Goal: Task Accomplishment & Management: Manage account settings

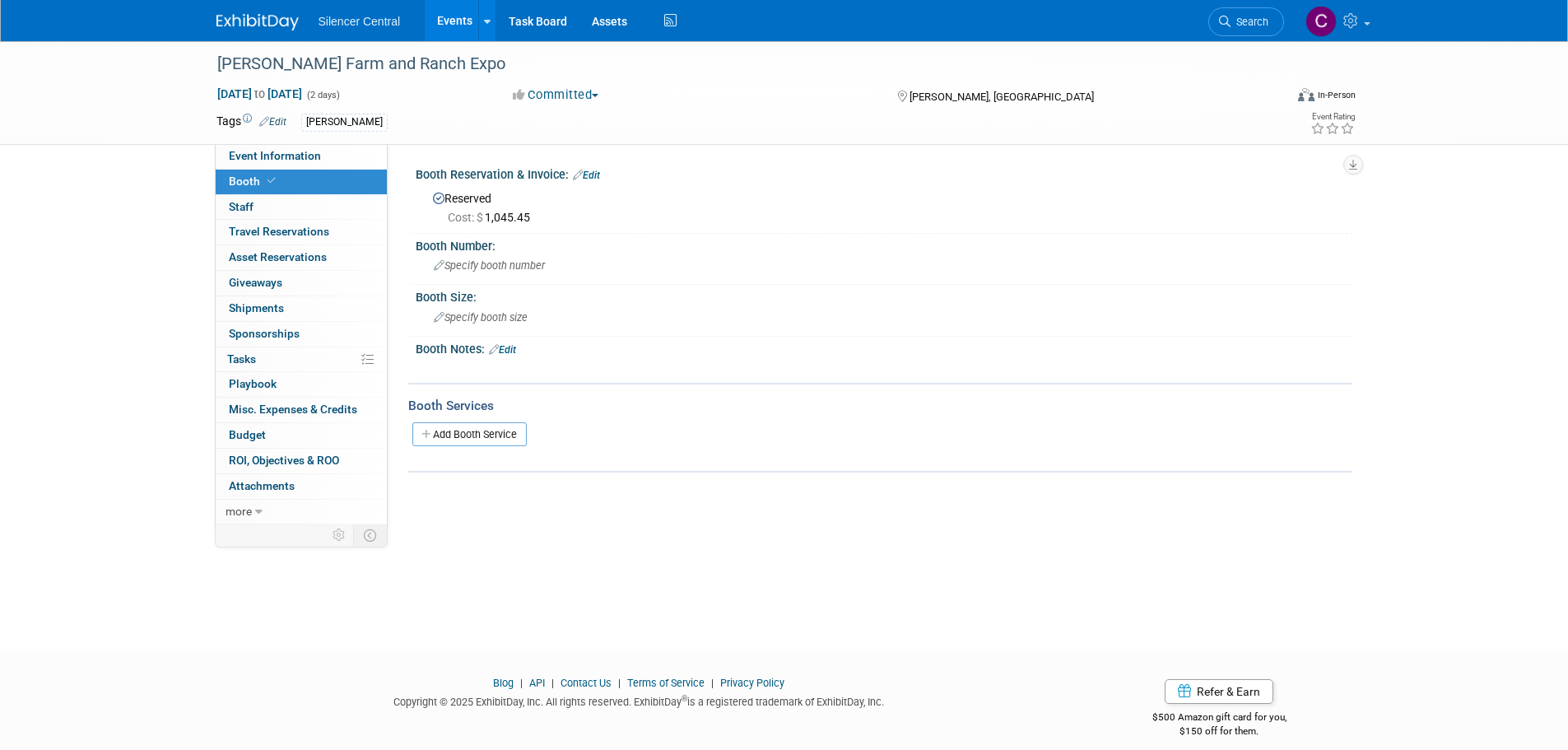
click at [253, 18] on img at bounding box center [257, 22] width 82 height 17
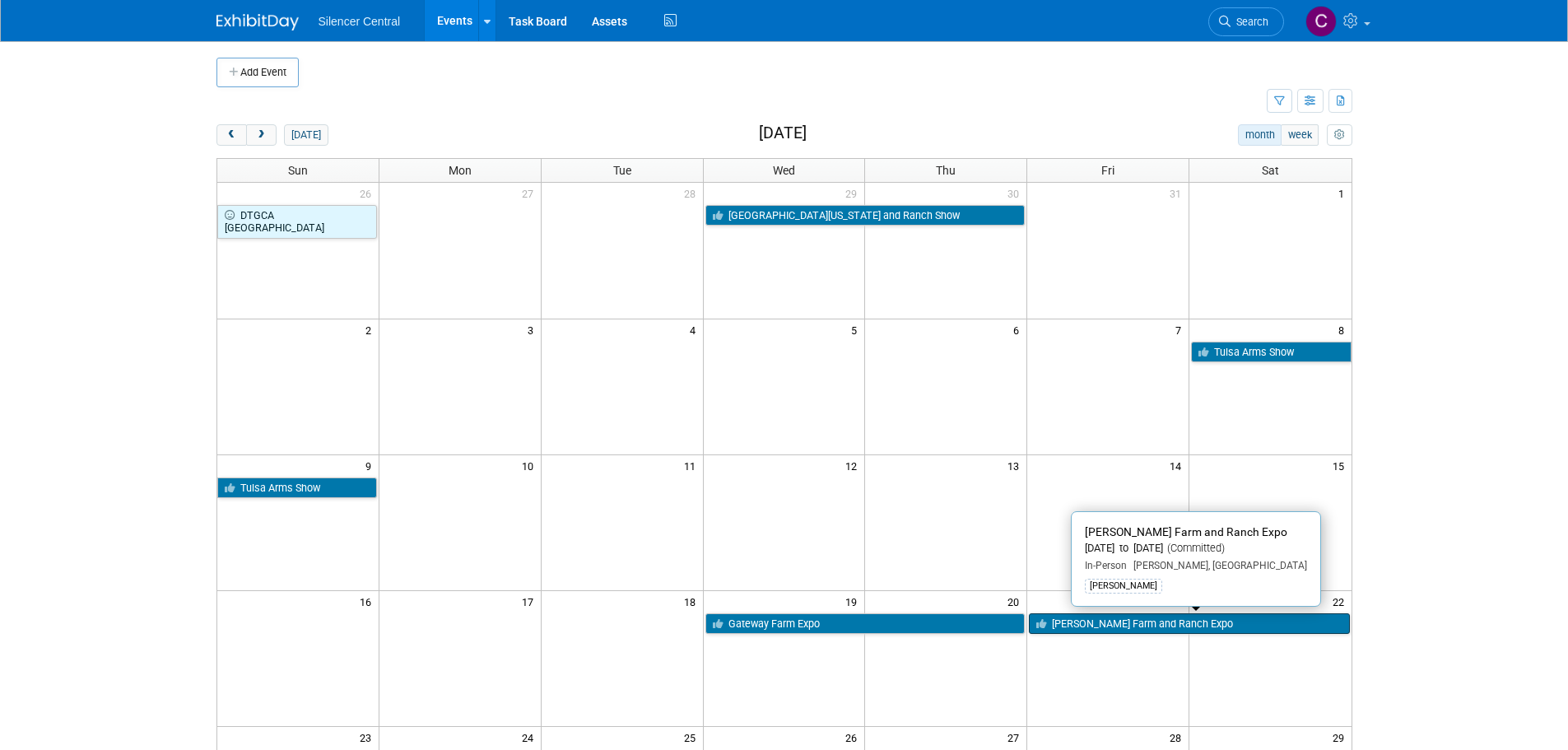
click at [1113, 625] on link "[PERSON_NAME] Farm and Ranch Expo" at bounding box center [1189, 624] width 320 height 21
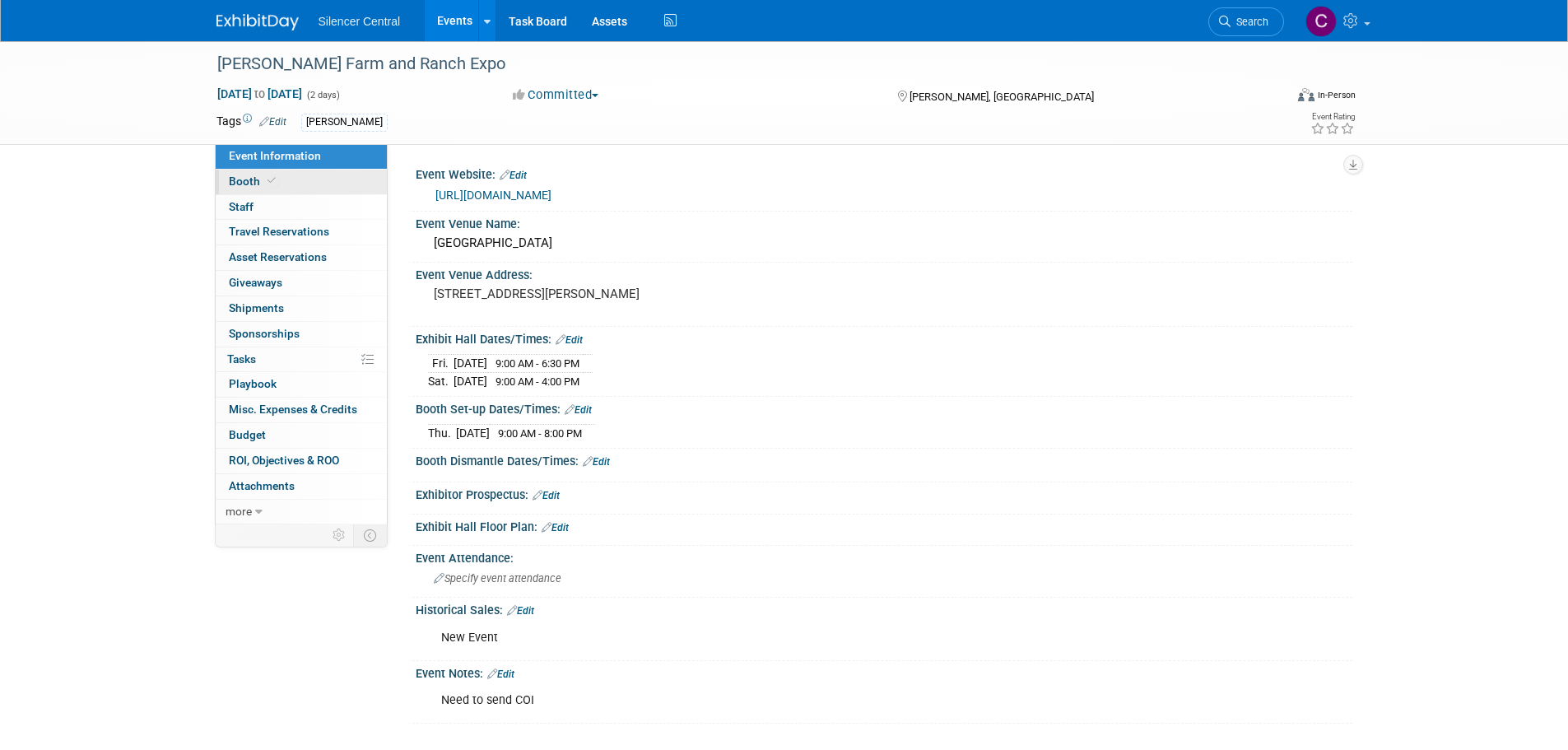
click at [294, 185] on link "Booth" at bounding box center [302, 182] width 172 height 25
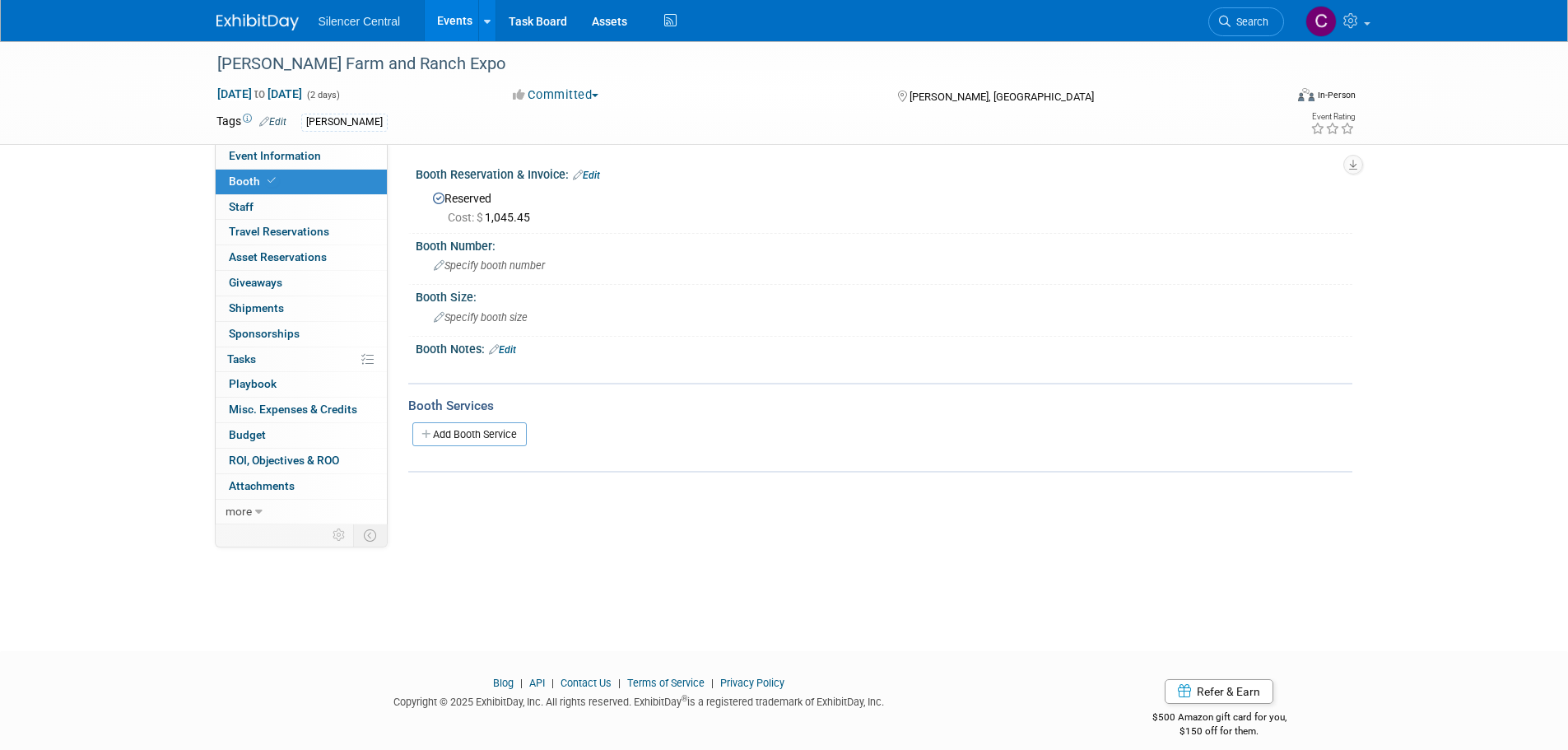
click at [591, 174] on link "Edit" at bounding box center [586, 175] width 27 height 11
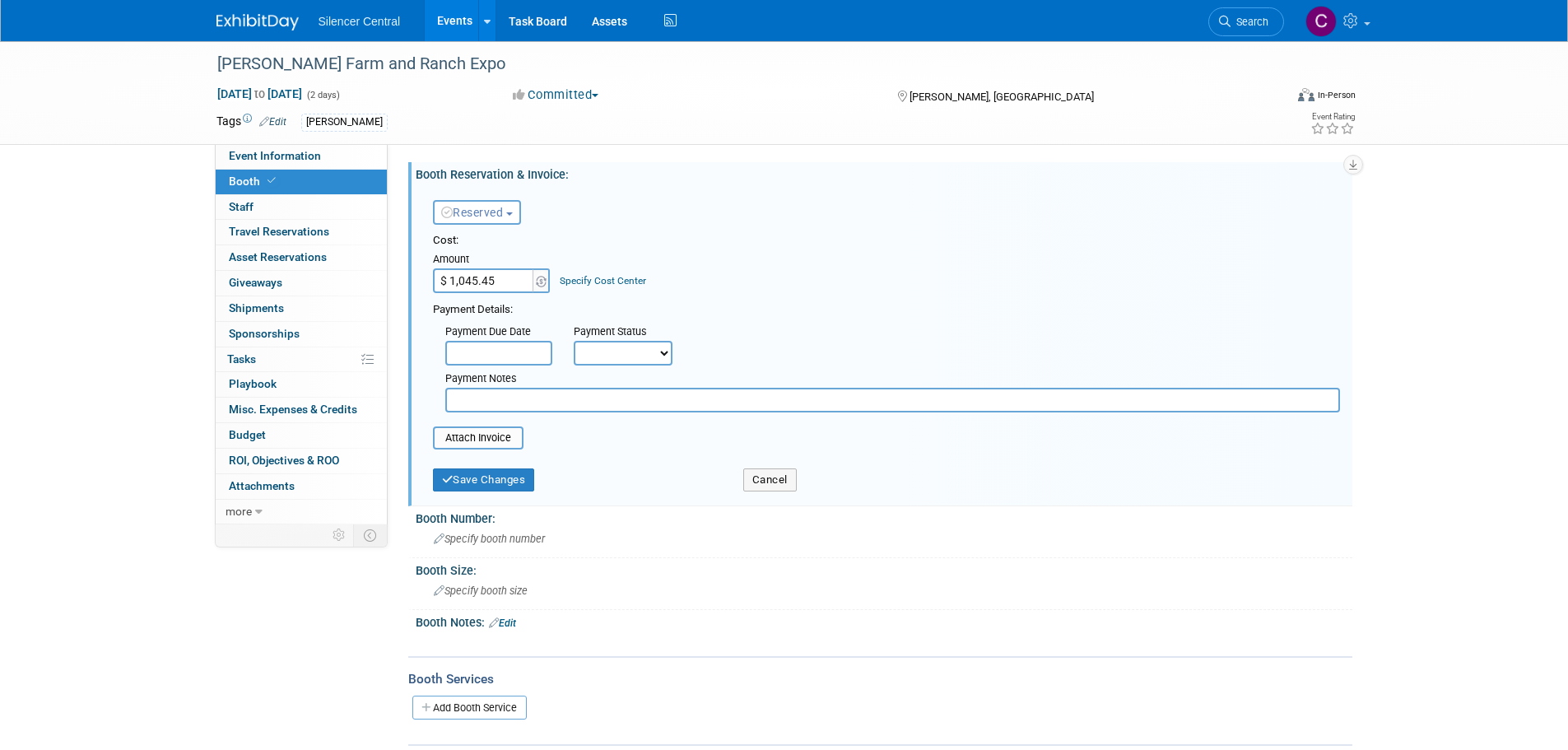
click at [504, 281] on input "$ 1,045.45" at bounding box center [485, 280] width 103 height 25
type input "$ 1,000.45"
click at [517, 481] on button "Save Changes" at bounding box center [484, 480] width 102 height 23
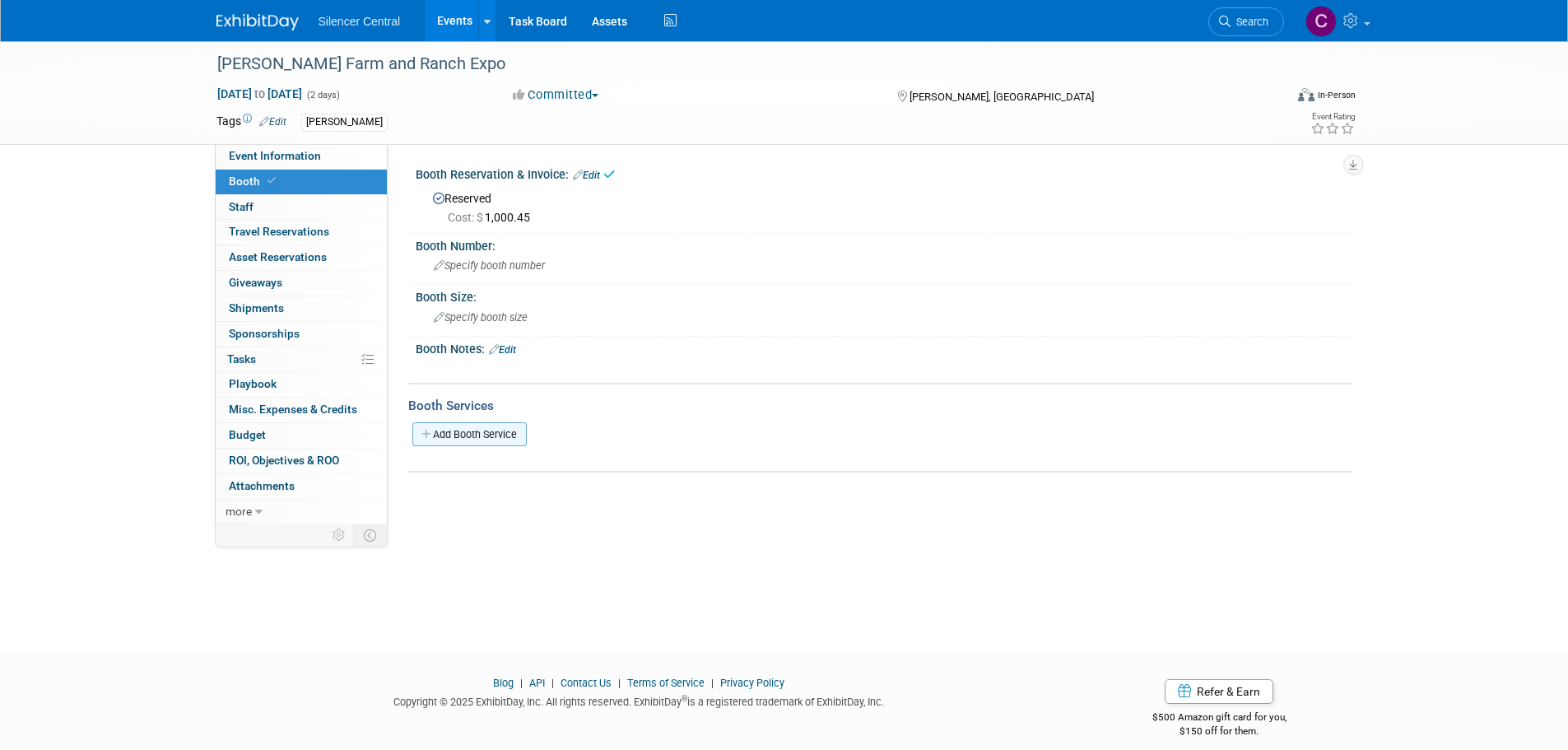
click at [495, 438] on link "Add Booth Service" at bounding box center [469, 434] width 114 height 24
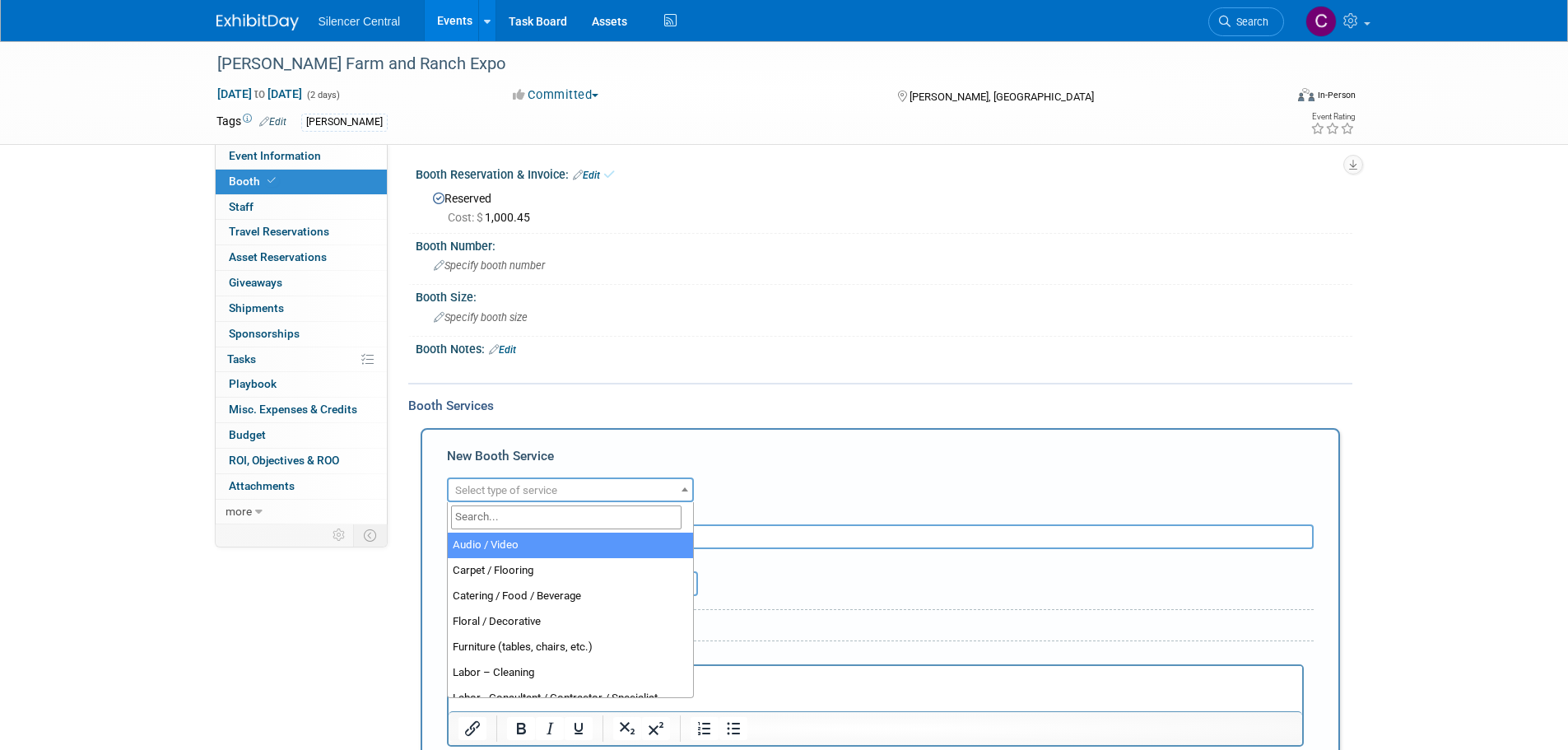
click at [514, 479] on span "Select type of service" at bounding box center [570, 491] width 244 height 23
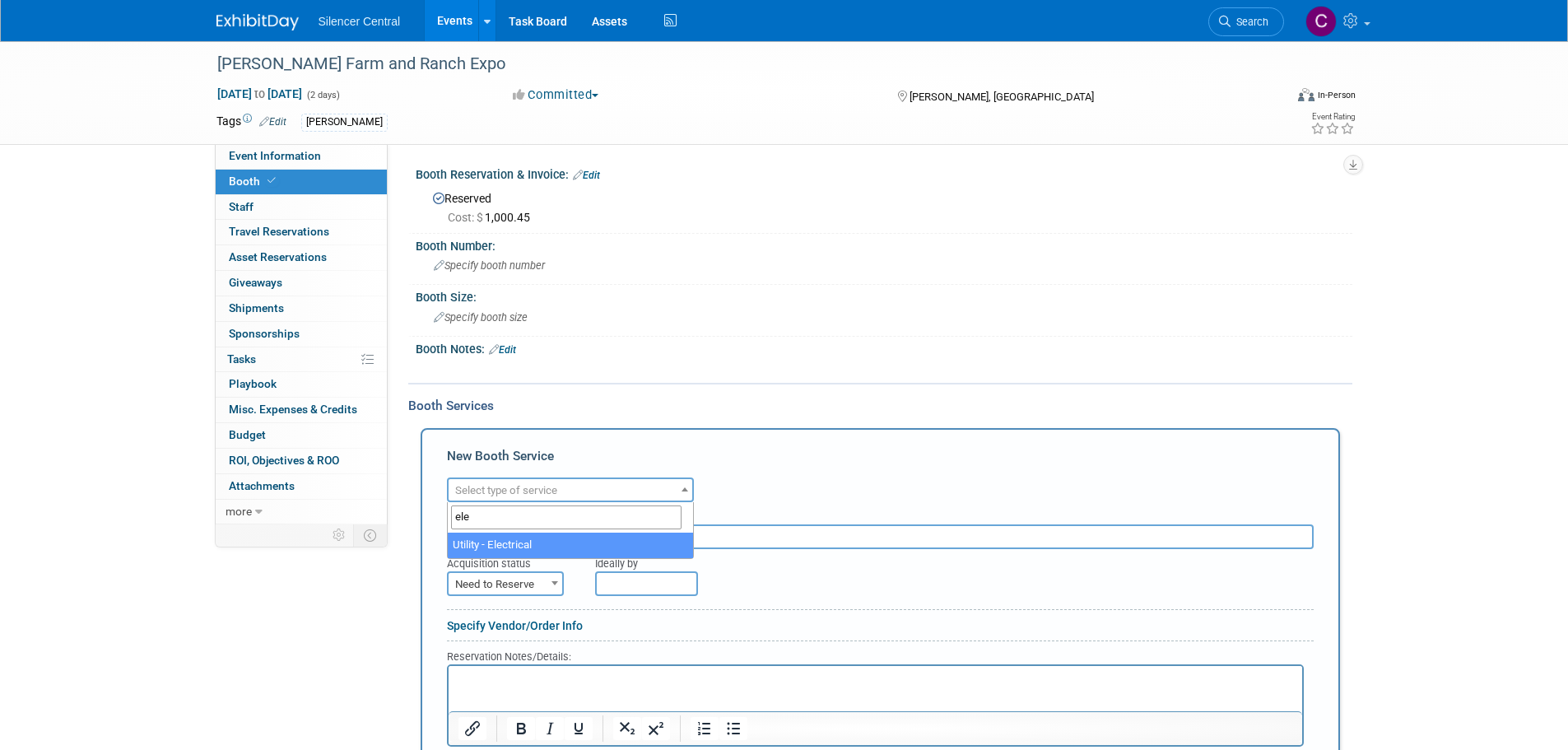
type input "ele"
select select "8"
click at [540, 584] on span "Need to Reserve" at bounding box center [505, 585] width 113 height 23
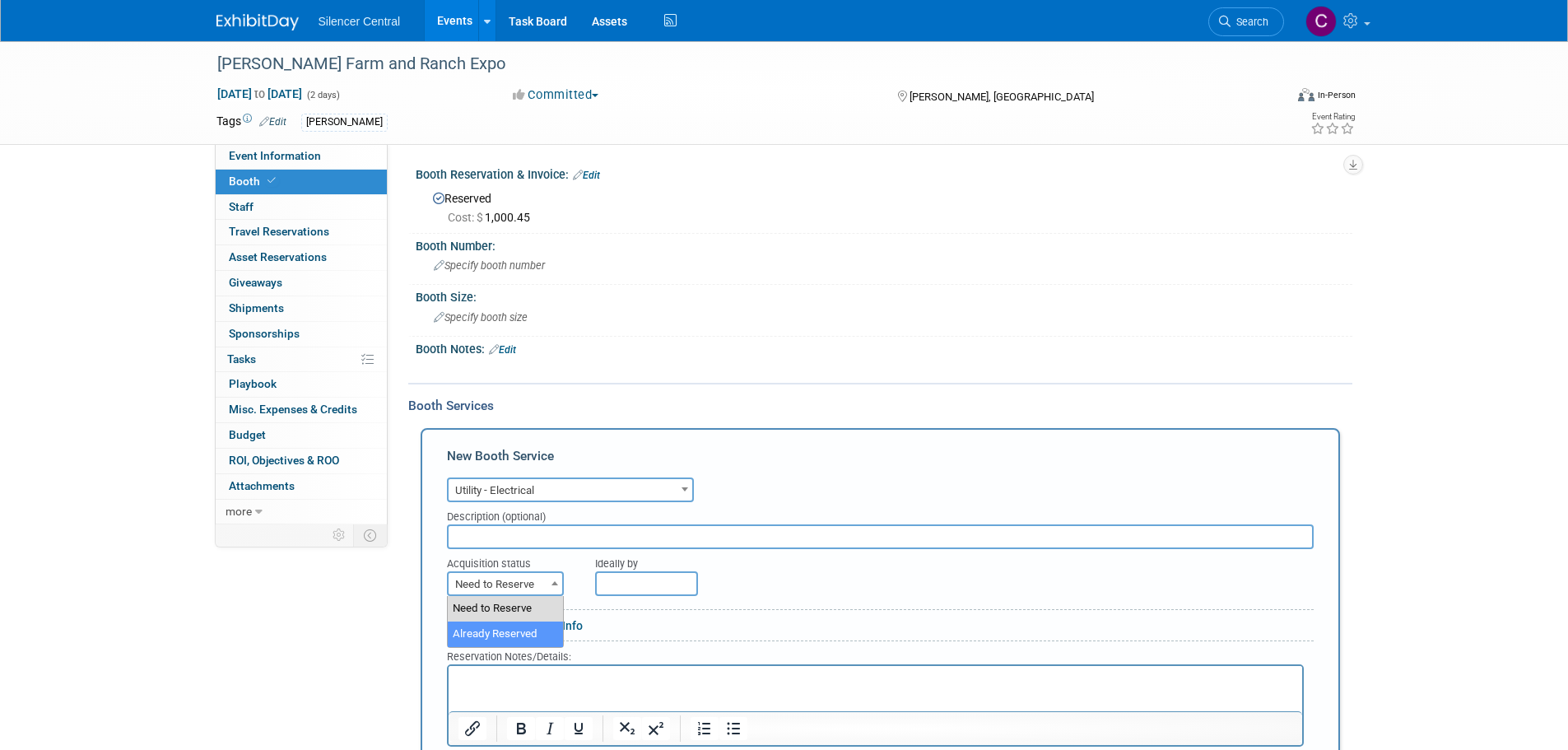
select select "2"
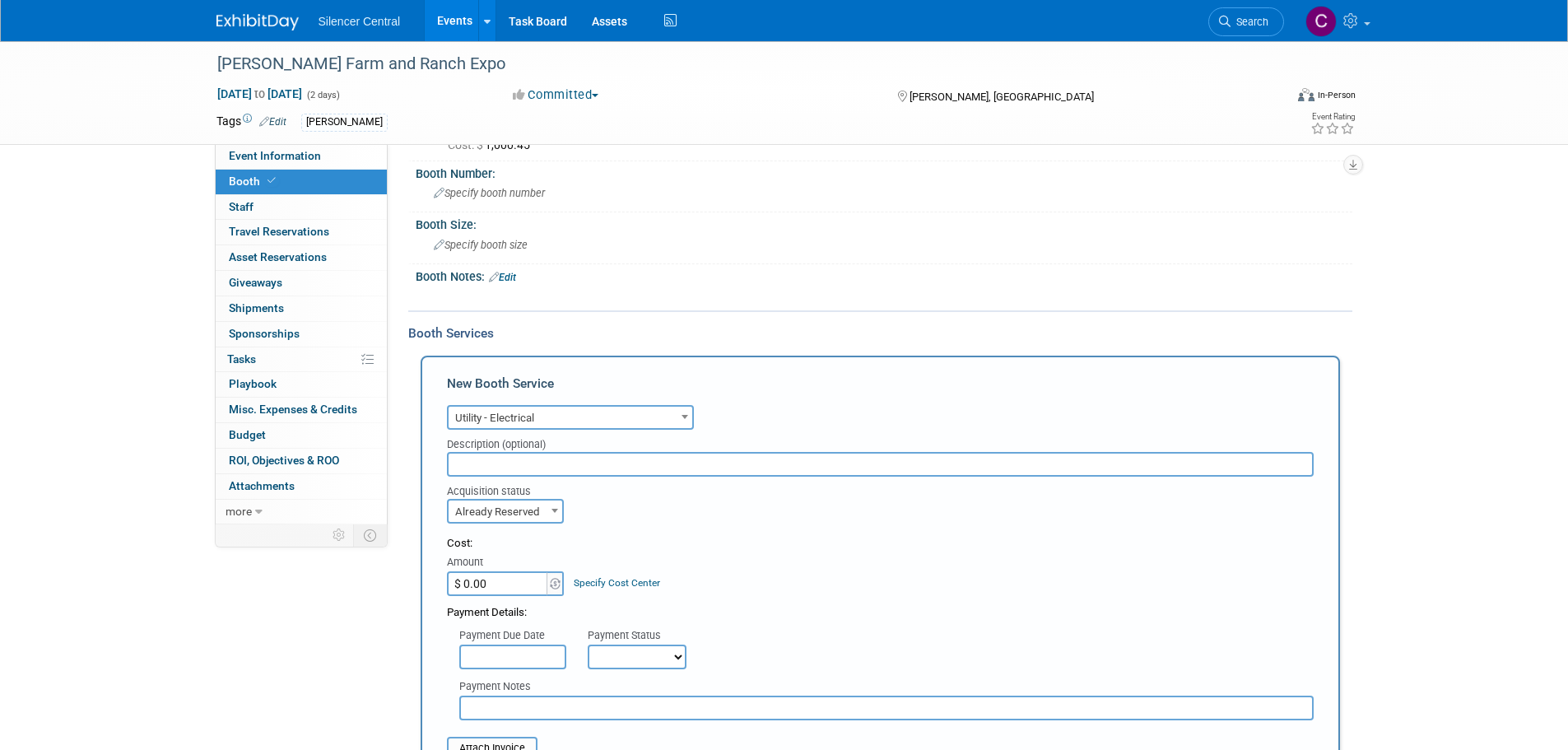
scroll to position [247, 0]
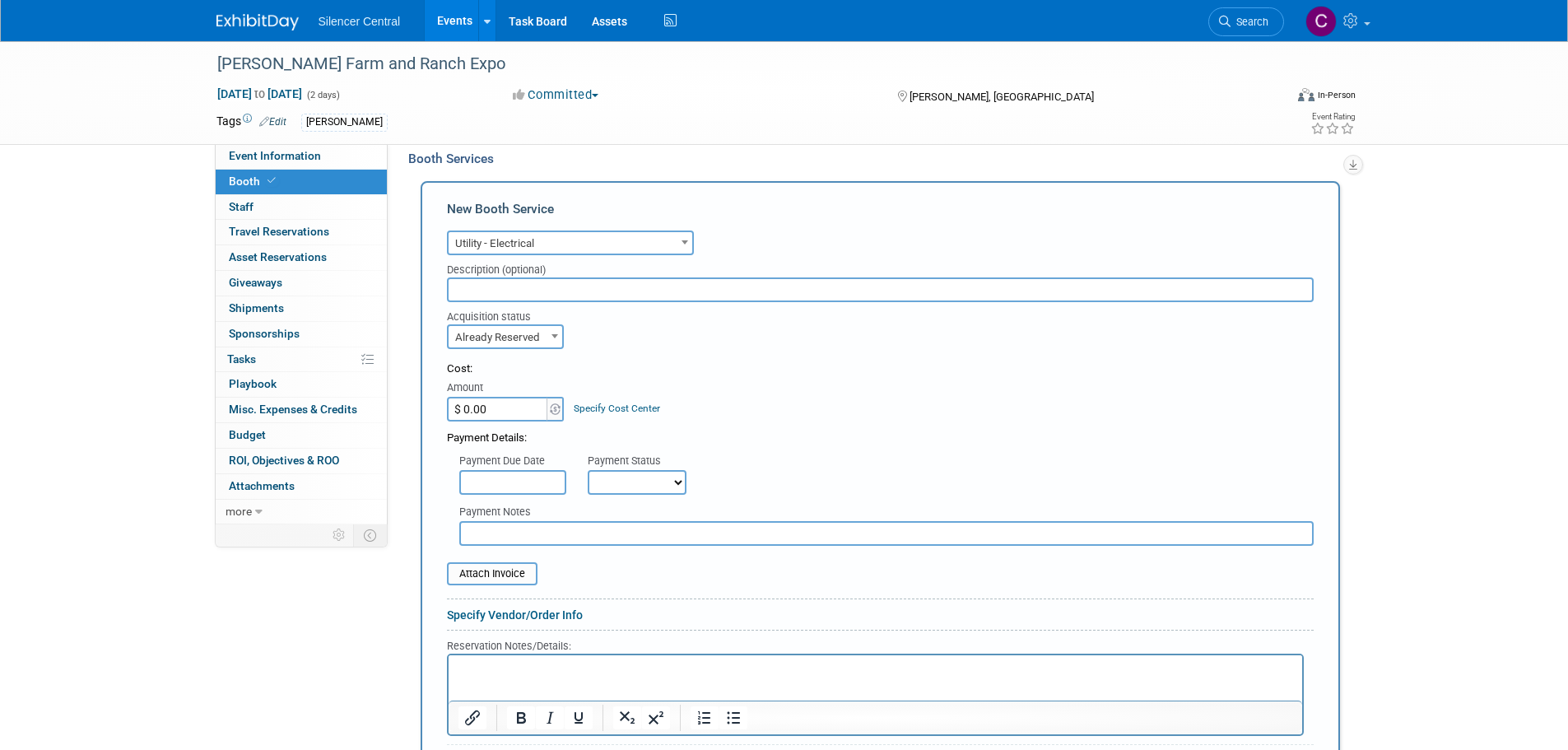
click at [501, 409] on input "$ 0.00" at bounding box center [498, 409] width 103 height 25
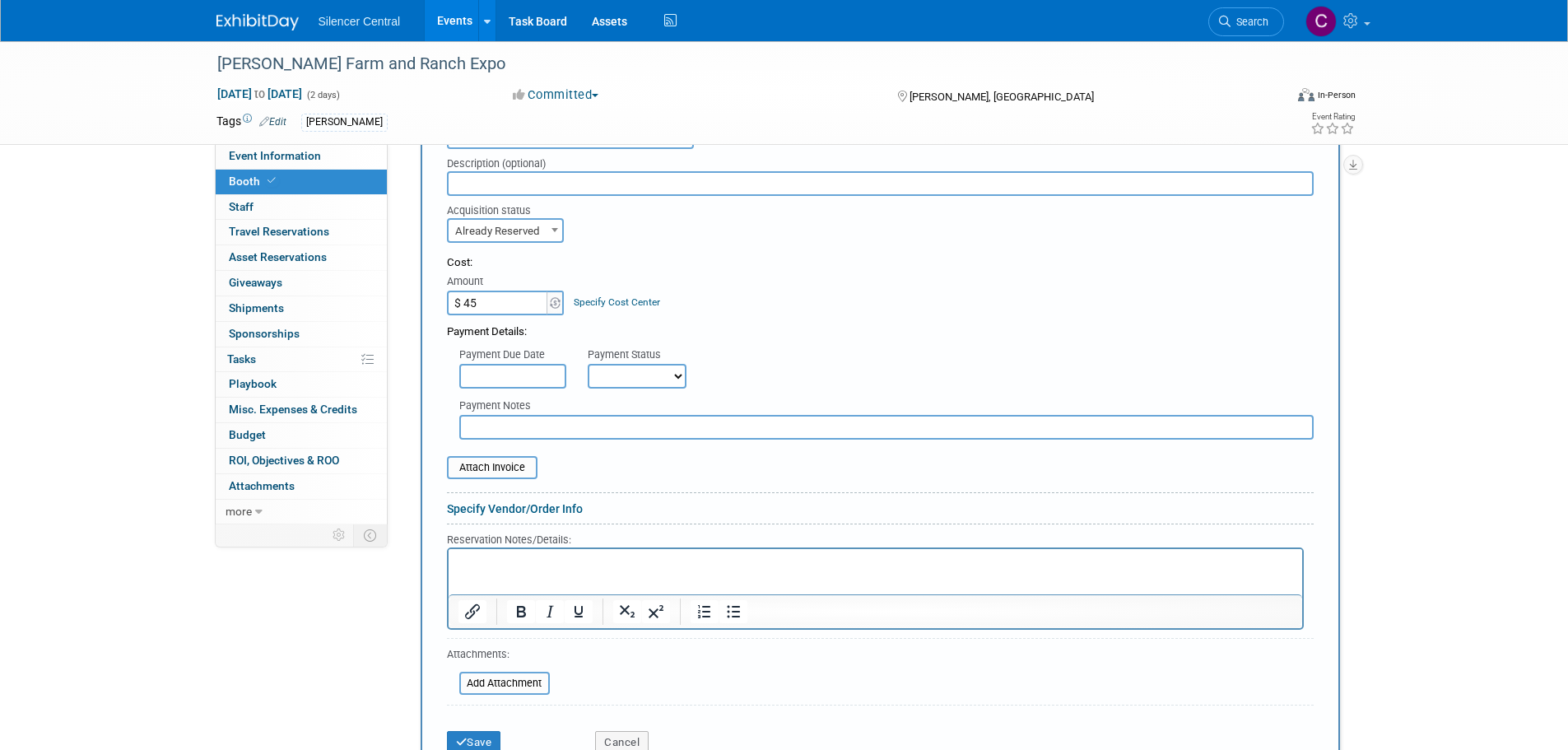
scroll to position [494, 0]
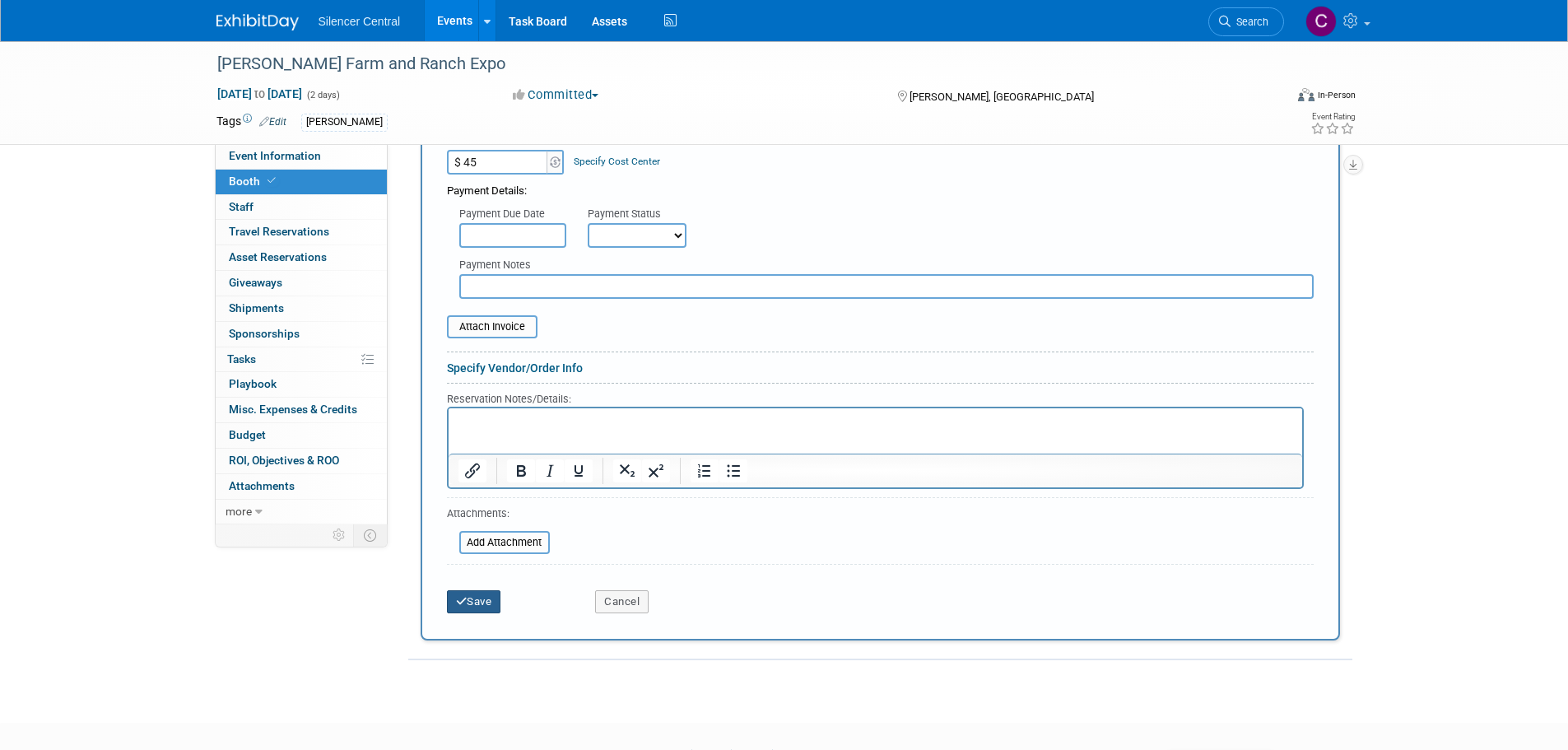
type input "$ 45.00"
click at [467, 613] on button "Save" at bounding box center [473, 601] width 54 height 23
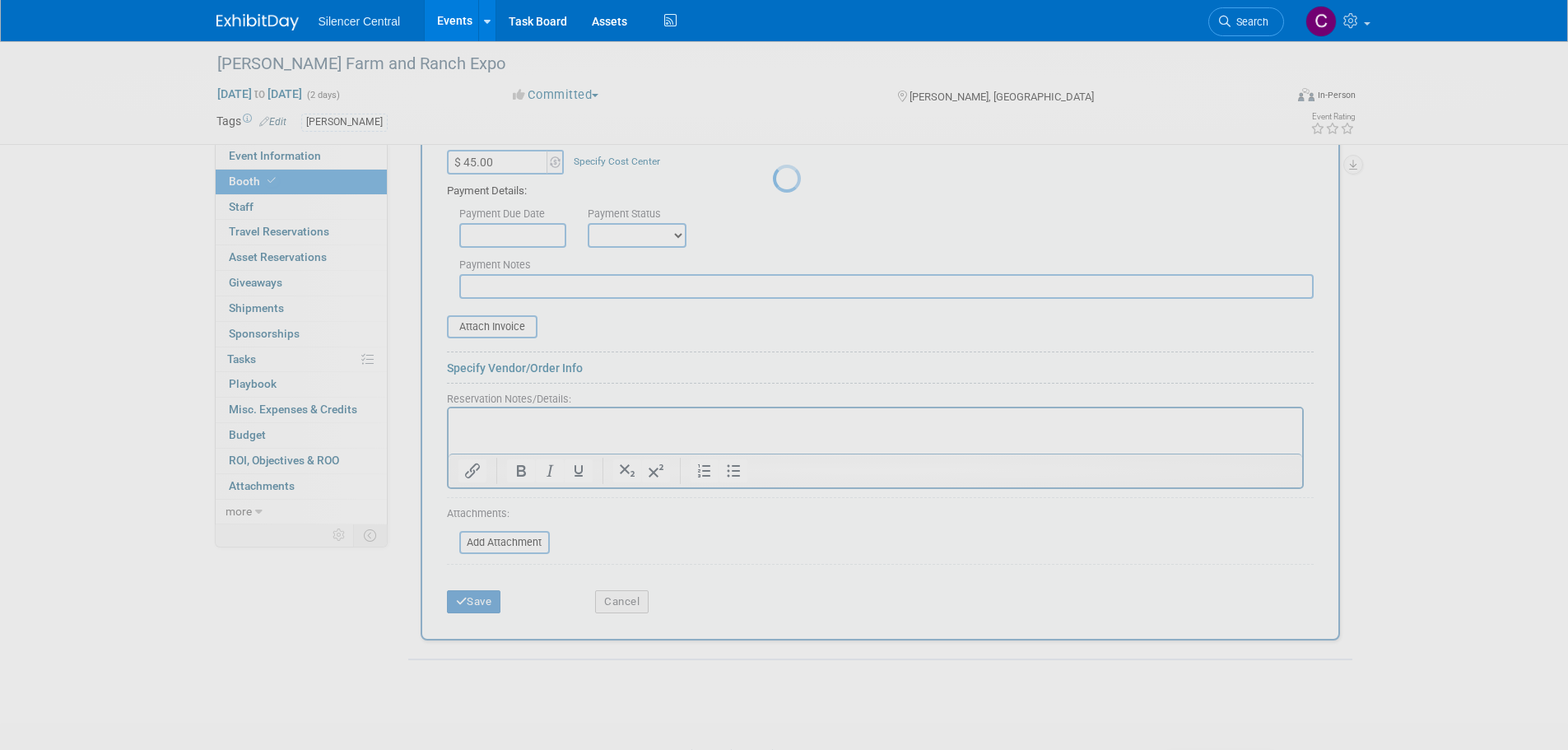
scroll to position [17, 0]
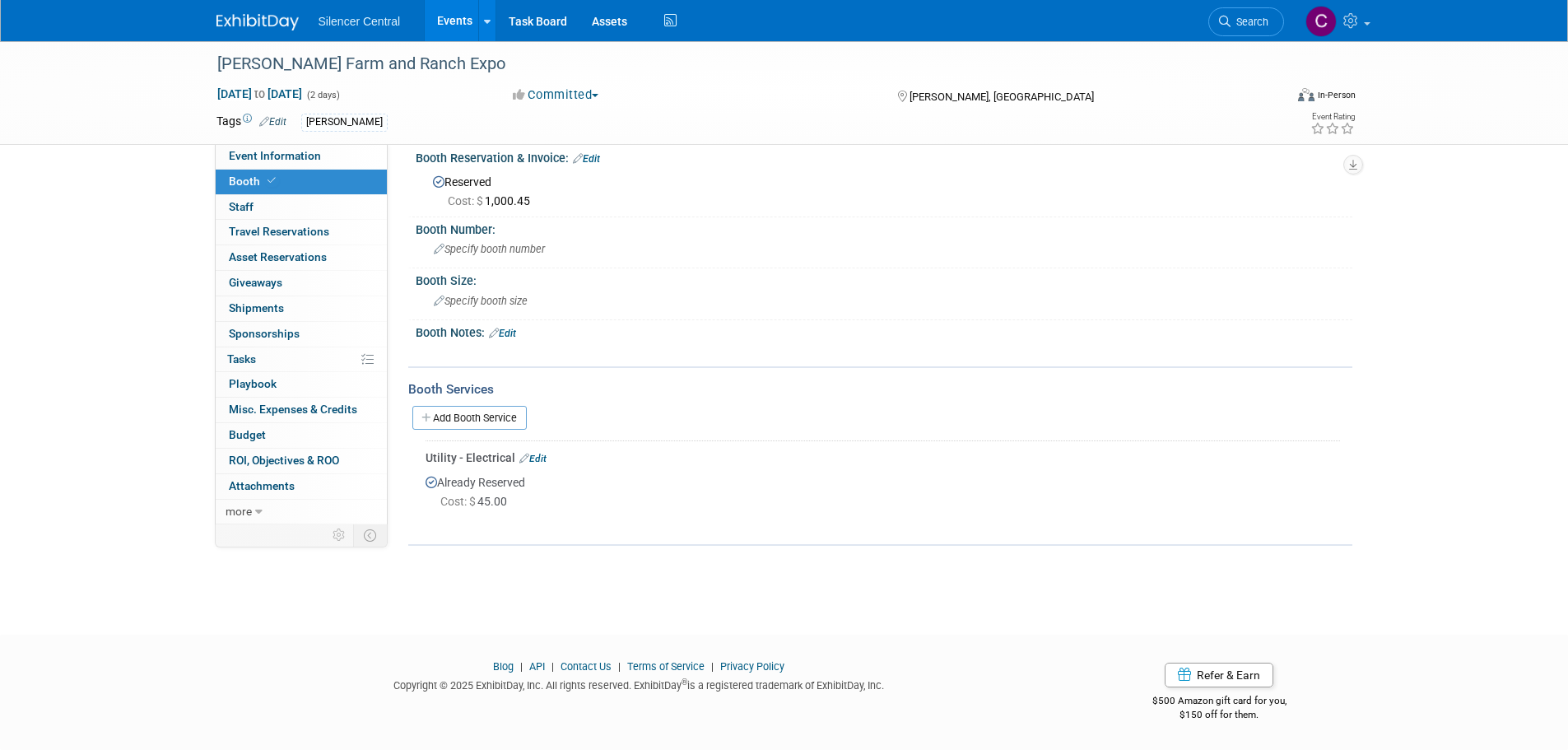
click at [260, 26] on img at bounding box center [257, 22] width 82 height 17
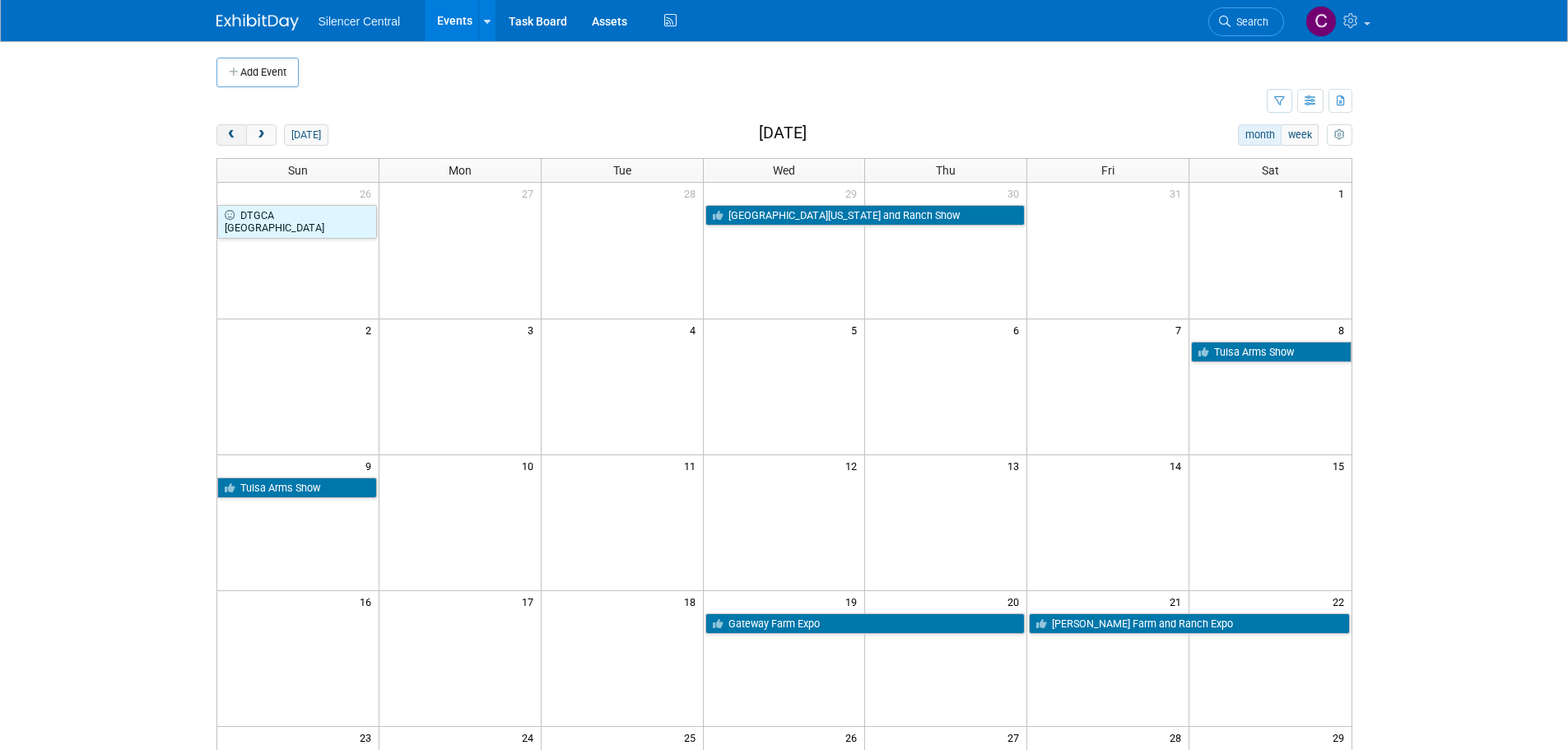
click at [230, 136] on span "prev" at bounding box center [232, 135] width 12 height 11
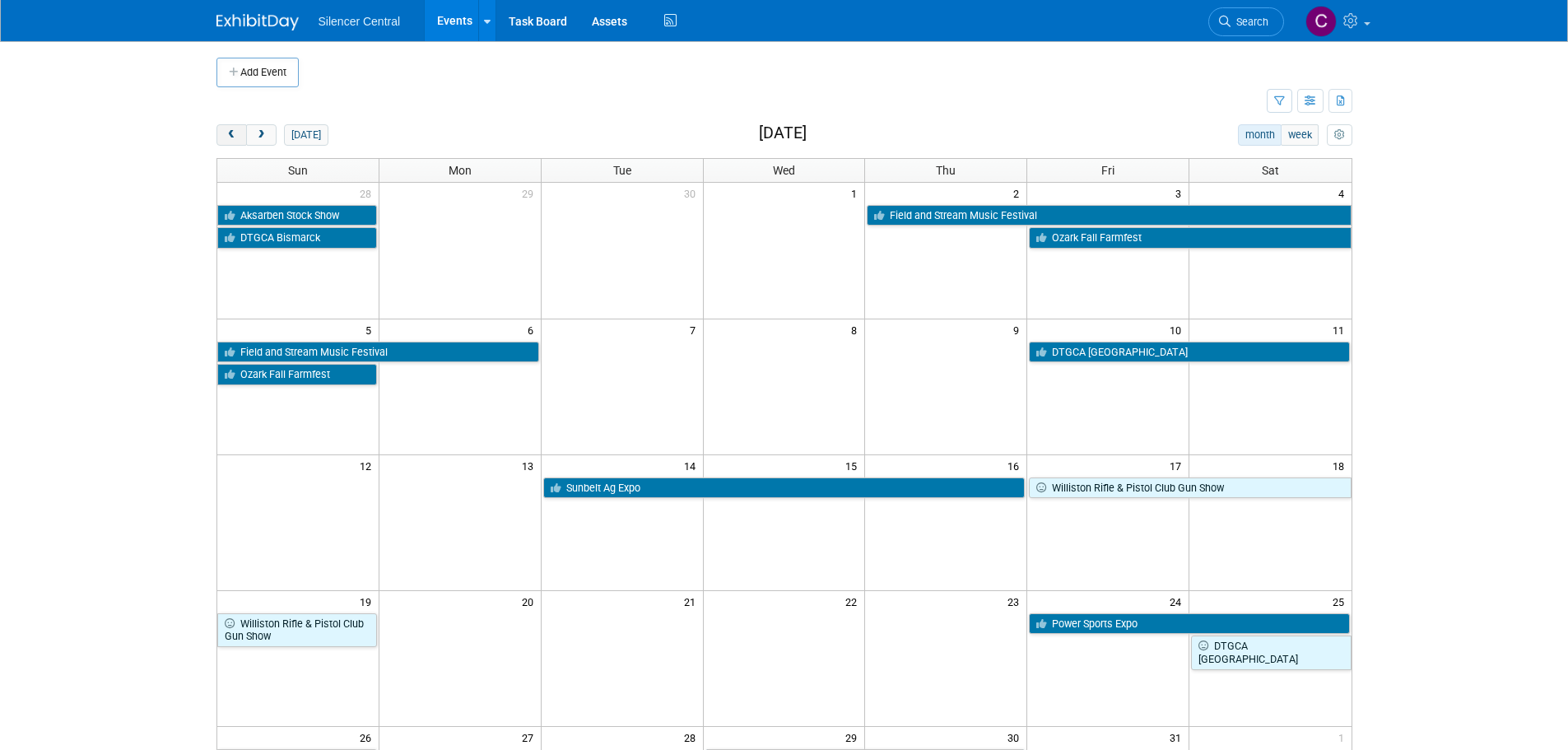
click at [224, 142] on button "prev" at bounding box center [232, 135] width 30 height 21
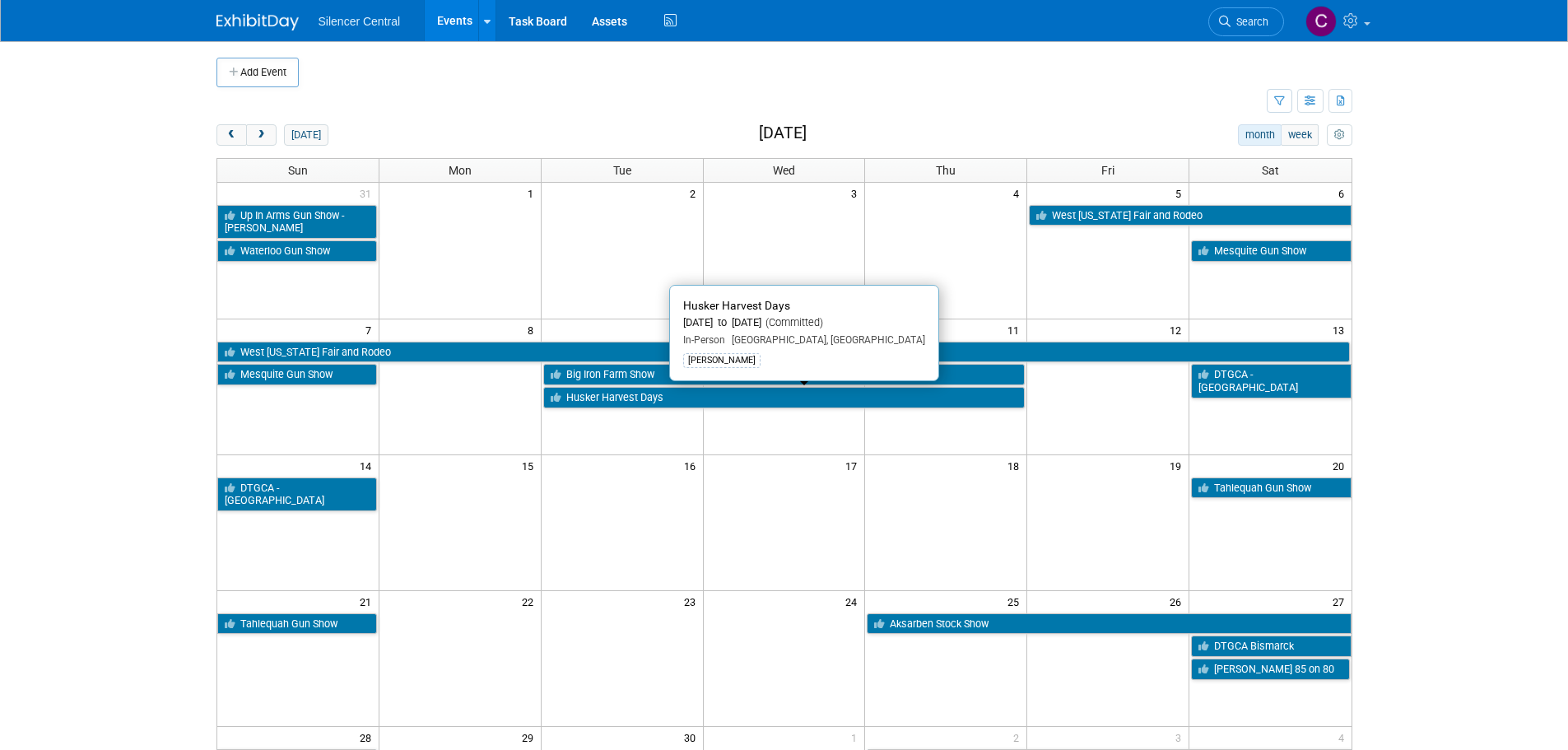
drag, startPoint x: 639, startPoint y: 396, endPoint x: 658, endPoint y: 396, distance: 19.0
click at [639, 396] on link "Husker Harvest Days" at bounding box center [784, 397] width 482 height 21
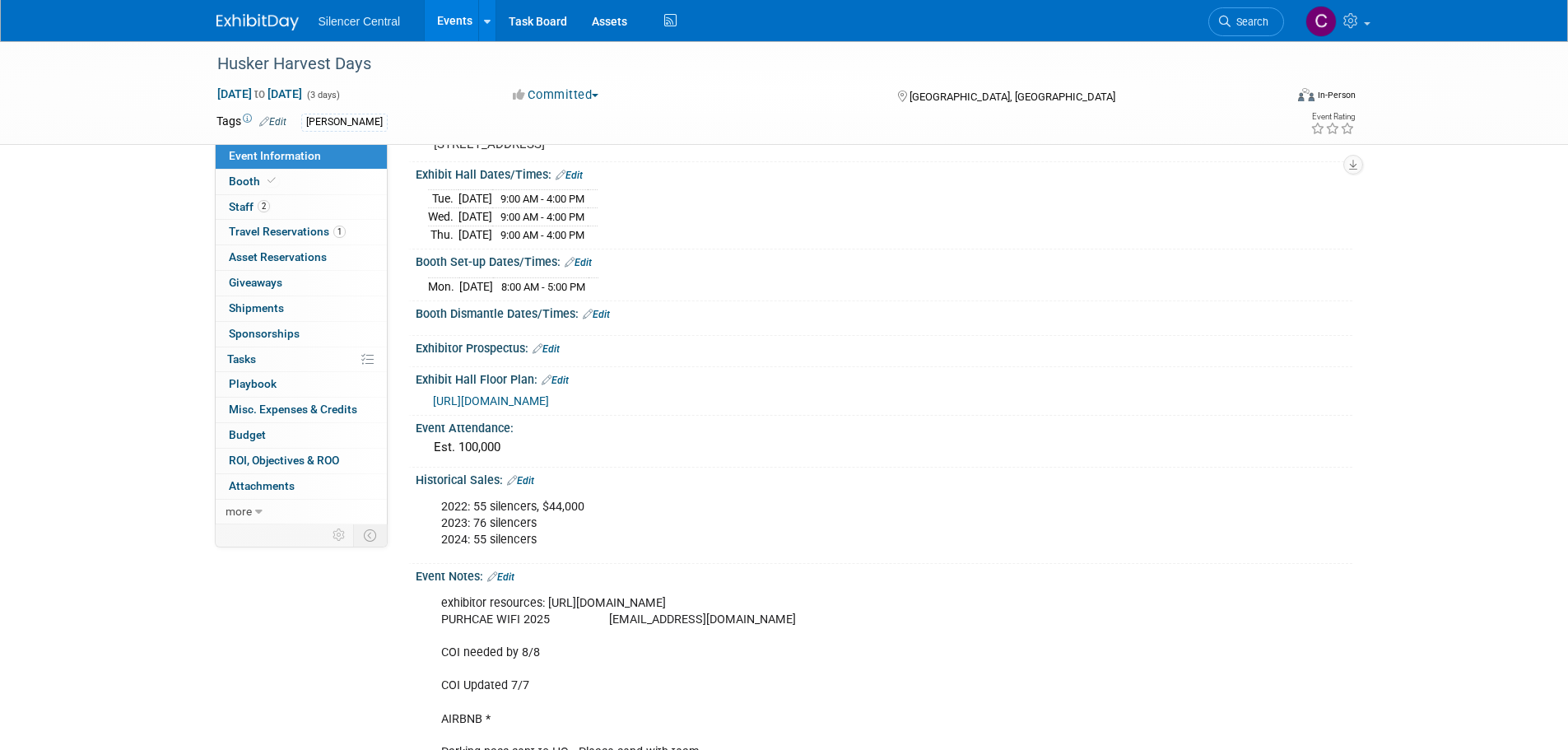
scroll to position [82, 0]
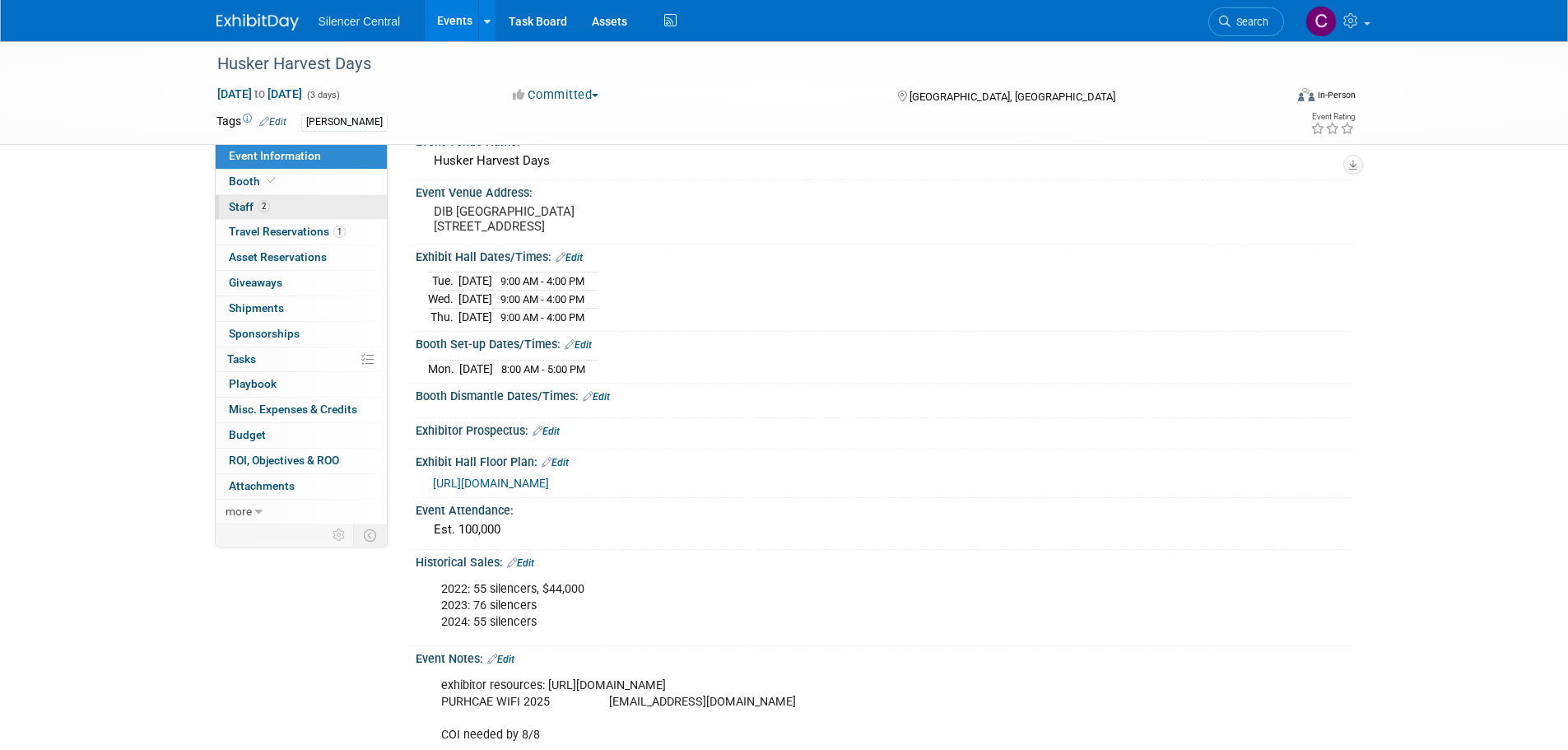
click at [303, 212] on link "2 Staff 2" at bounding box center [302, 208] width 172 height 25
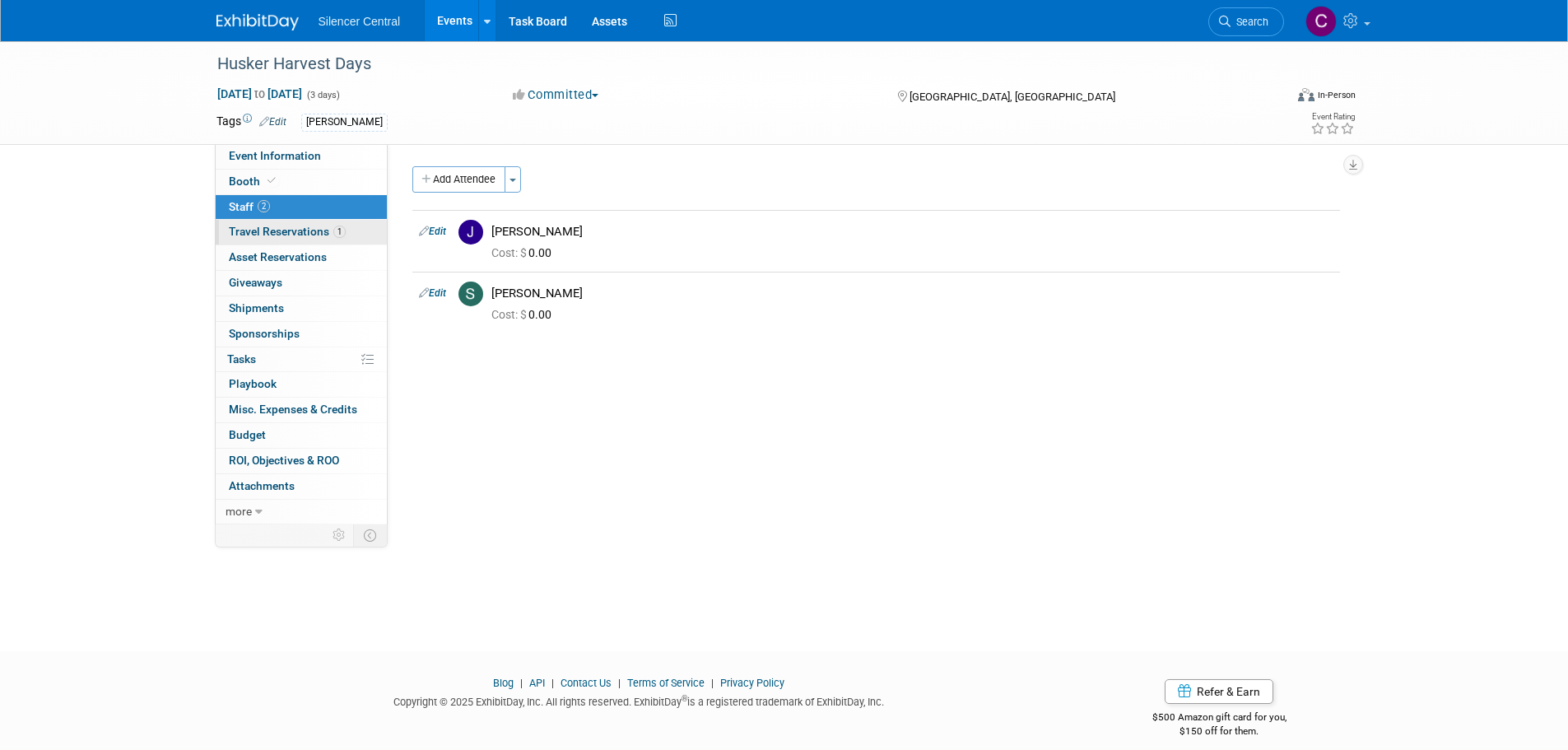
click at [264, 238] on link "1 Travel Reservations 1" at bounding box center [302, 233] width 172 height 25
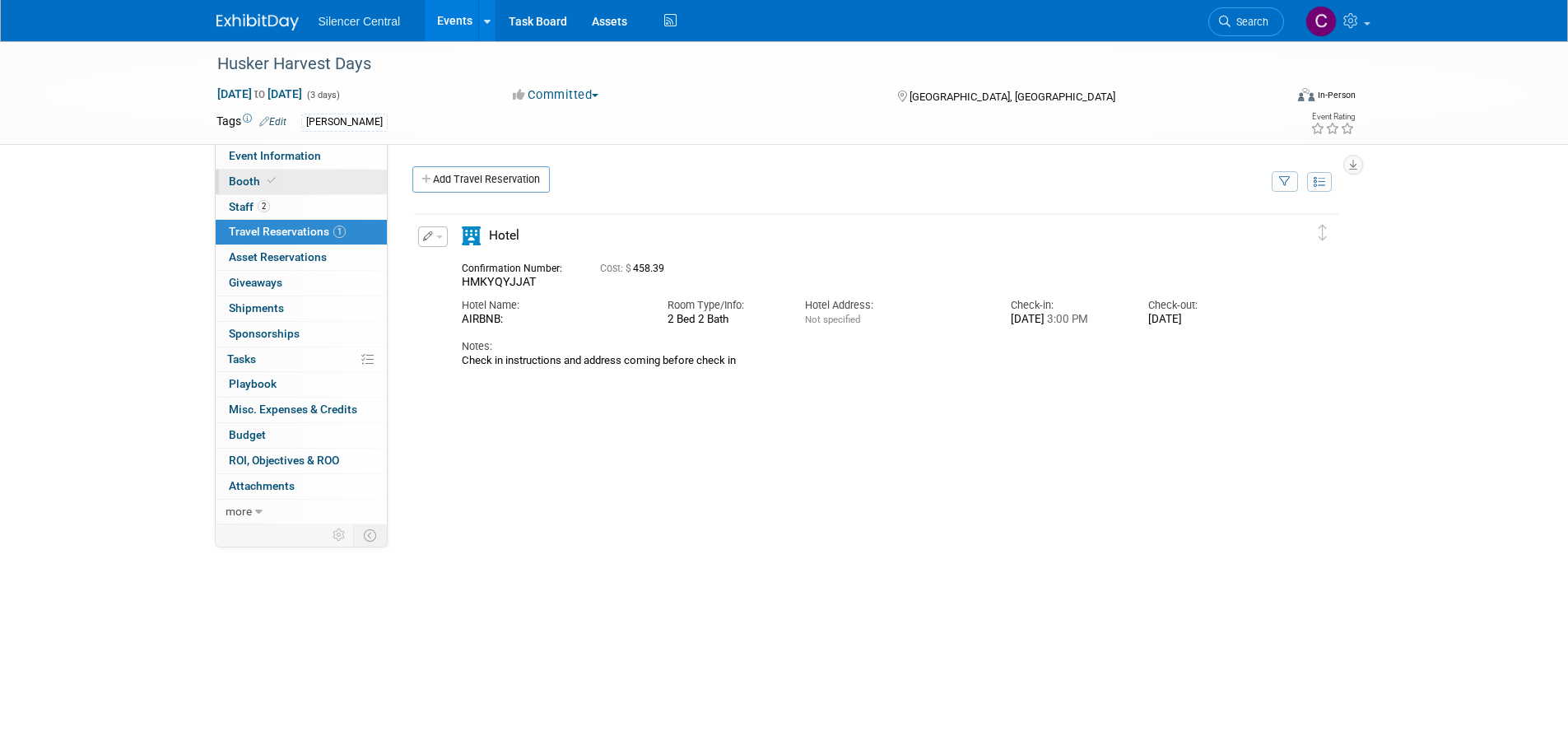
click at [280, 185] on link "Booth" at bounding box center [302, 182] width 172 height 25
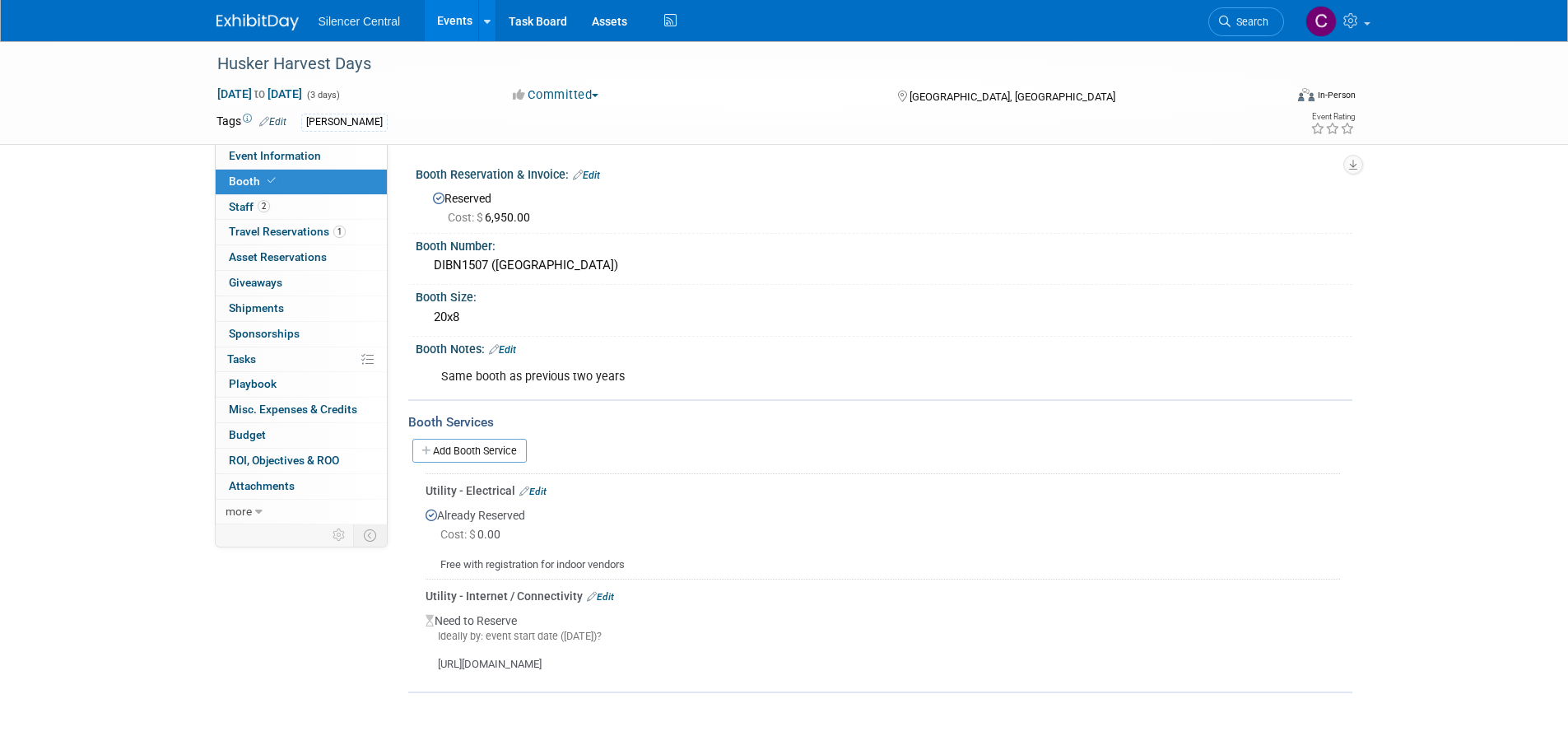
click at [264, 30] on img at bounding box center [257, 22] width 82 height 17
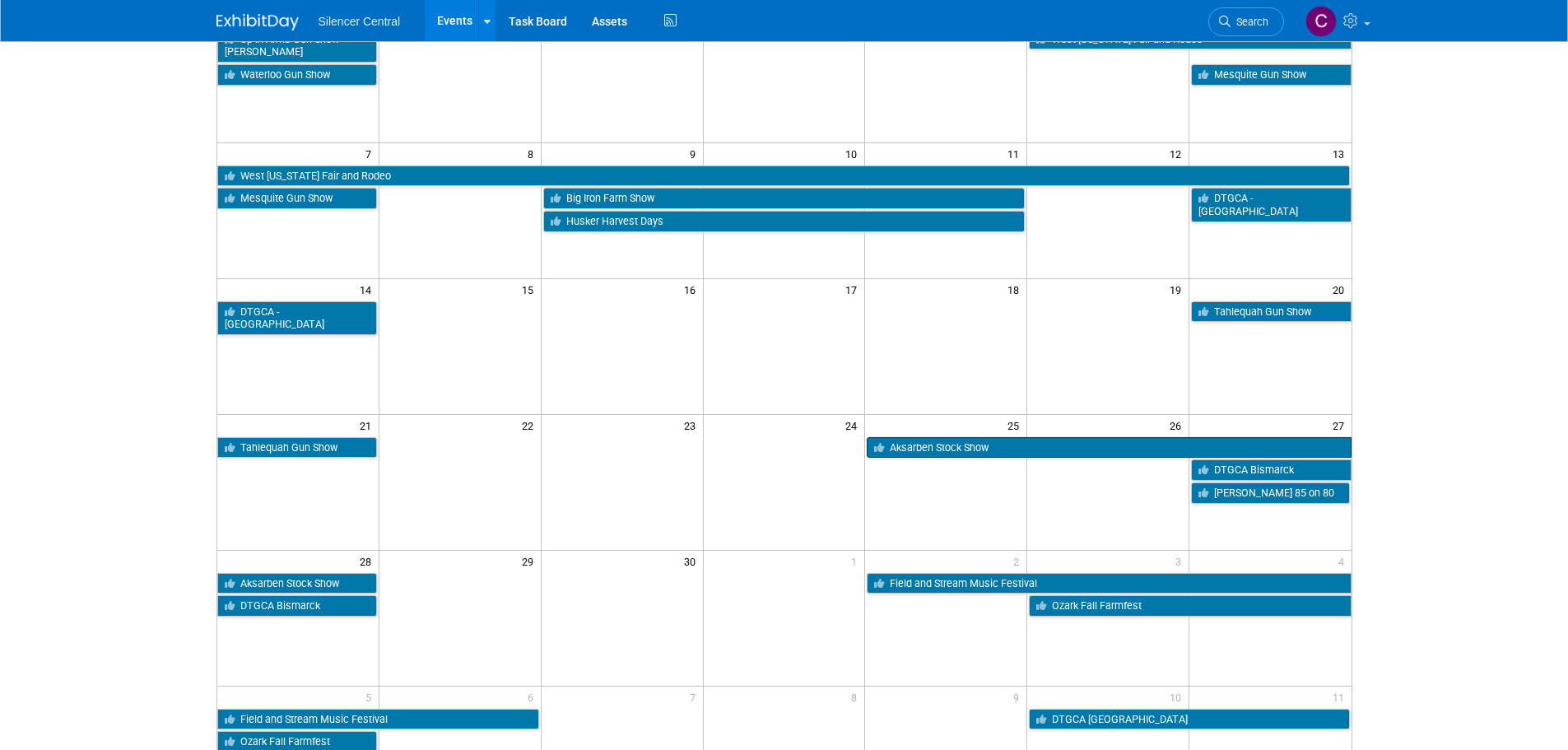
scroll to position [82, 0]
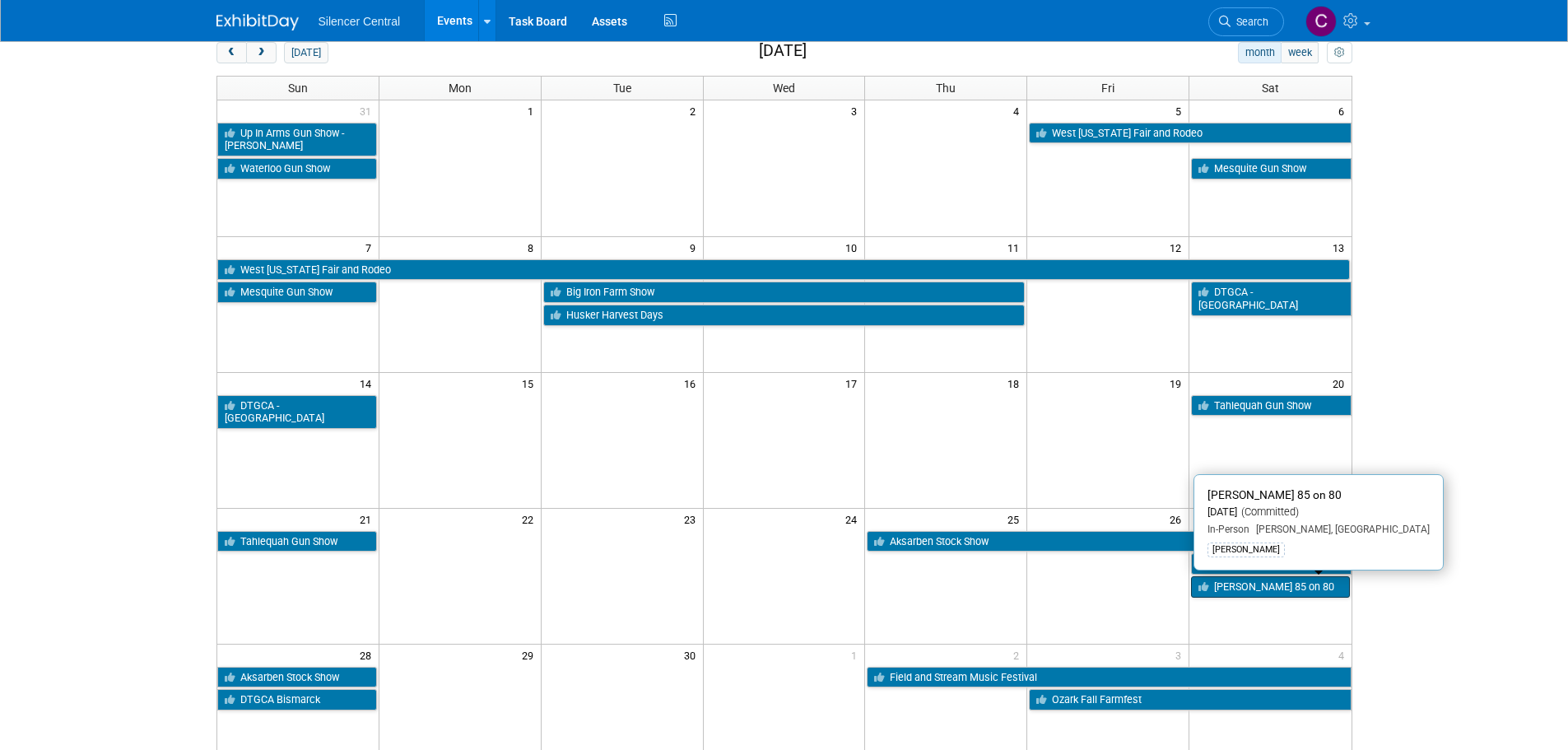
click at [1226, 591] on link "[PERSON_NAME] 85 on 80" at bounding box center [1270, 587] width 158 height 21
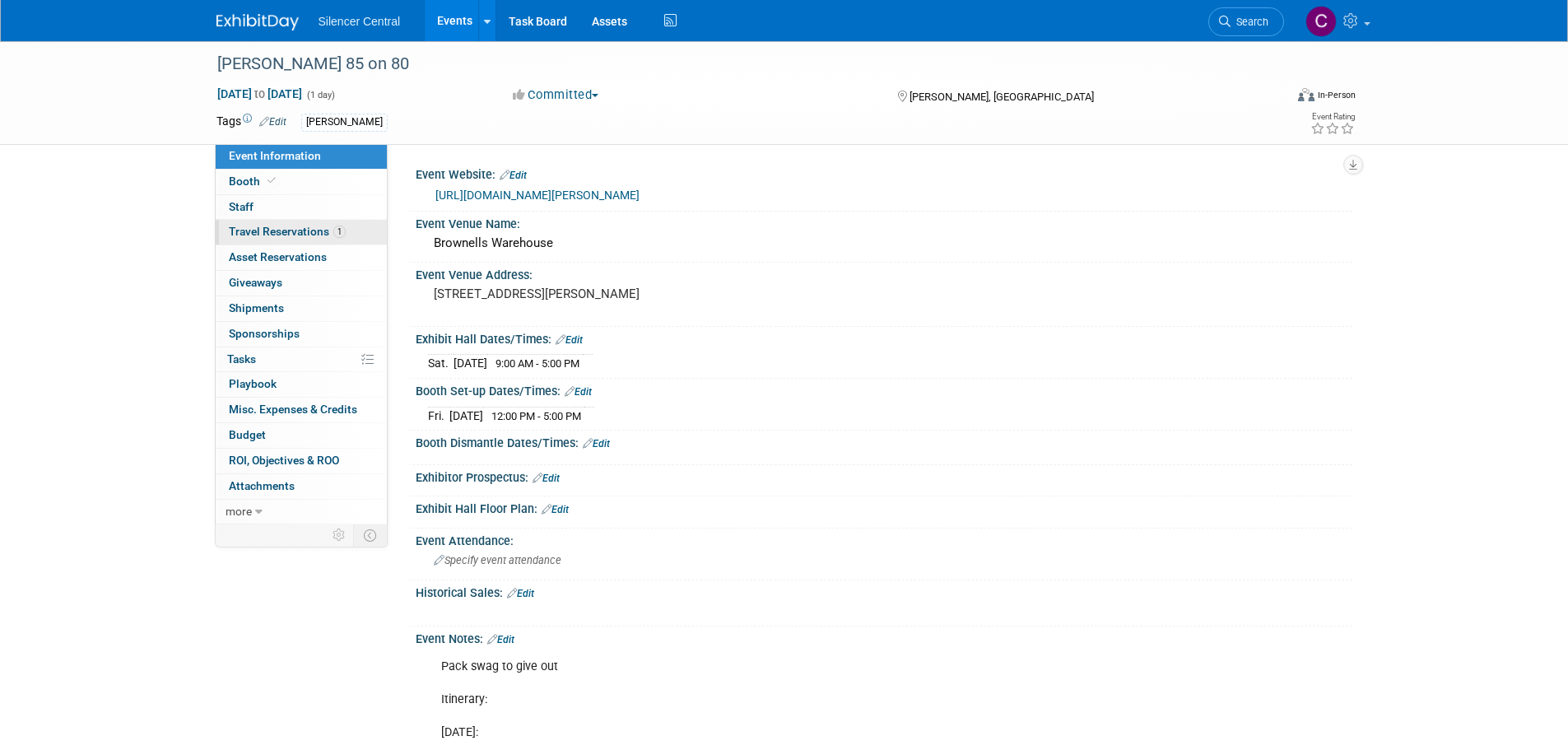
click at [281, 228] on span "Travel Reservations 1" at bounding box center [287, 231] width 117 height 13
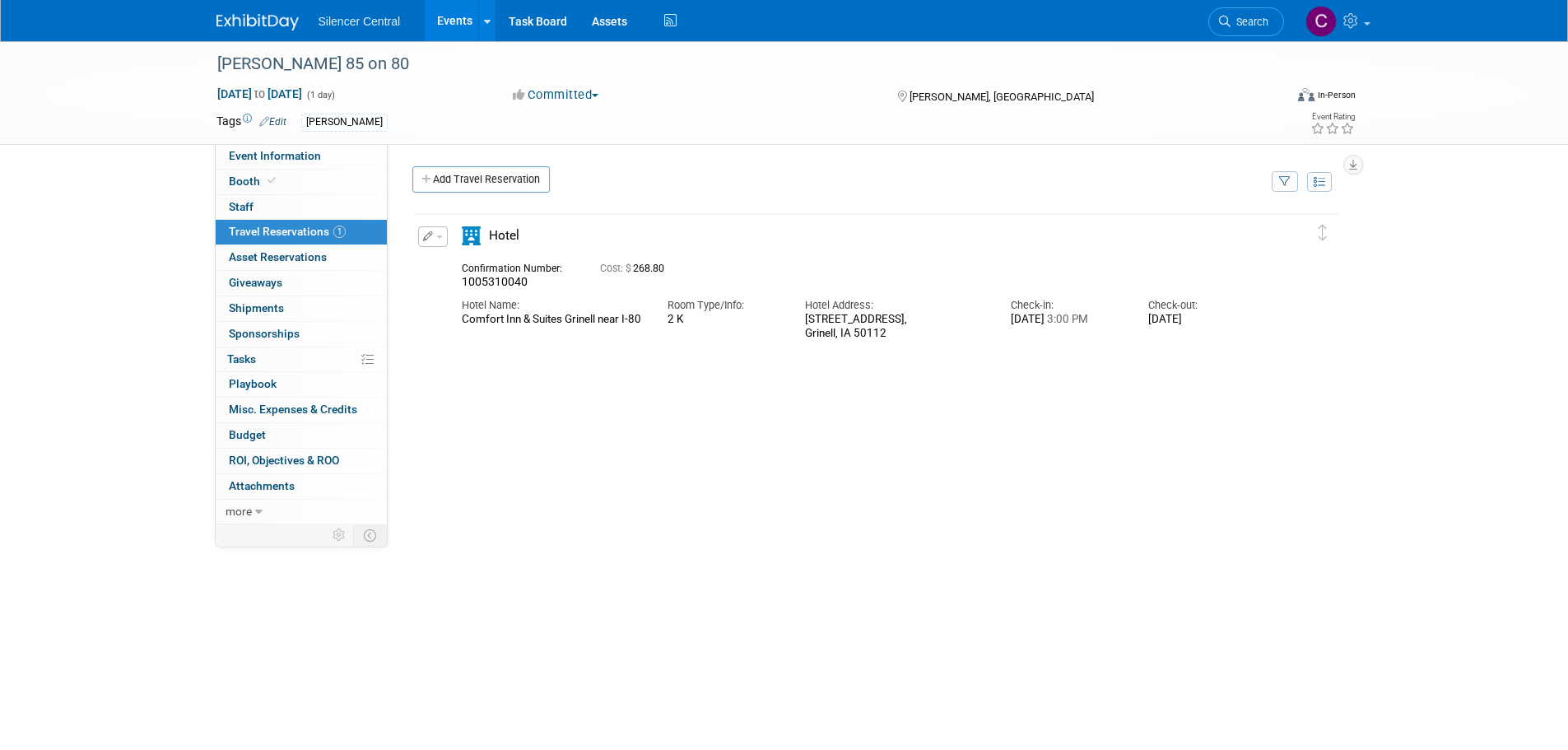
click at [447, 239] on button "button" at bounding box center [433, 236] width 30 height 20
click at [468, 263] on button "Edit Reservation" at bounding box center [488, 265] width 139 height 24
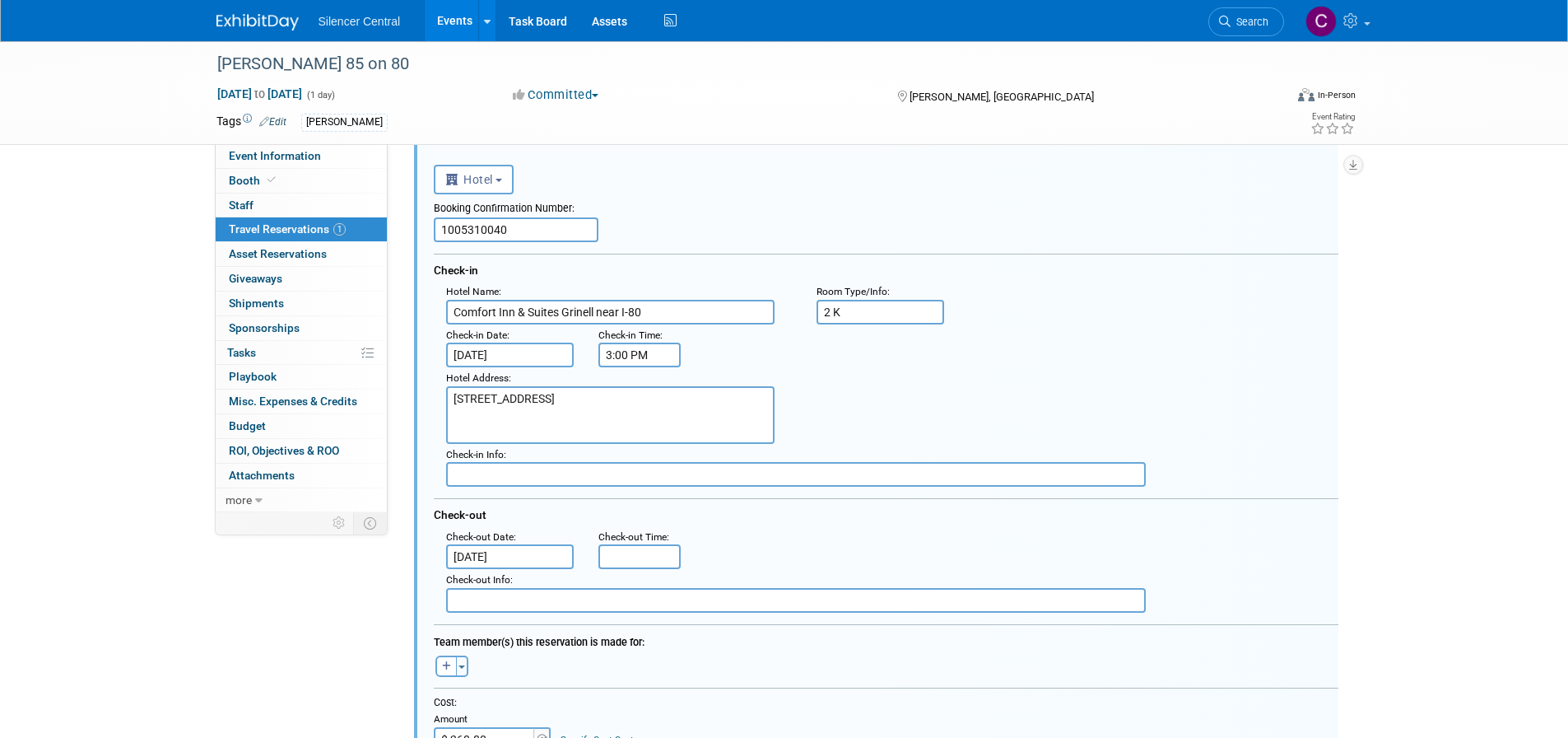
scroll to position [111, 0]
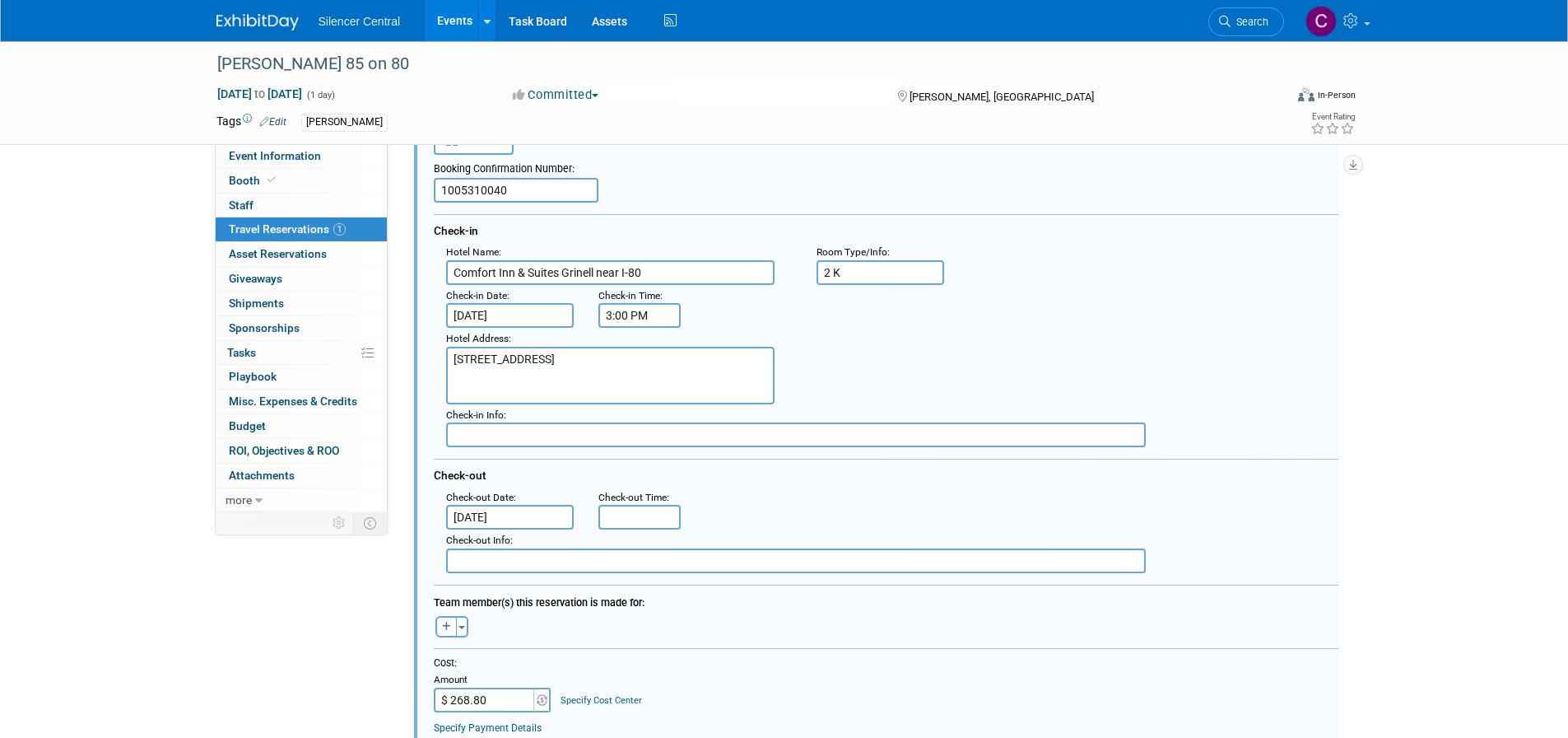
click at [546, 514] on input "Sep 28, 2025" at bounding box center [510, 518] width 128 height 25
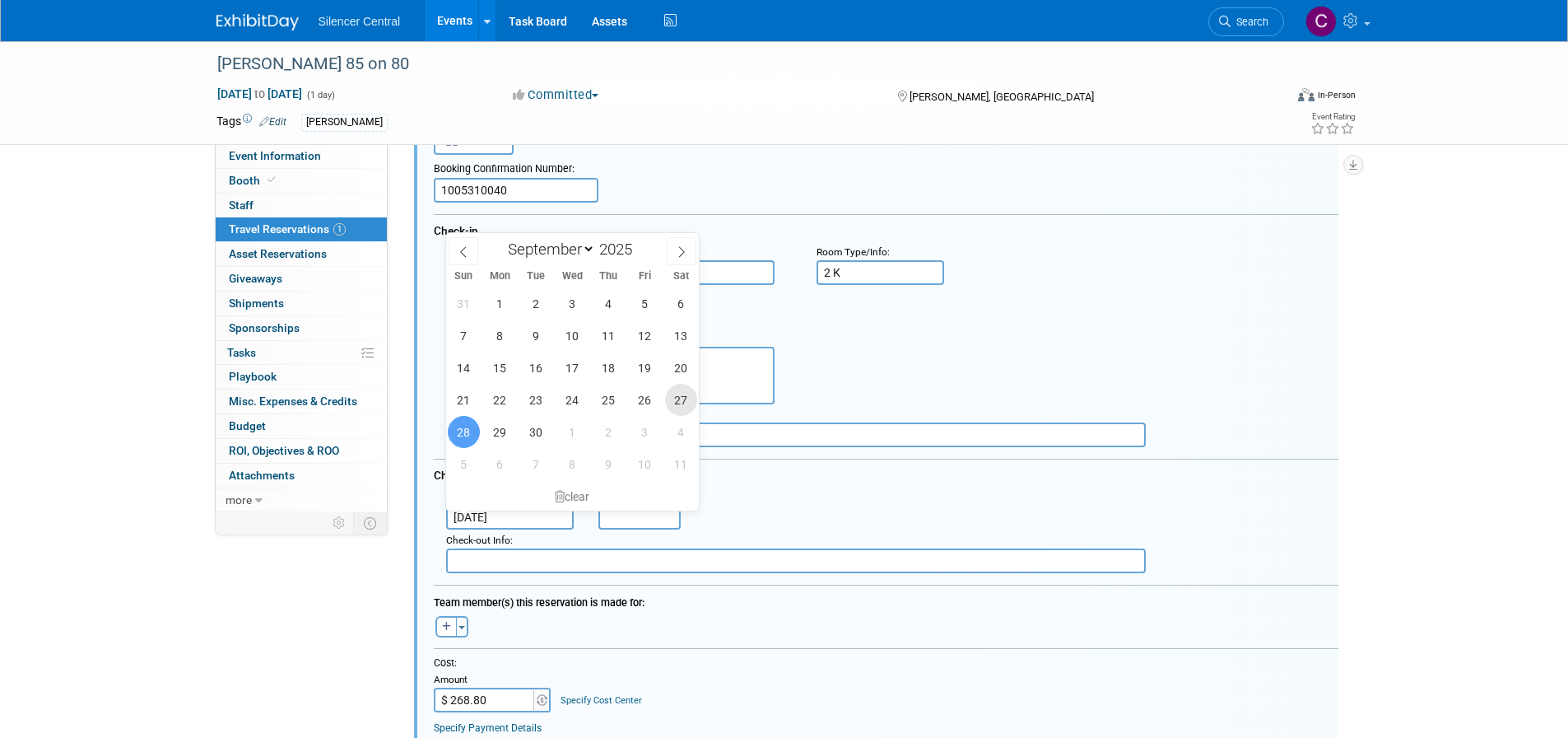
click at [676, 404] on span "27" at bounding box center [681, 400] width 32 height 32
type input "[DATE]"
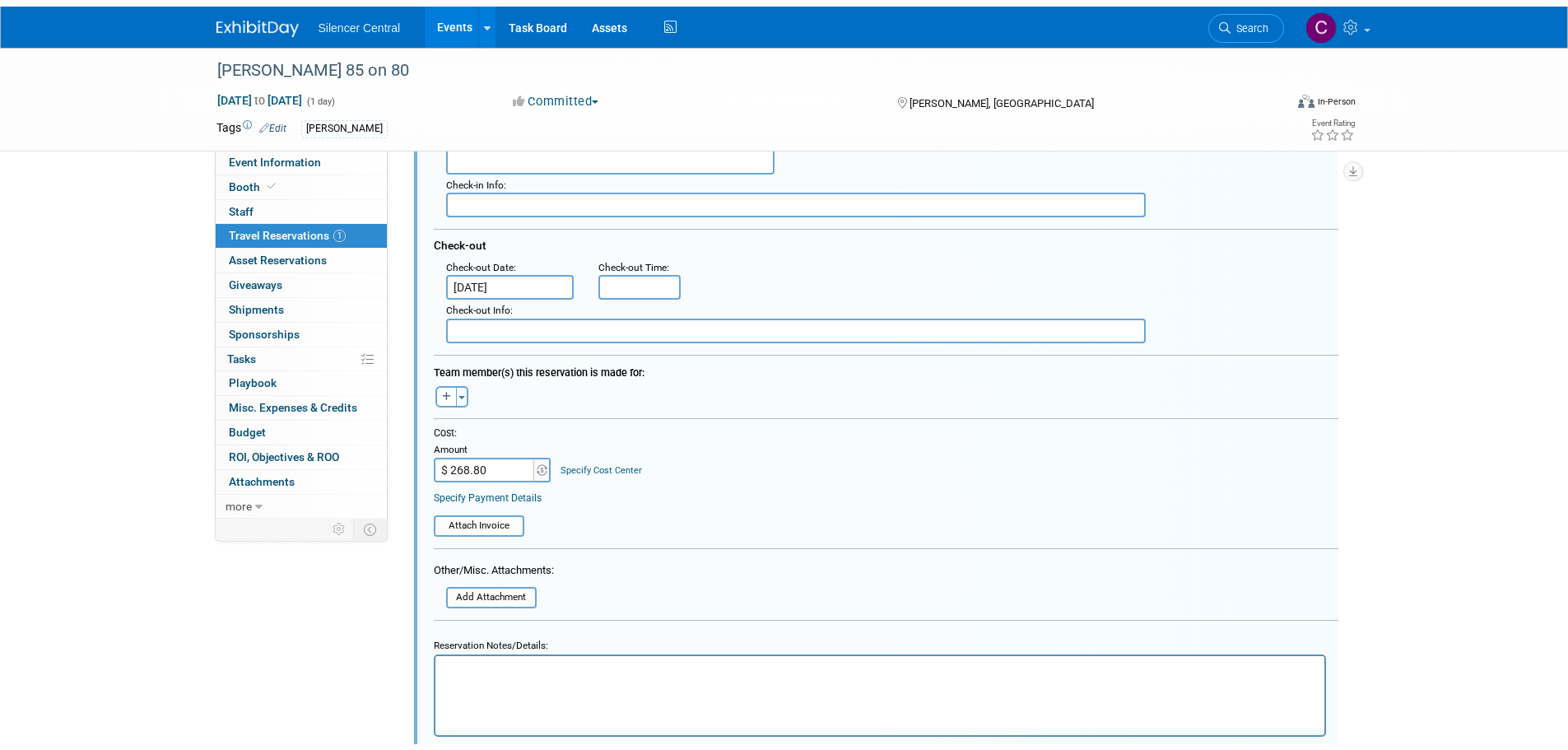
scroll to position [523, 0]
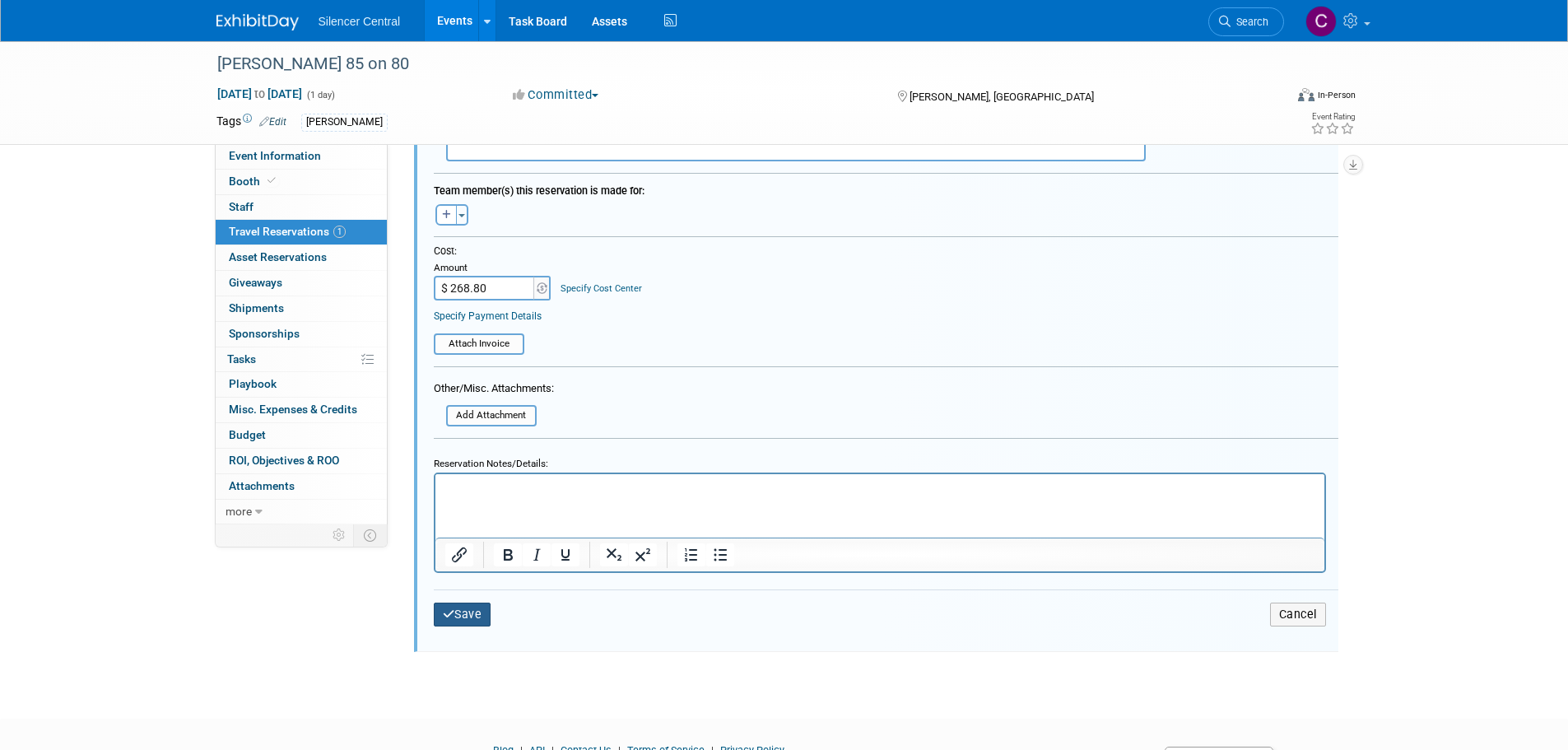
drag, startPoint x: 448, startPoint y: 605, endPoint x: 585, endPoint y: 609, distance: 137.1
click at [448, 604] on button "Save" at bounding box center [463, 614] width 57 height 24
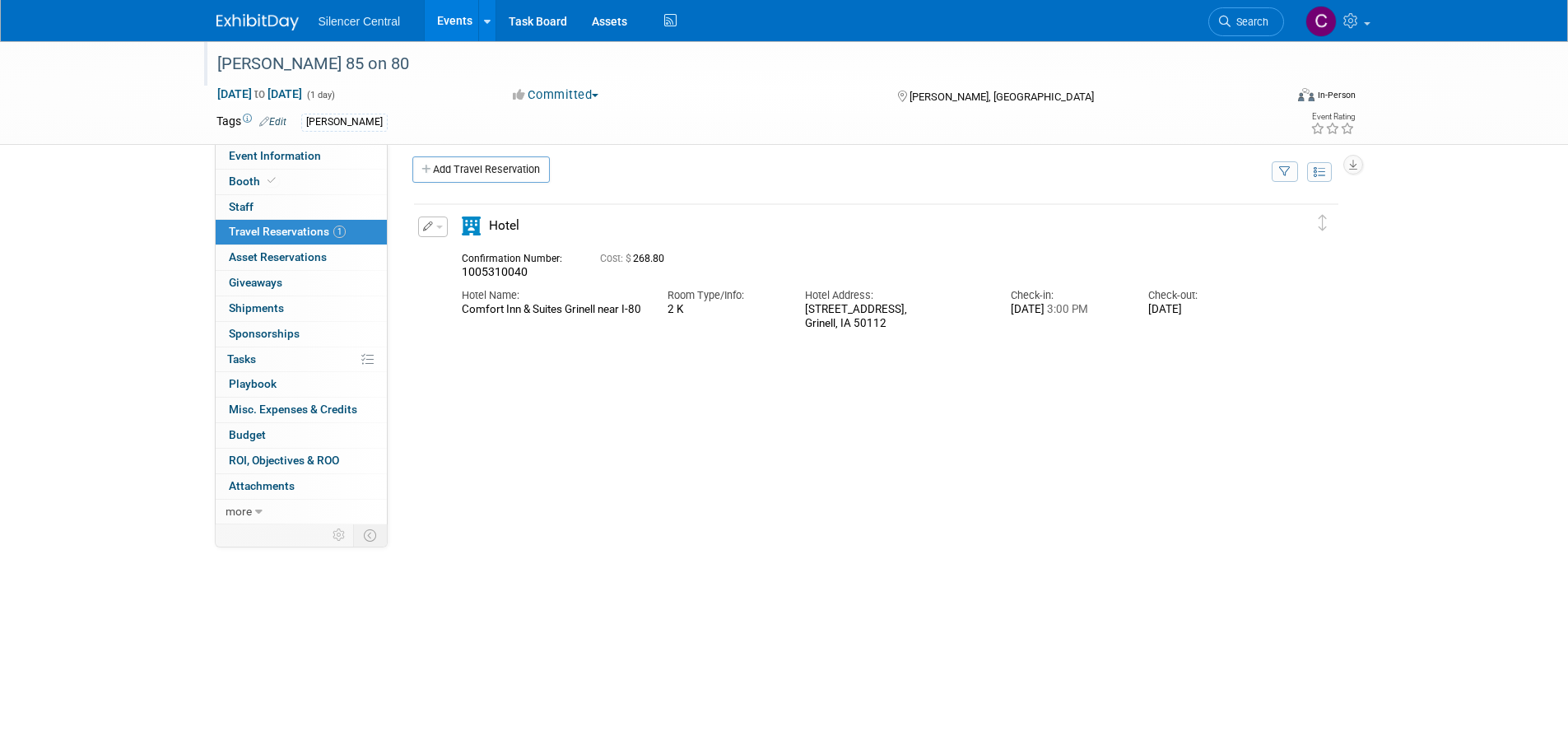
scroll to position [0, 0]
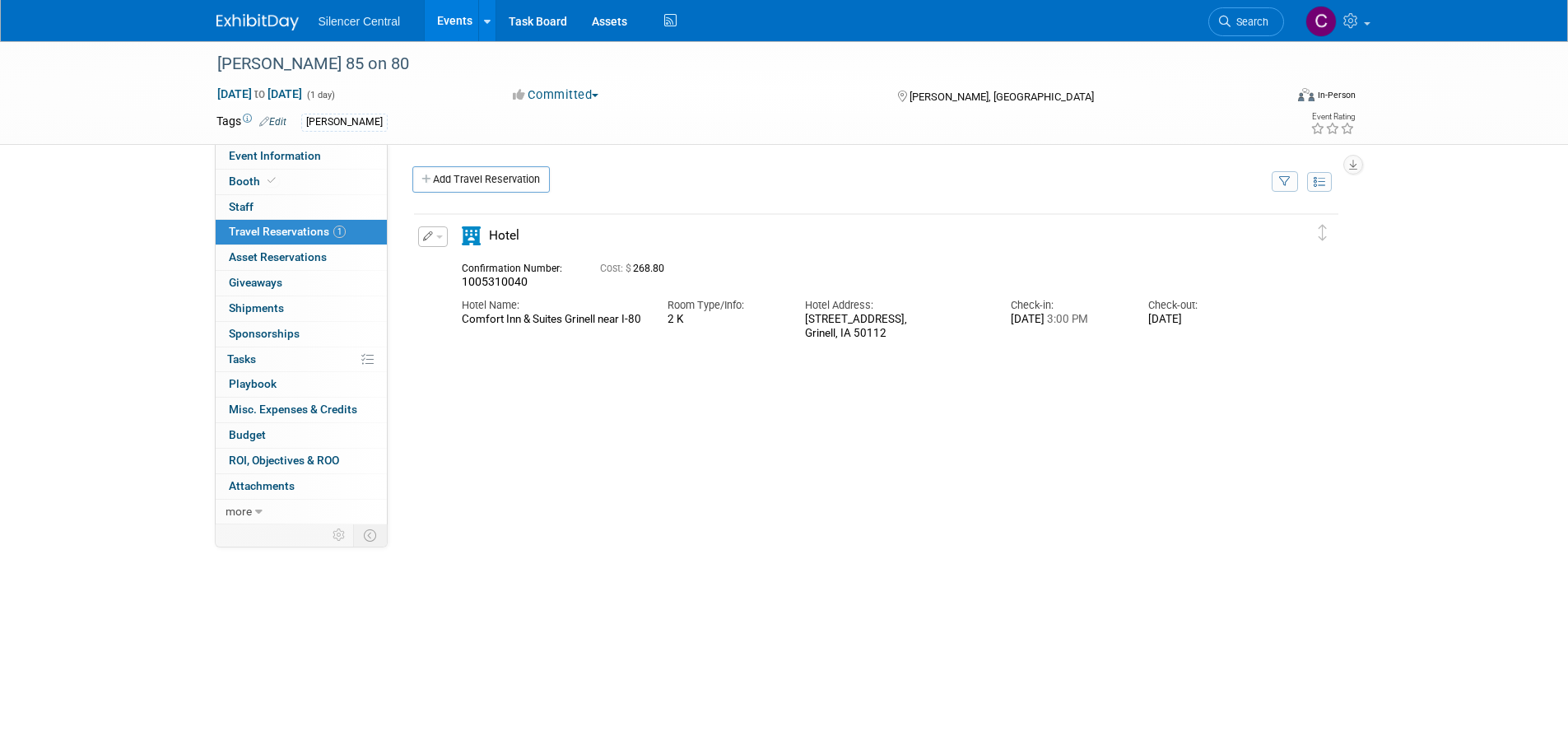
click at [264, 18] on img at bounding box center [257, 22] width 82 height 17
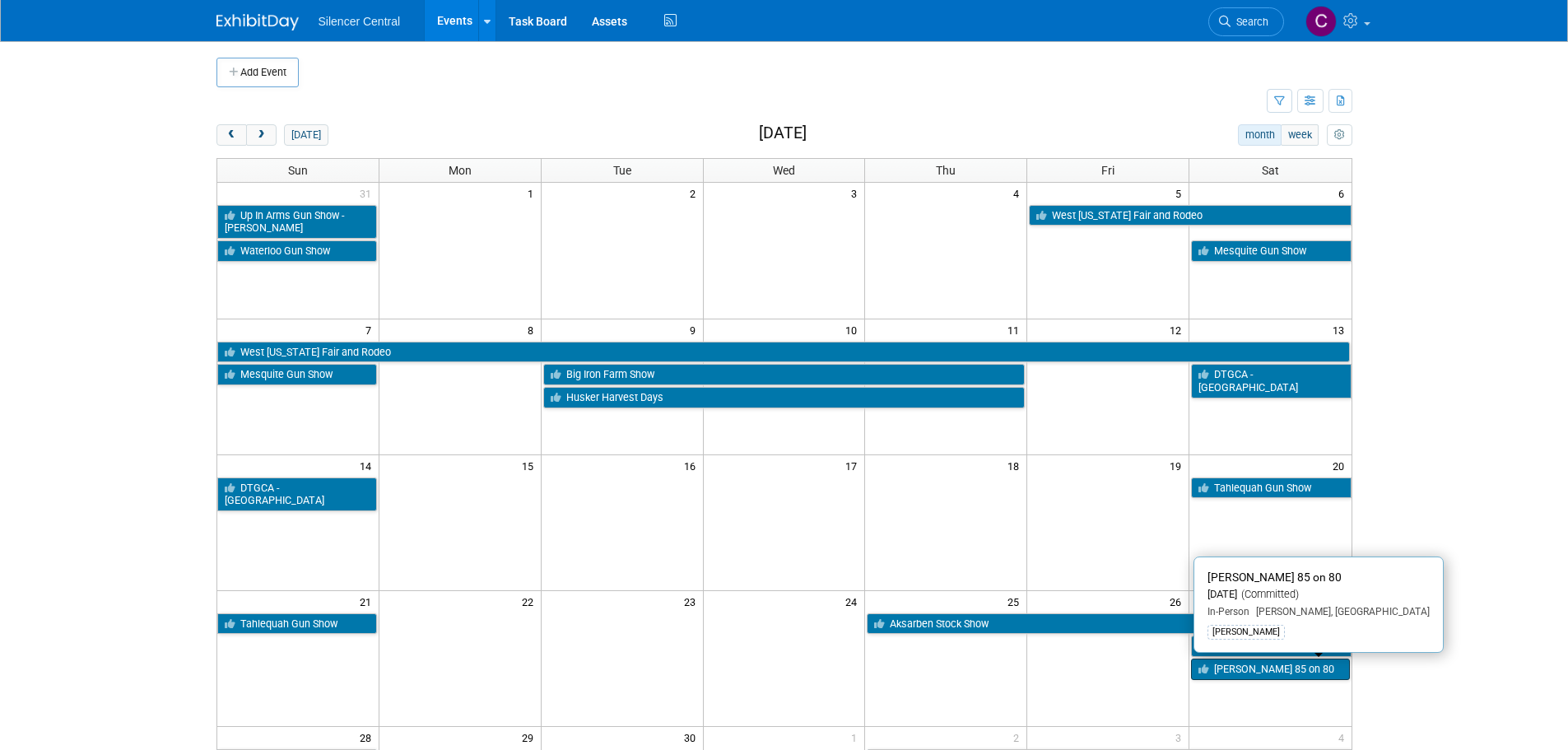
click at [1247, 668] on link "[PERSON_NAME] 85 on 80" at bounding box center [1270, 670] width 158 height 21
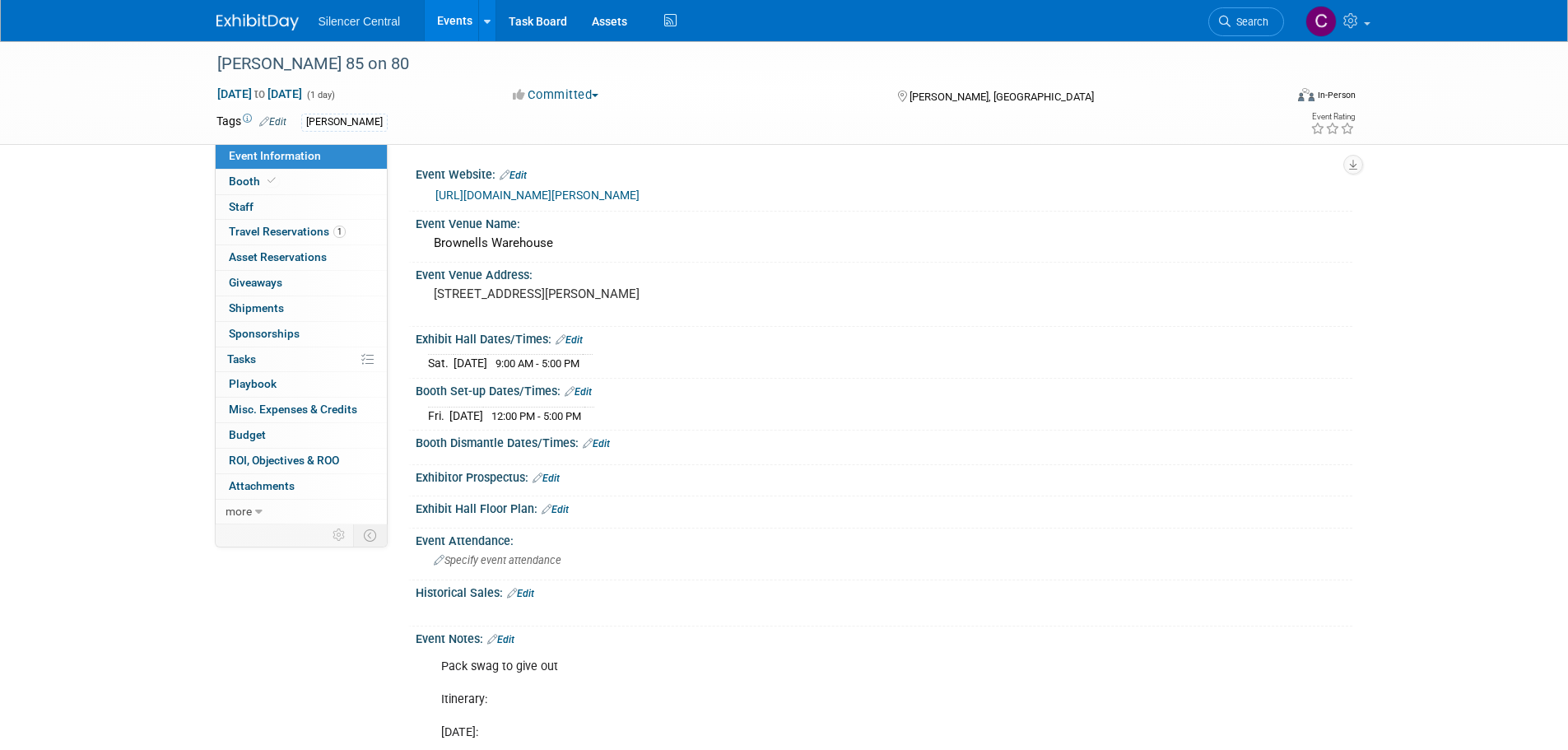
click at [262, 230] on span "Travel Reservations 1" at bounding box center [287, 231] width 117 height 13
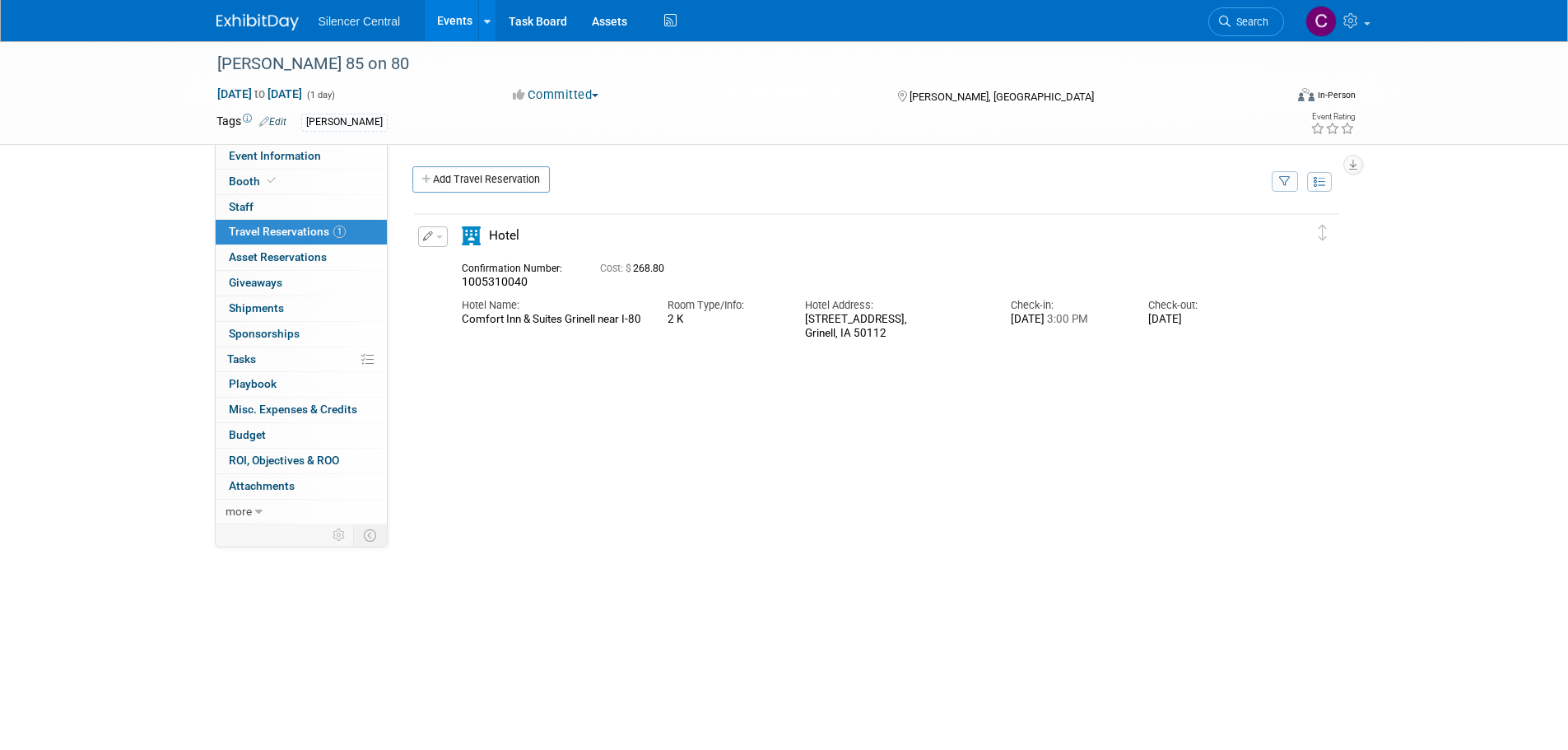
click at [436, 247] on button "button" at bounding box center [433, 236] width 30 height 20
click at [493, 271] on button "Edit Reservation" at bounding box center [488, 265] width 139 height 24
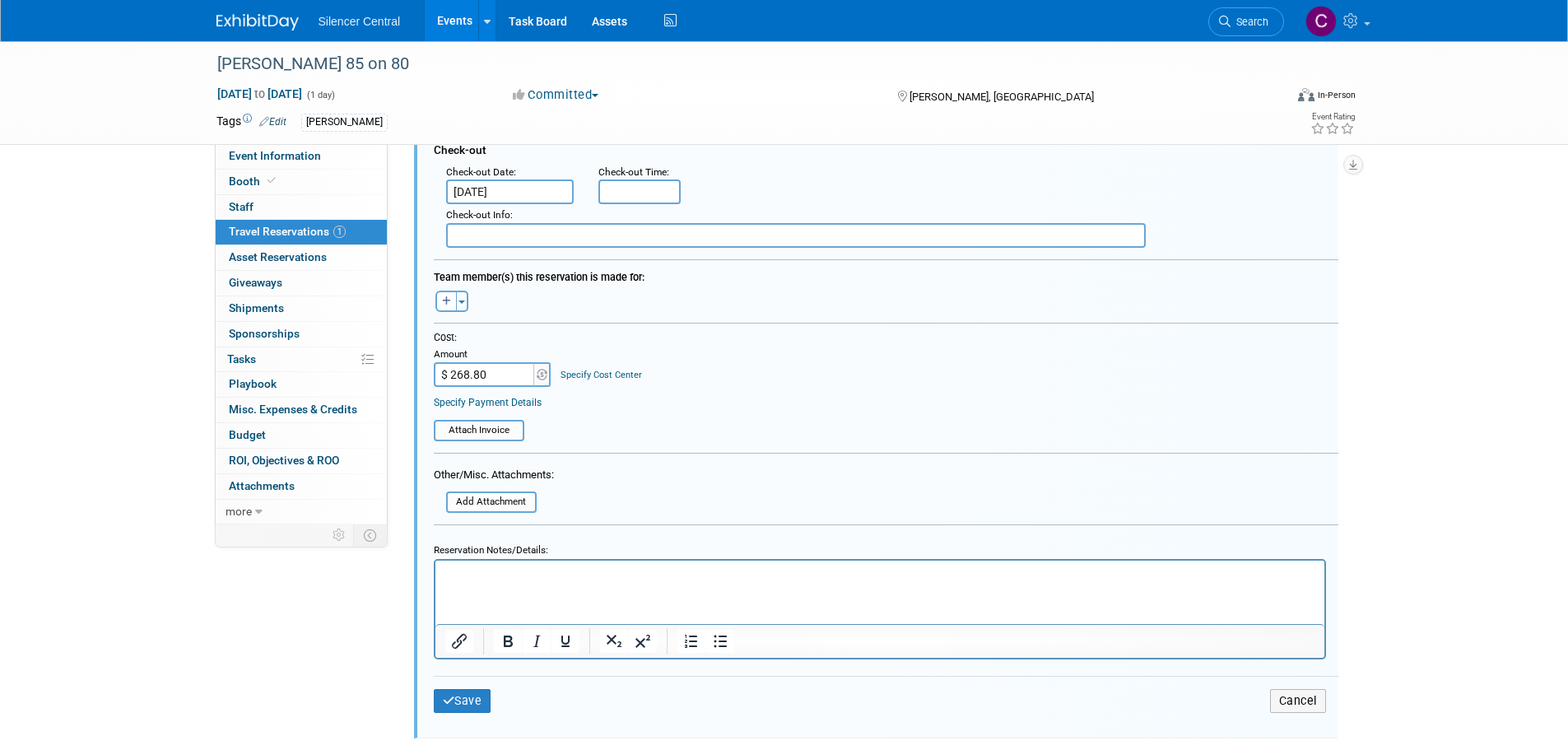
scroll to position [440, 0]
click at [505, 374] on input "$ 268.80" at bounding box center [486, 371] width 103 height 25
click at [499, 383] on input "$ 268.80" at bounding box center [486, 371] width 103 height 25
drag, startPoint x: 499, startPoint y: 383, endPoint x: 447, endPoint y: 372, distance: 53.2
click at [447, 372] on input "$ 268.80" at bounding box center [486, 371] width 103 height 25
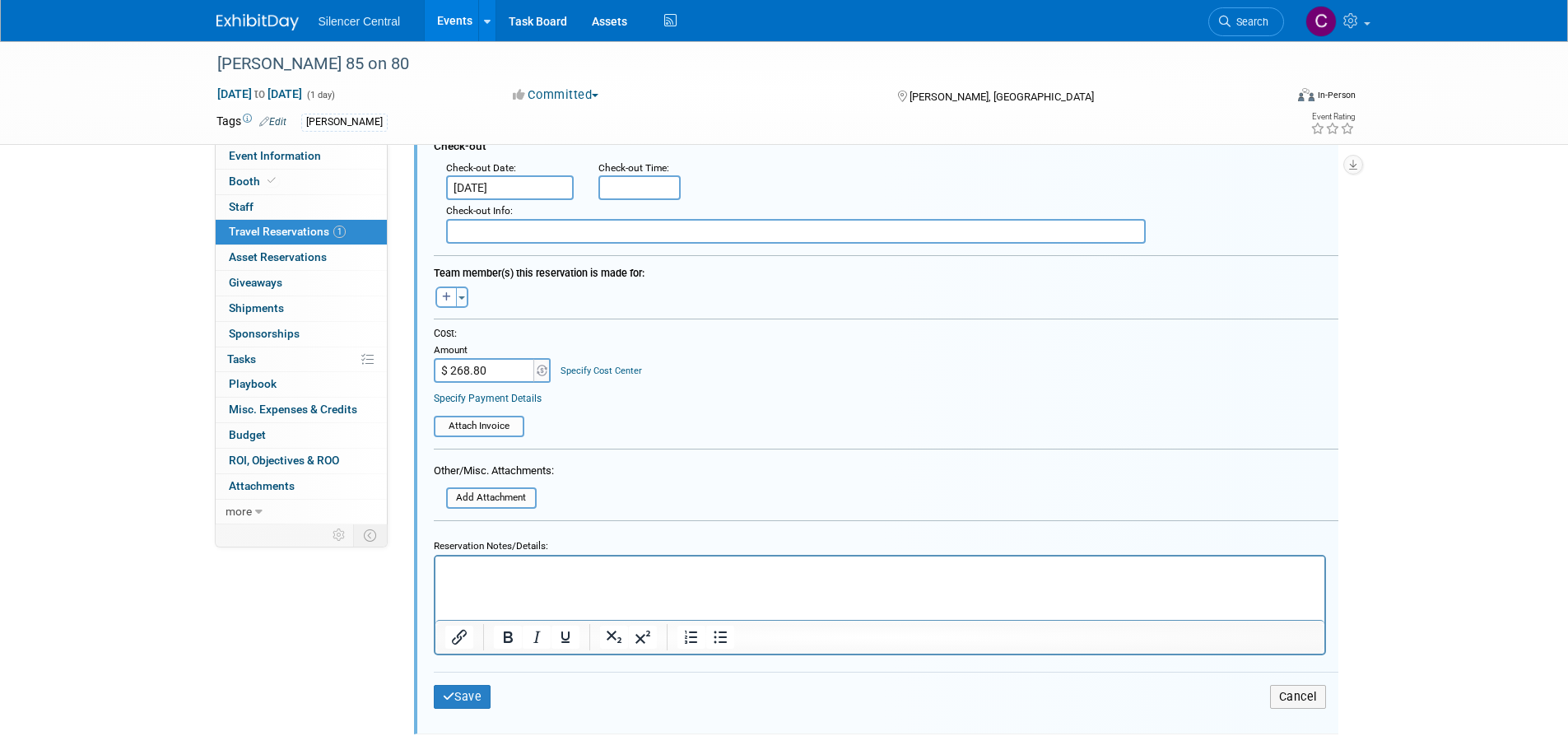
click at [447, 372] on input "$ 268.80" at bounding box center [486, 371] width 103 height 25
drag, startPoint x: 502, startPoint y: 376, endPoint x: 453, endPoint y: 385, distance: 49.8
click at [453, 383] on input "$ 268.80" at bounding box center [486, 371] width 103 height 25
type input "$ 179.20"
click at [471, 689] on button "Save" at bounding box center [463, 696] width 57 height 24
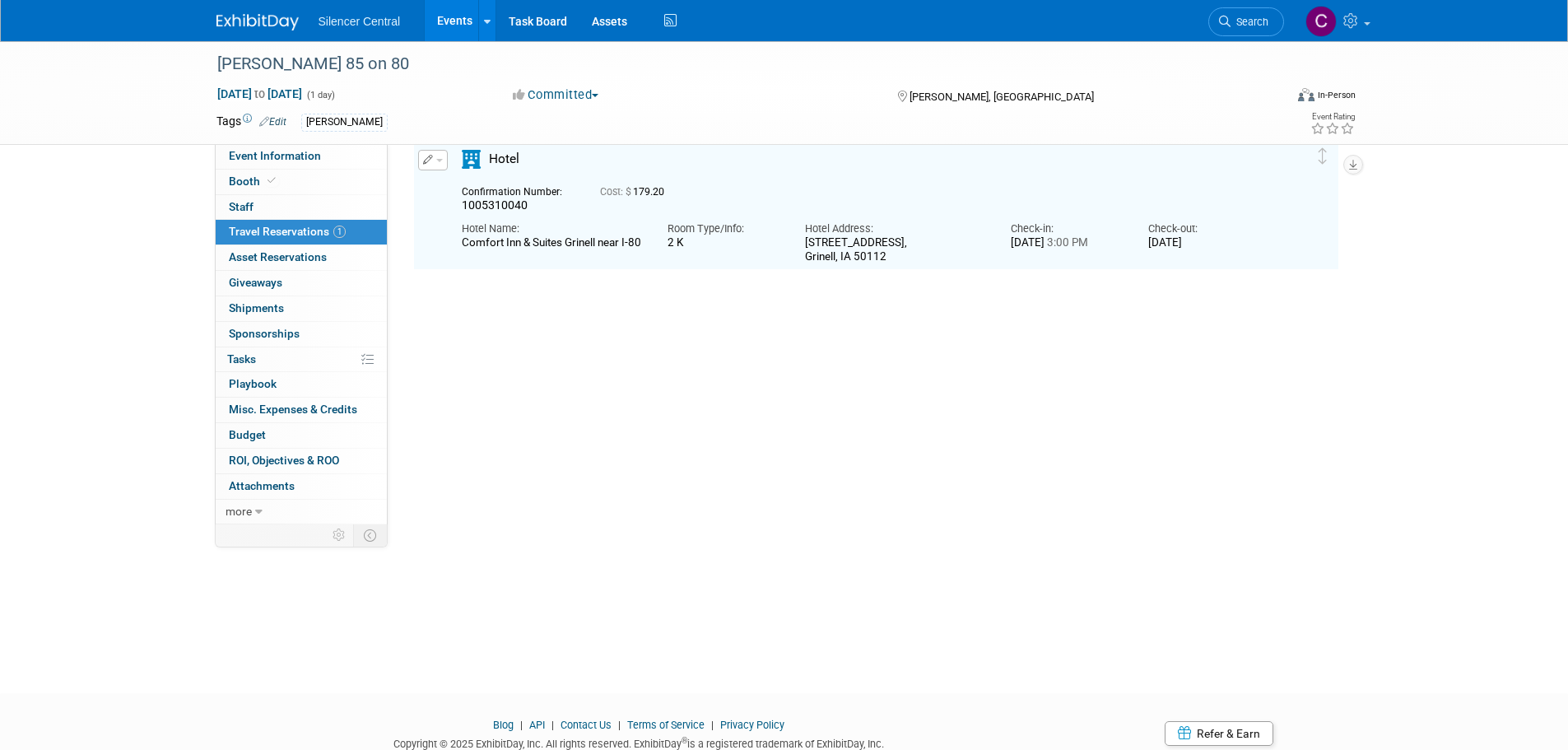
scroll to position [29, 0]
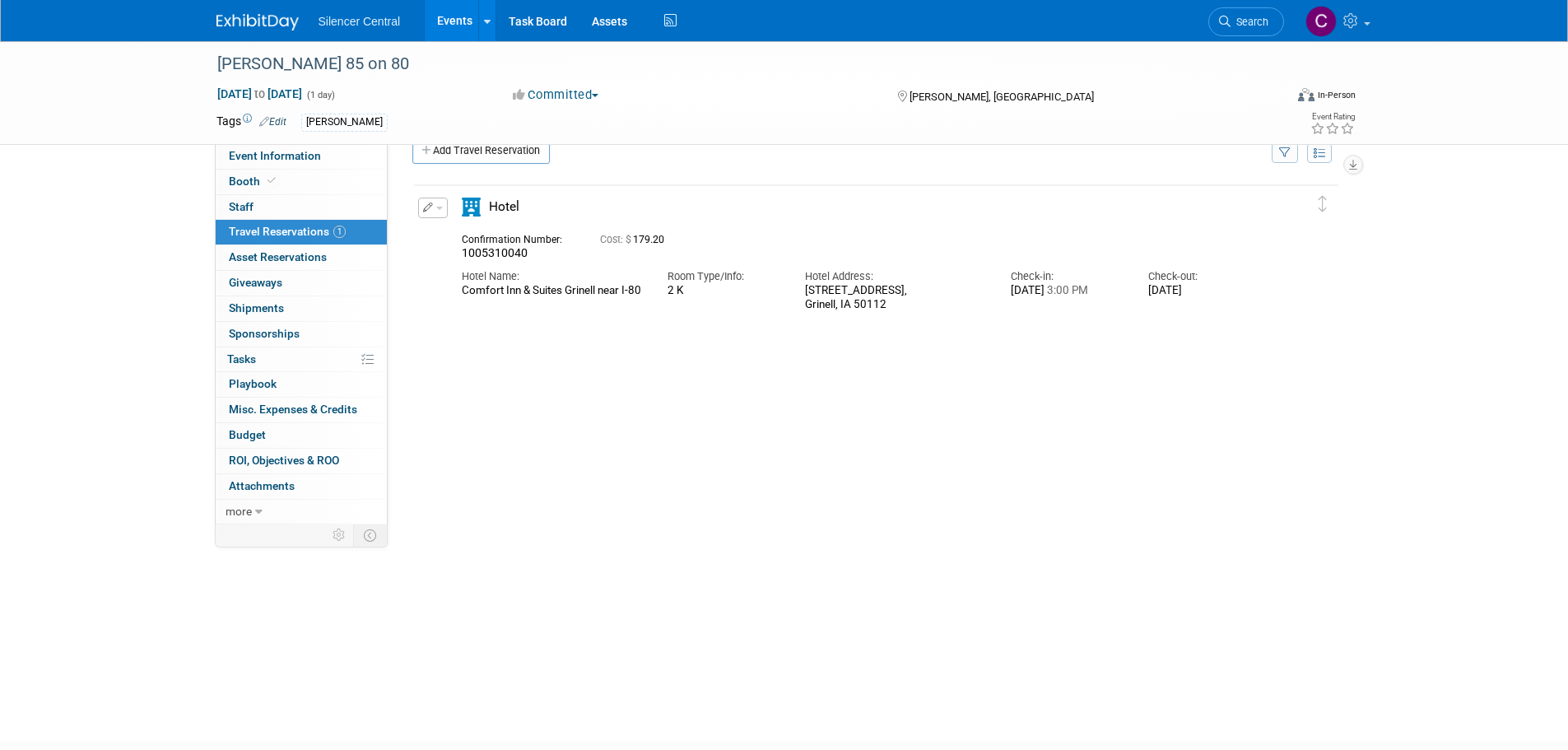
click at [268, 19] on img at bounding box center [257, 22] width 82 height 17
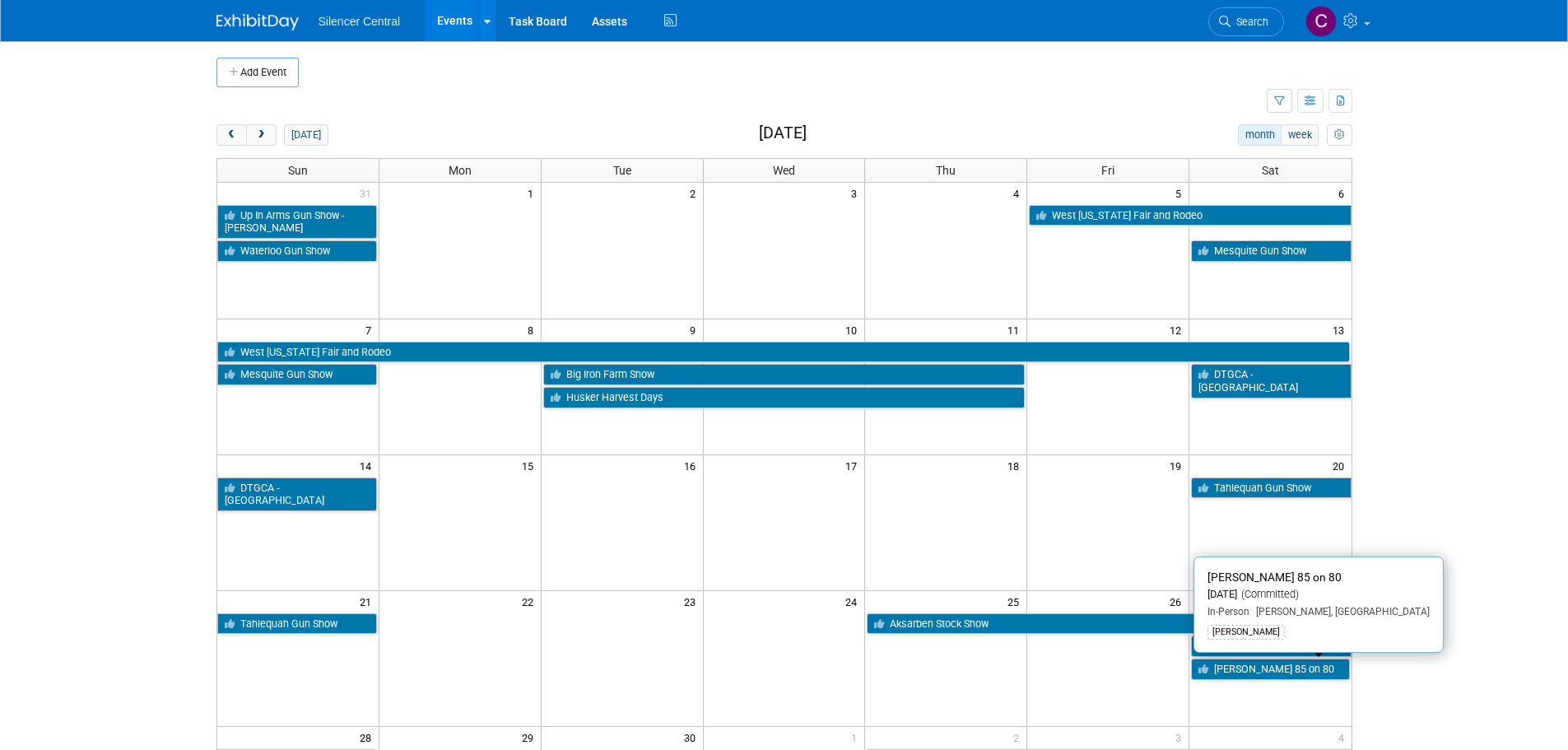
click at [1271, 671] on link "[PERSON_NAME] 85 on 80" at bounding box center [1270, 670] width 158 height 21
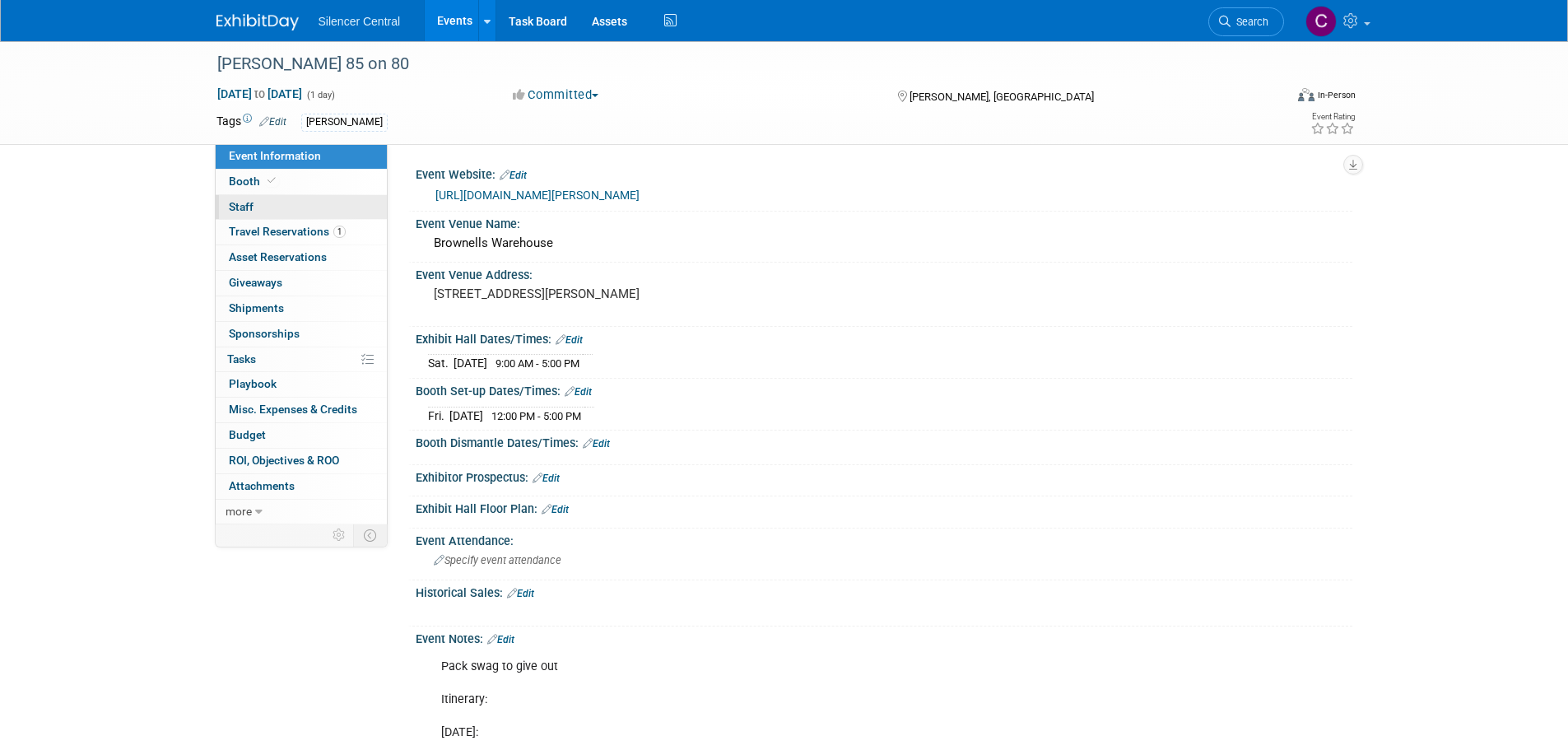
click at [279, 196] on link "0 Staff 0" at bounding box center [302, 208] width 172 height 25
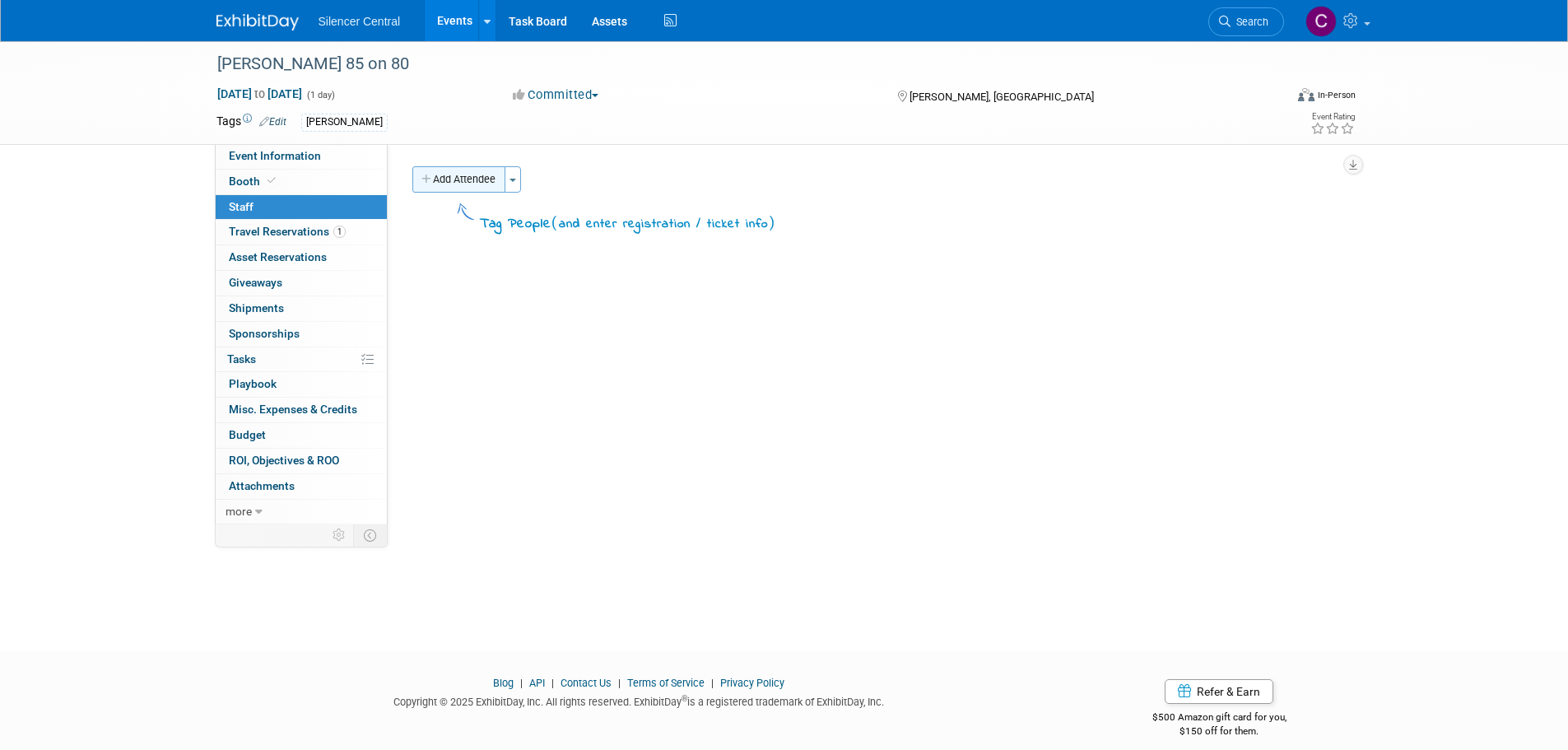
click at [458, 180] on button "Add Attendee" at bounding box center [458, 180] width 93 height 27
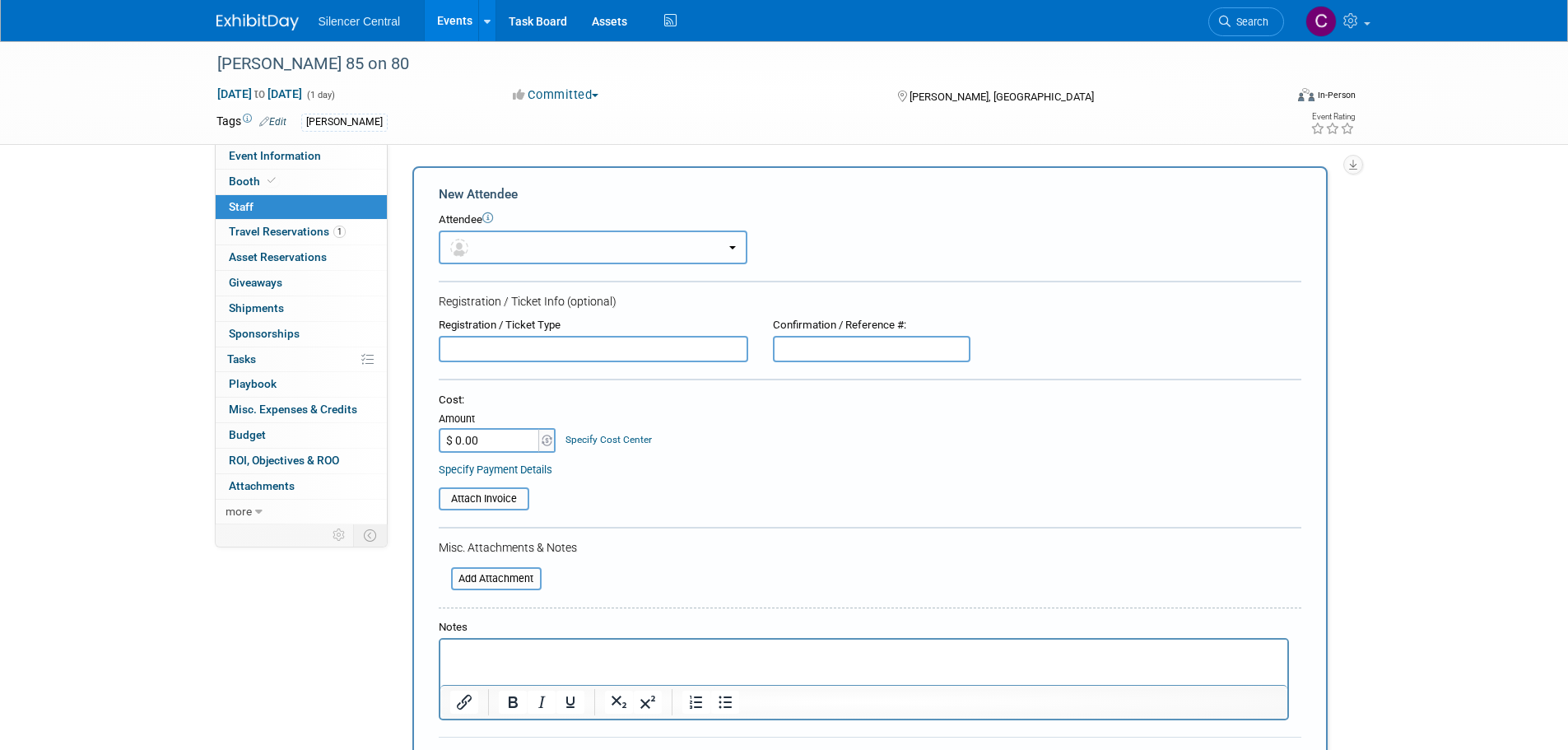
click at [516, 248] on button "button" at bounding box center [593, 248] width 309 height 34
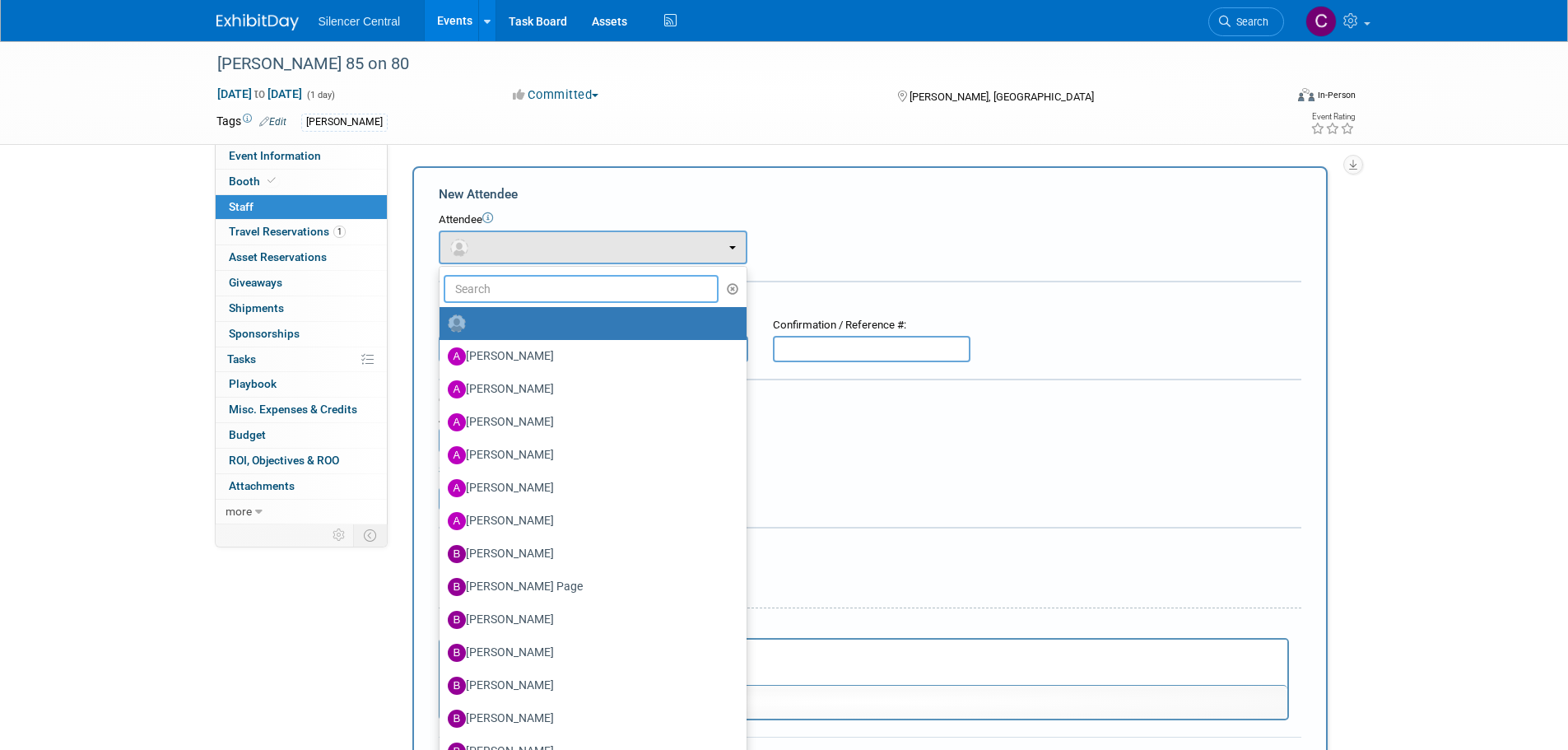
click at [518, 284] on input "text" at bounding box center [582, 289] width 276 height 28
type input "cade"
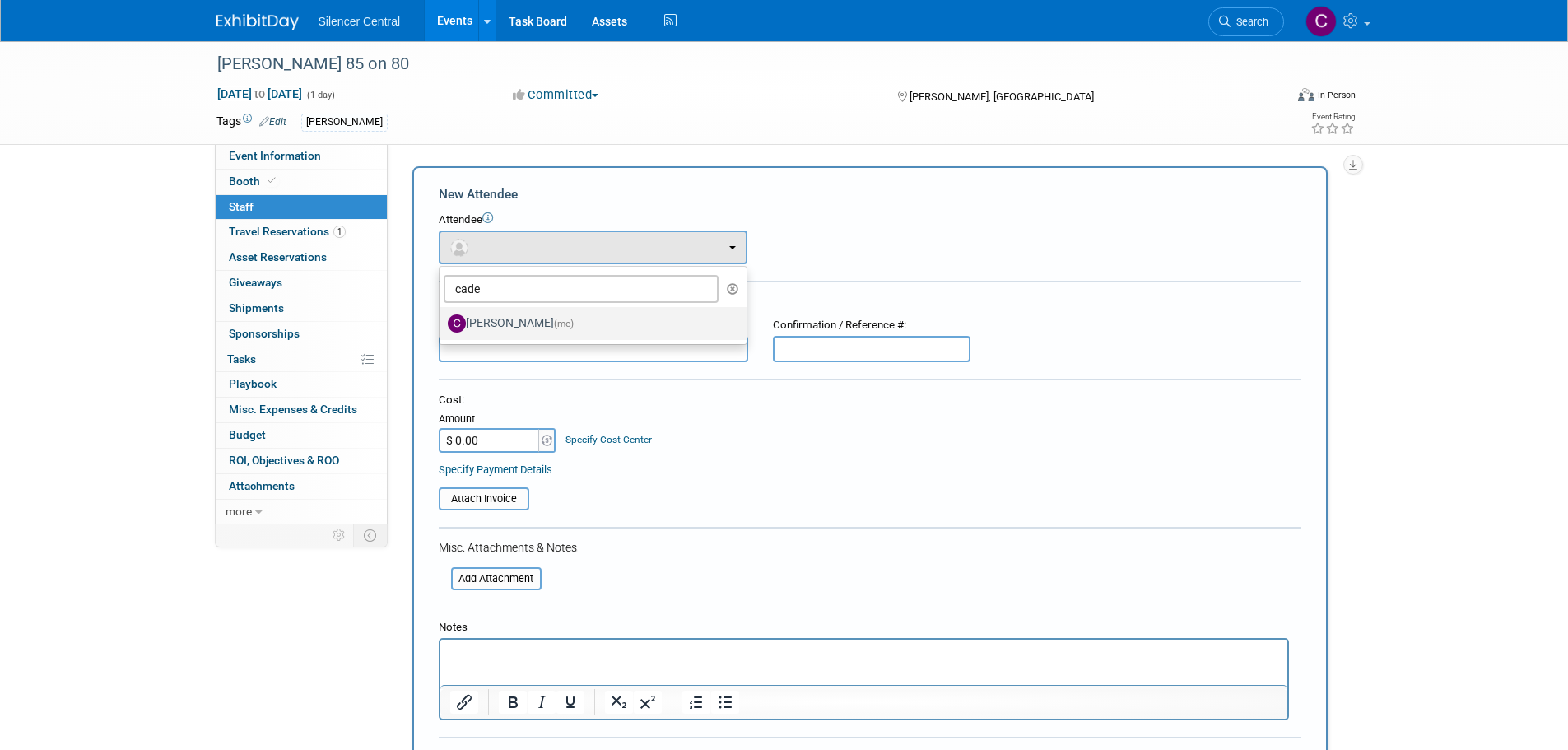
click at [554, 325] on span "(me)" at bounding box center [563, 323] width 19 height 11
click at [442, 325] on input "Cade Cox (me)" at bounding box center [437, 321] width 11 height 11
select select "0a131368-79d8-4a96-8b0e-a42d55c9fe45"
select select "1"
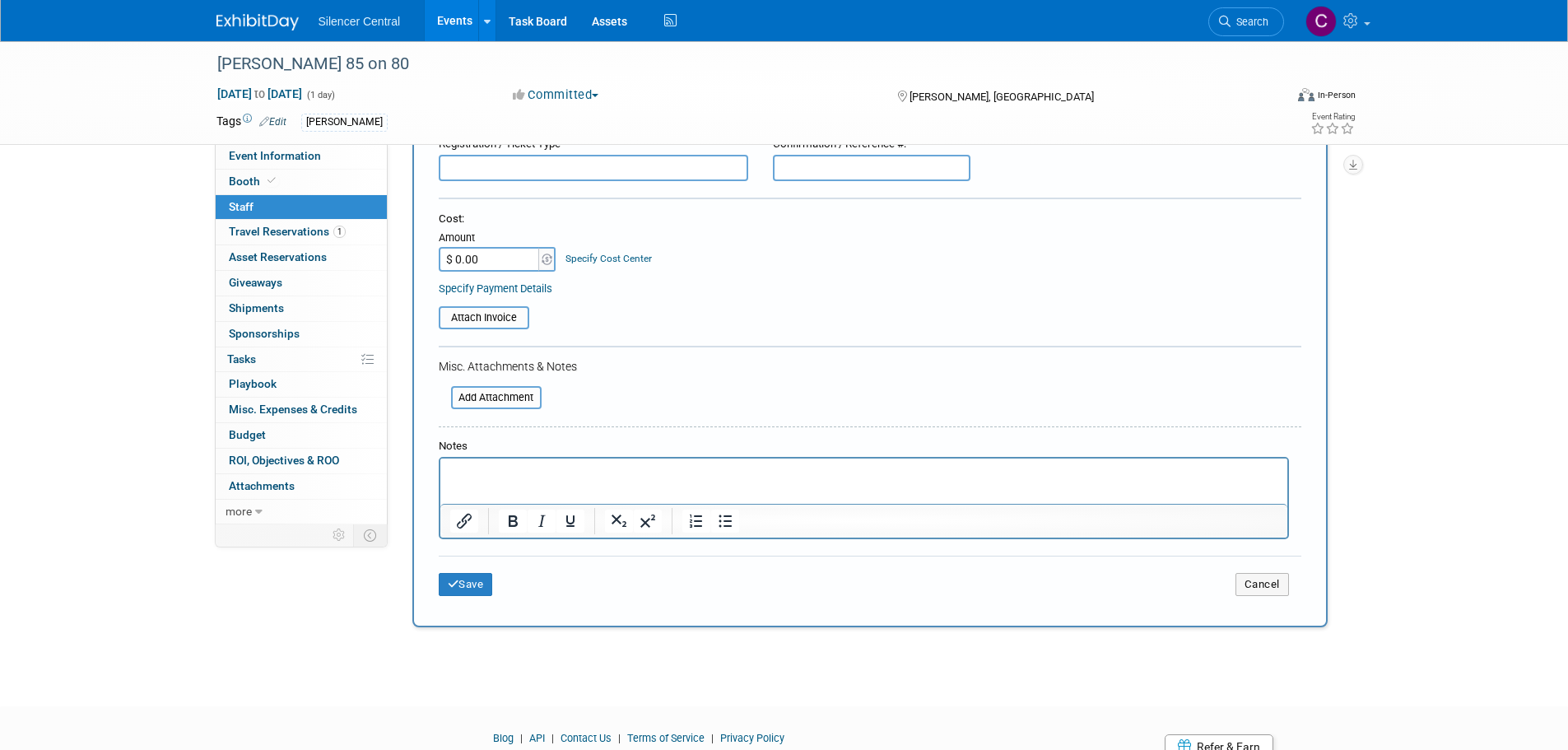
scroll to position [307, 0]
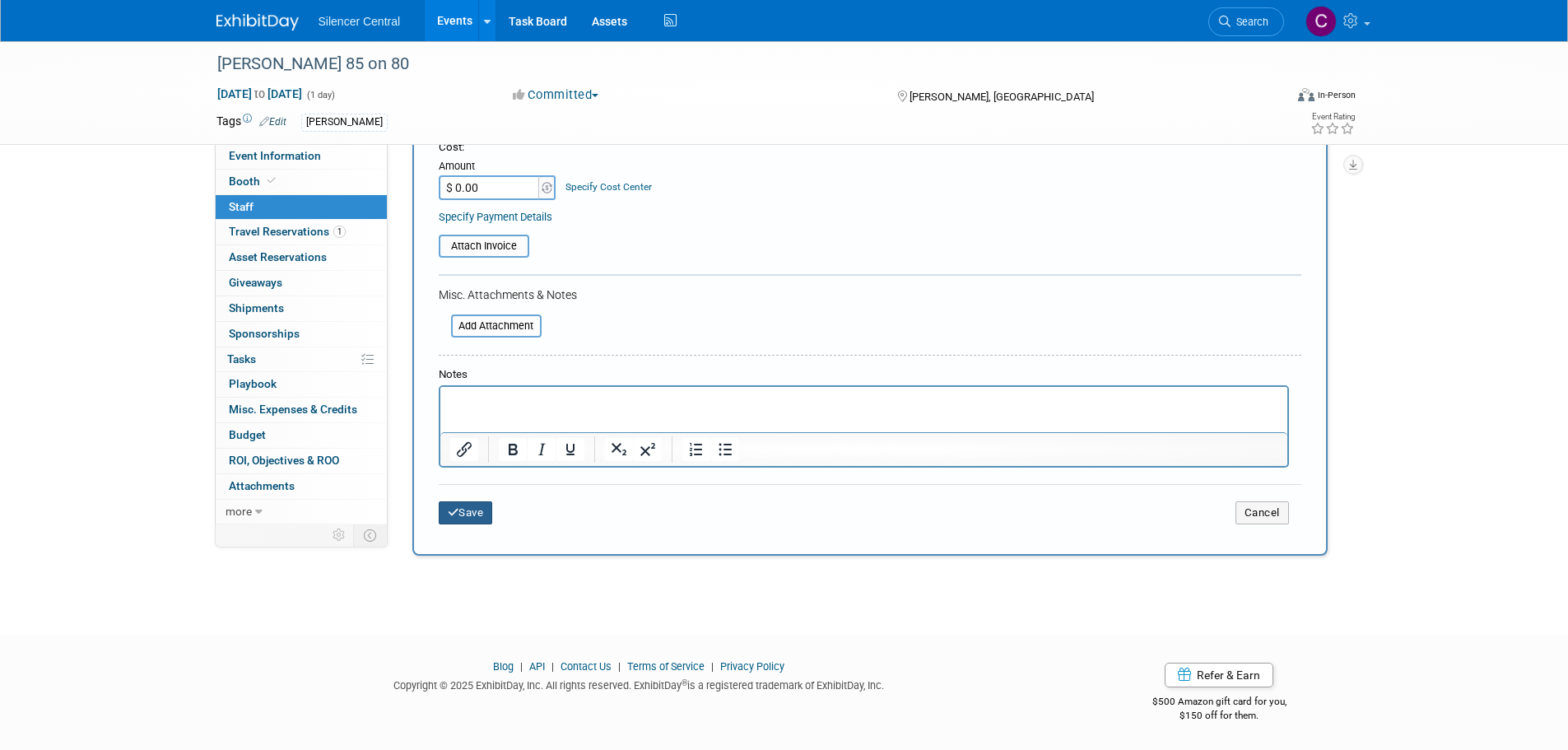
click at [451, 509] on icon "submit" at bounding box center [453, 512] width 11 height 11
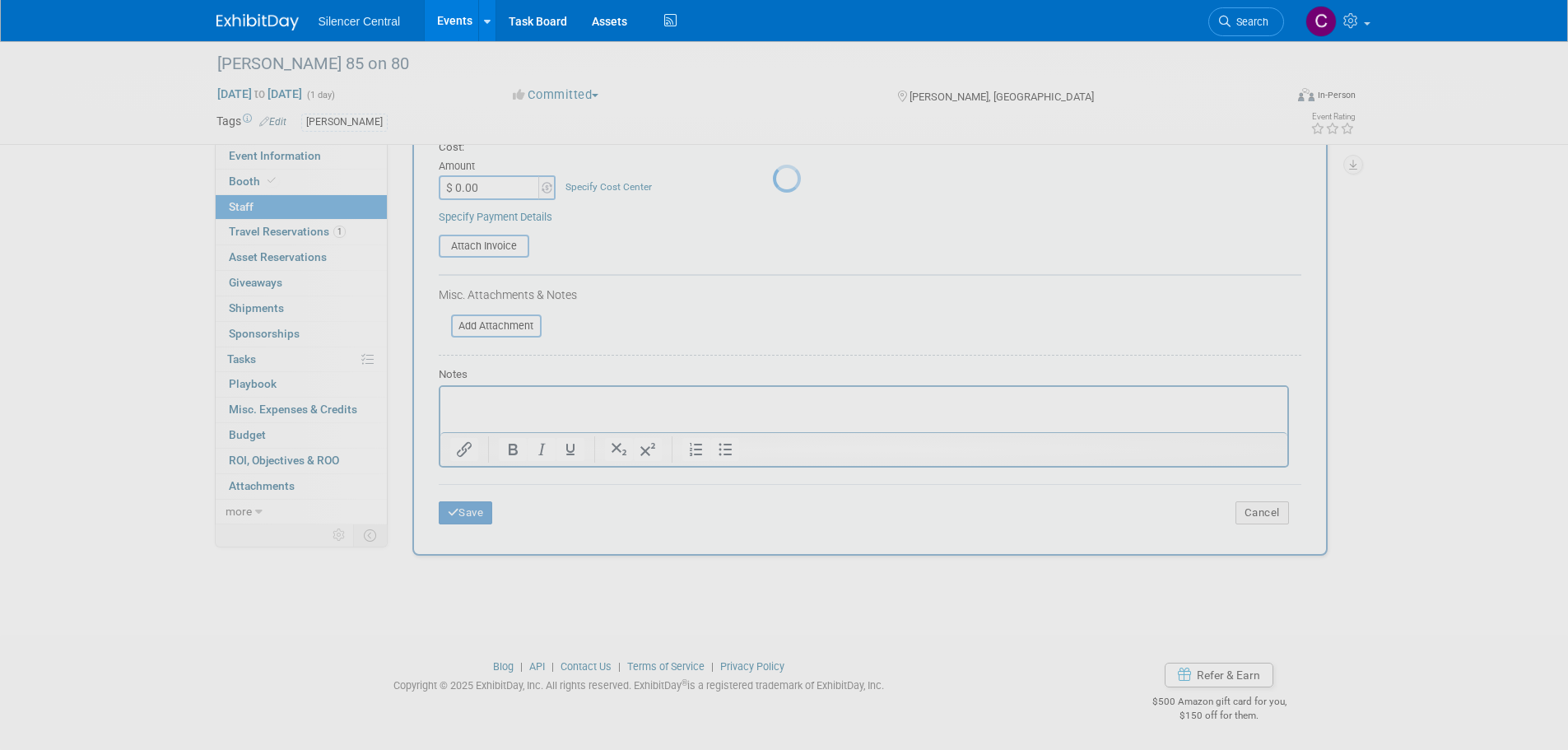
scroll to position [17, 0]
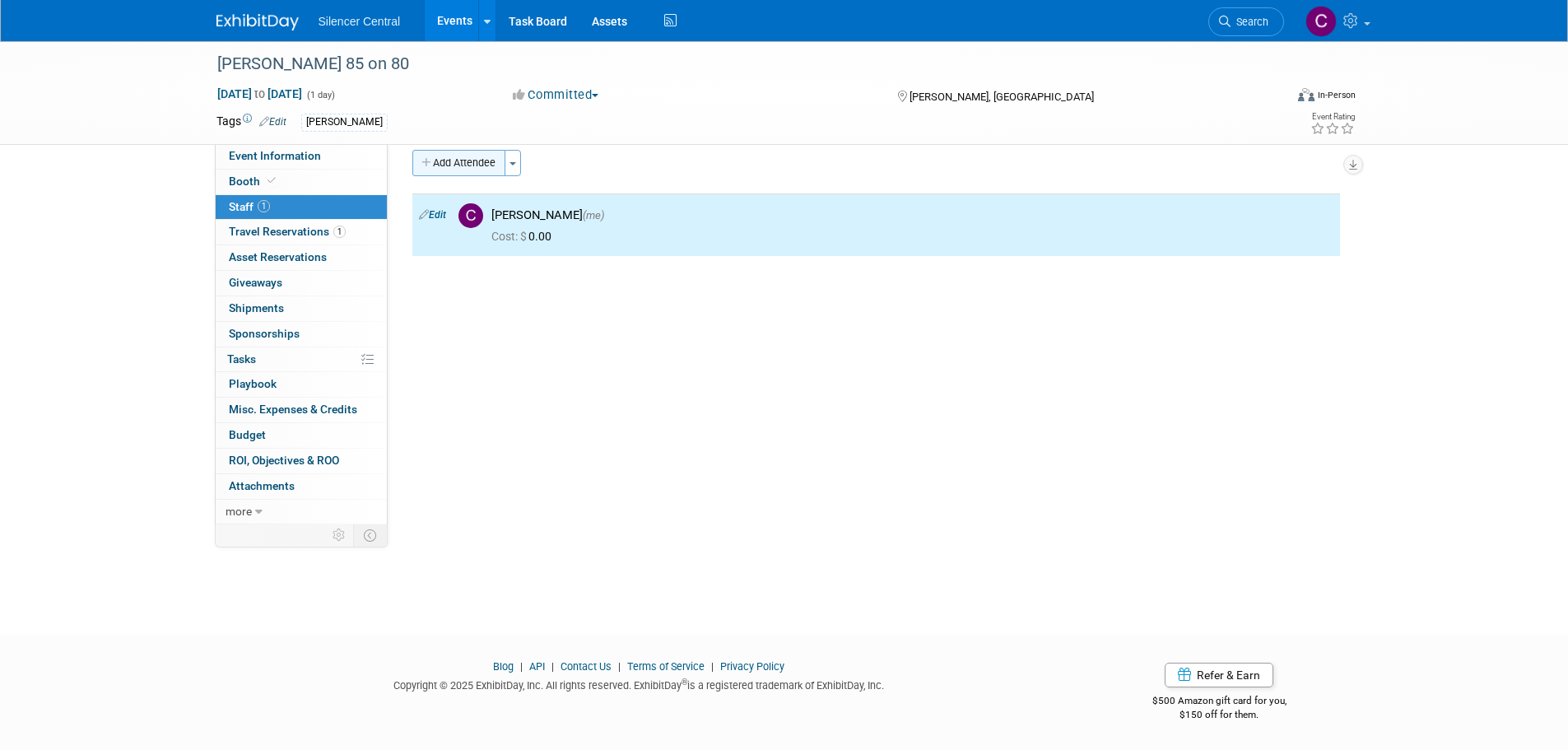
click at [484, 165] on button "Add Attendee" at bounding box center [458, 163] width 93 height 27
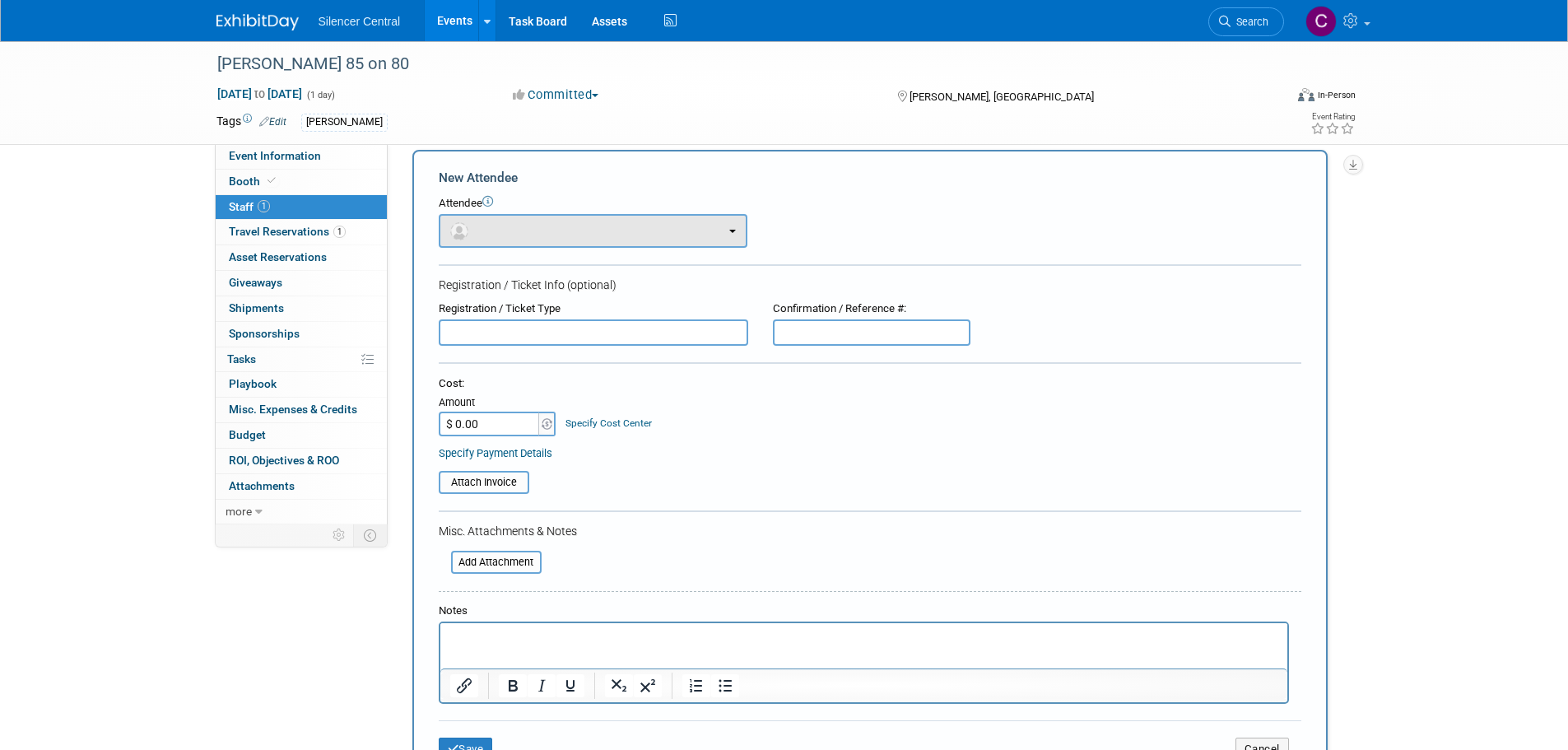
scroll to position [0, 0]
click at [519, 231] on button "button" at bounding box center [593, 231] width 309 height 34
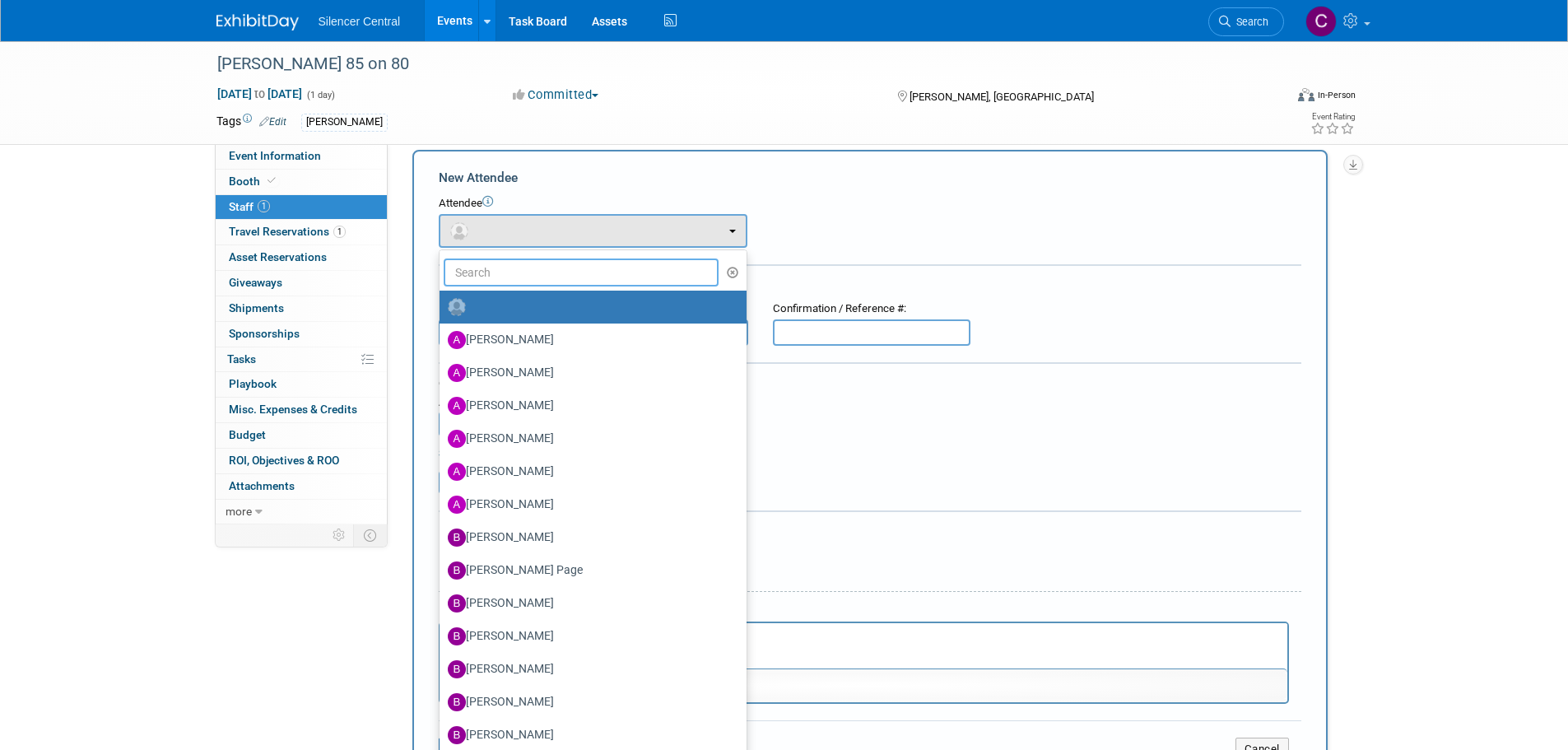
click at [528, 264] on input "text" at bounding box center [582, 272] width 276 height 28
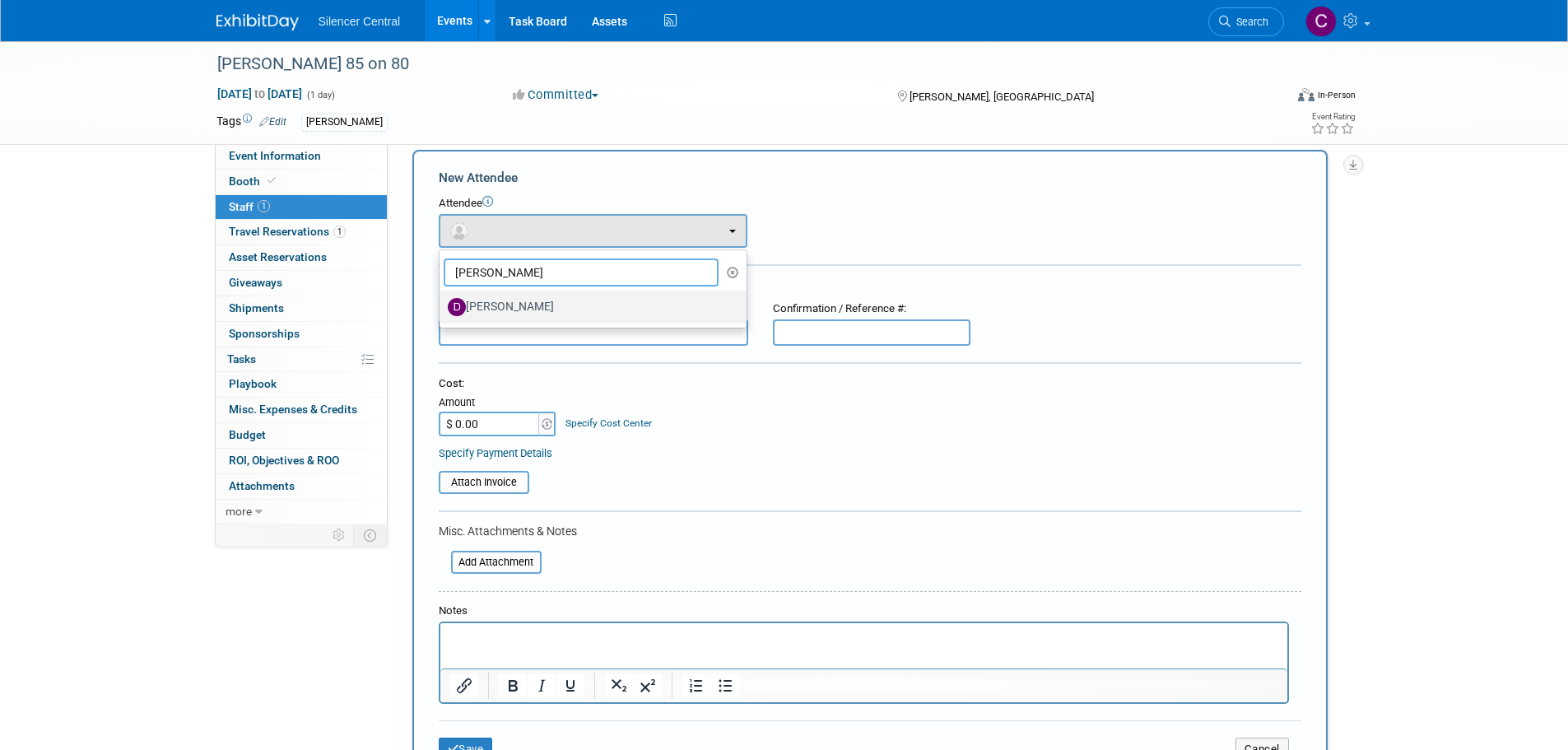
type input "darr"
drag, startPoint x: 530, startPoint y: 315, endPoint x: 537, endPoint y: 307, distance: 10.6
click at [530, 314] on label "Darren Stemple" at bounding box center [588, 307] width 282 height 27
click at [442, 310] on input "Darren Stemple" at bounding box center [437, 305] width 11 height 11
select select "e6418549-6c6a-4855-901d-4427341643c2"
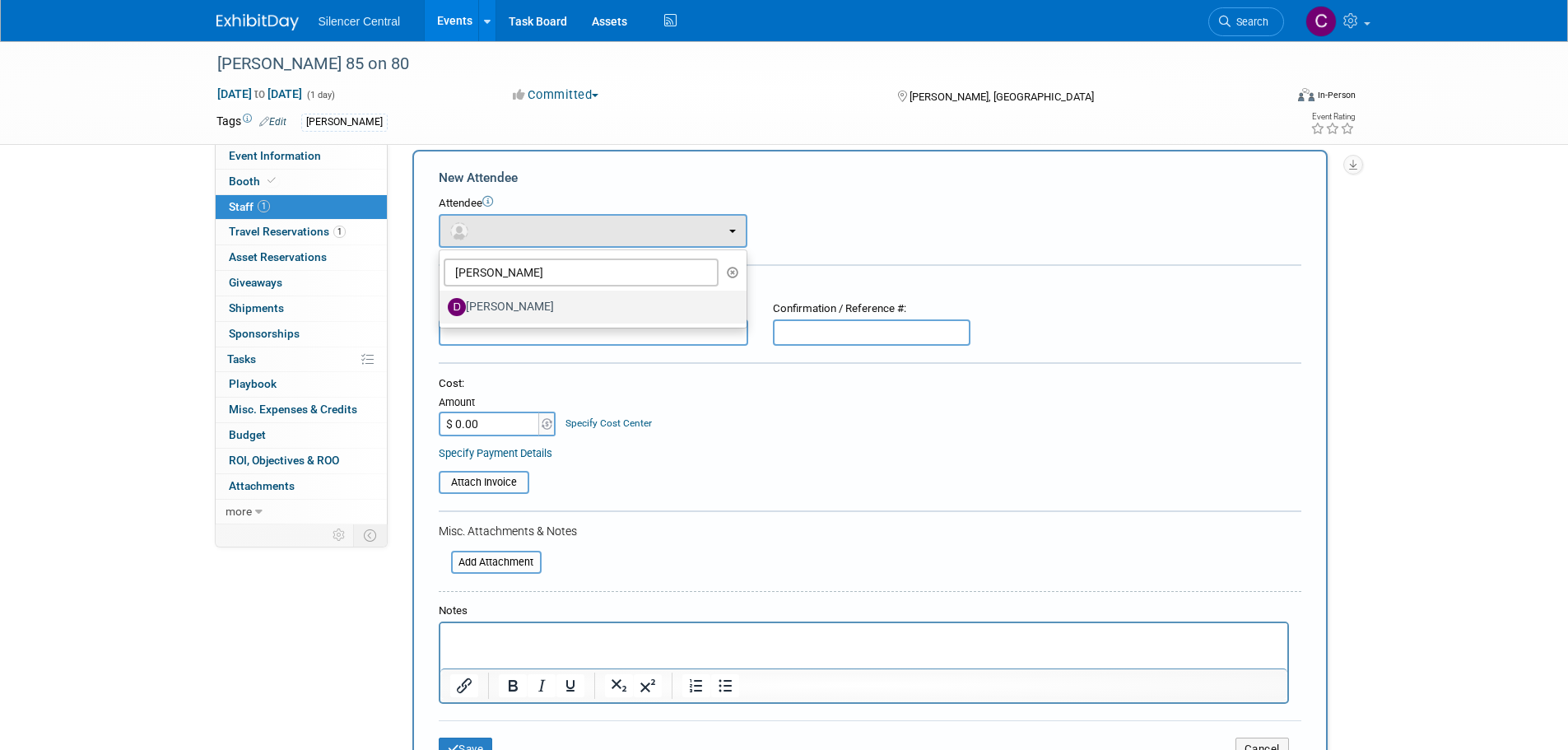
select select "1"
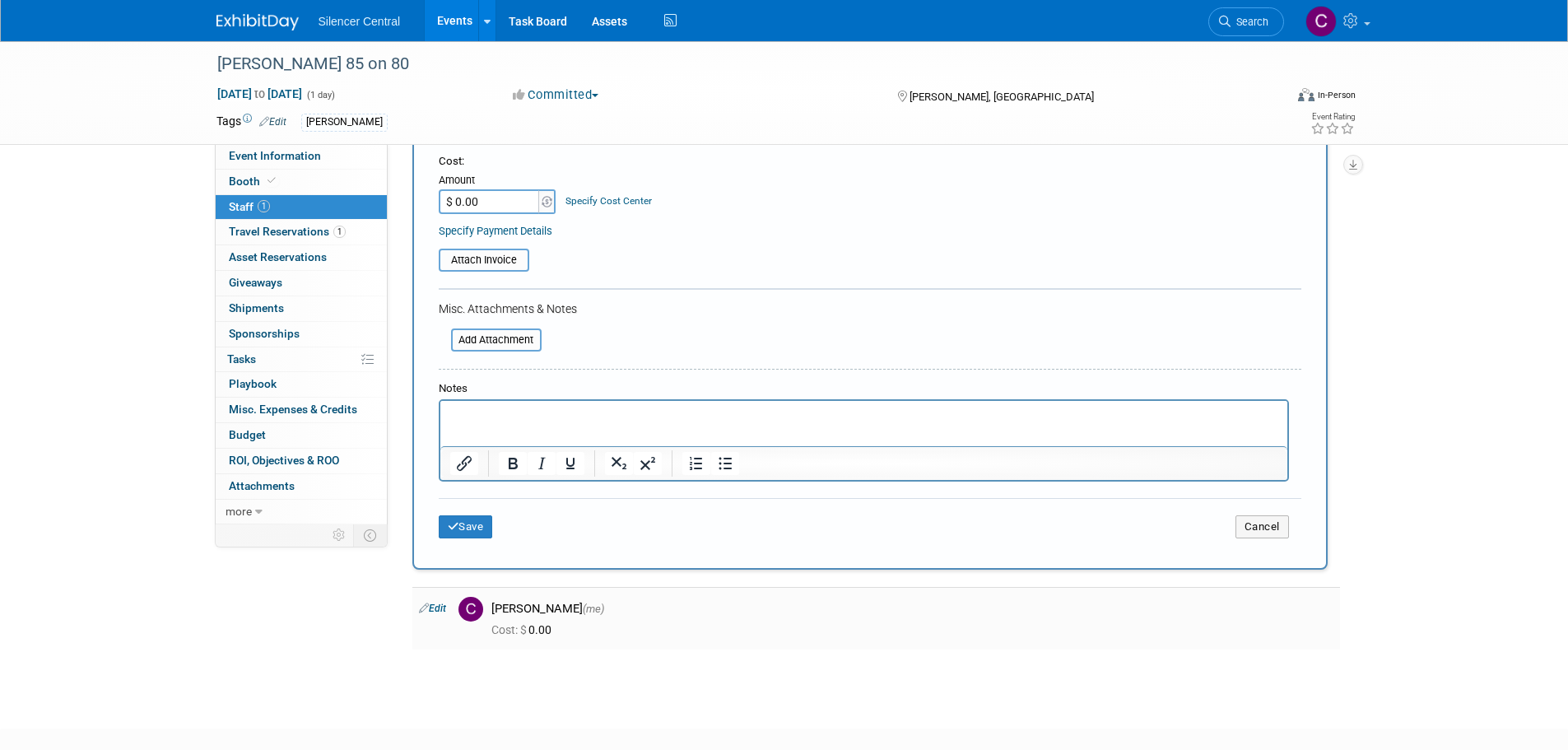
scroll to position [386, 0]
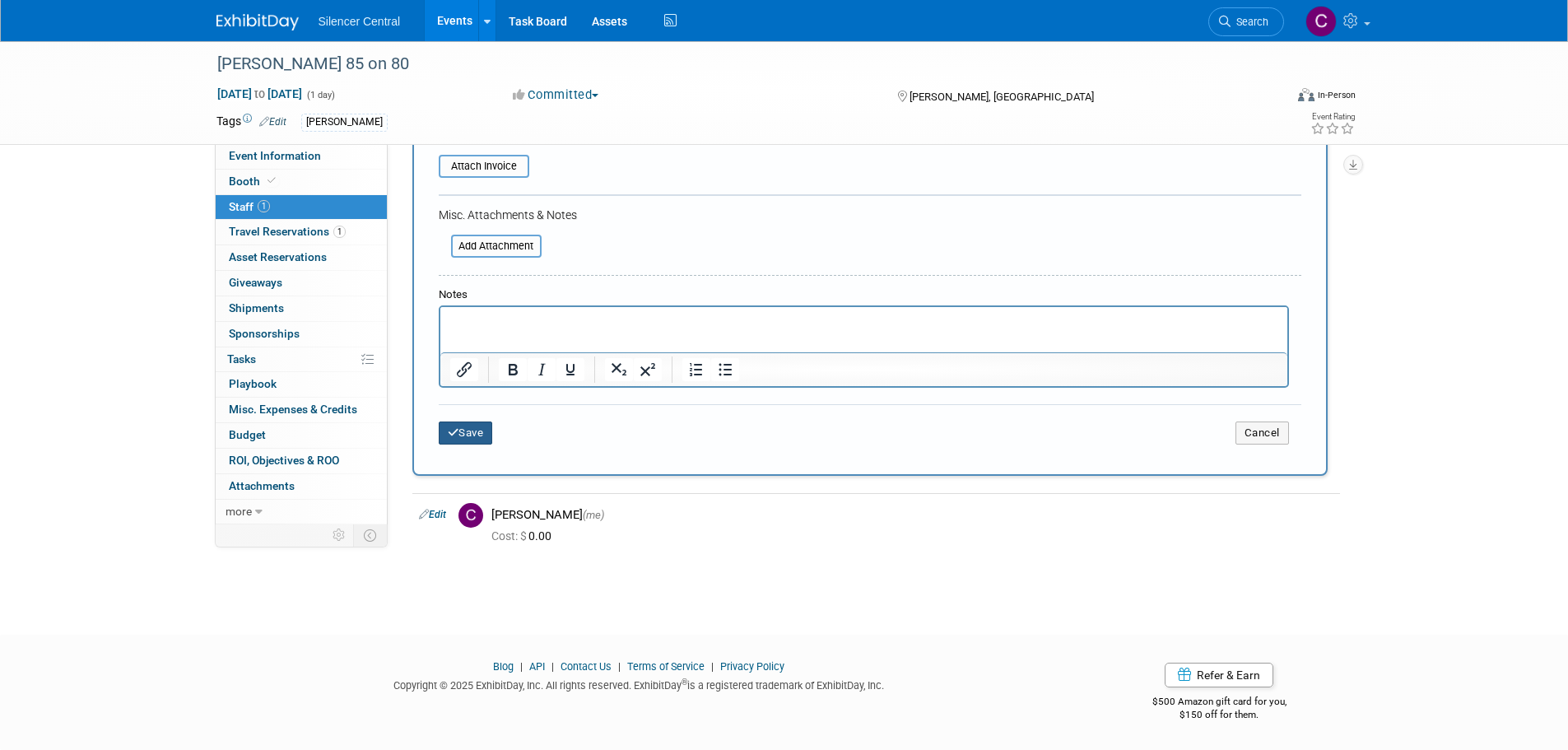
click at [467, 436] on button "Save" at bounding box center [465, 433] width 54 height 23
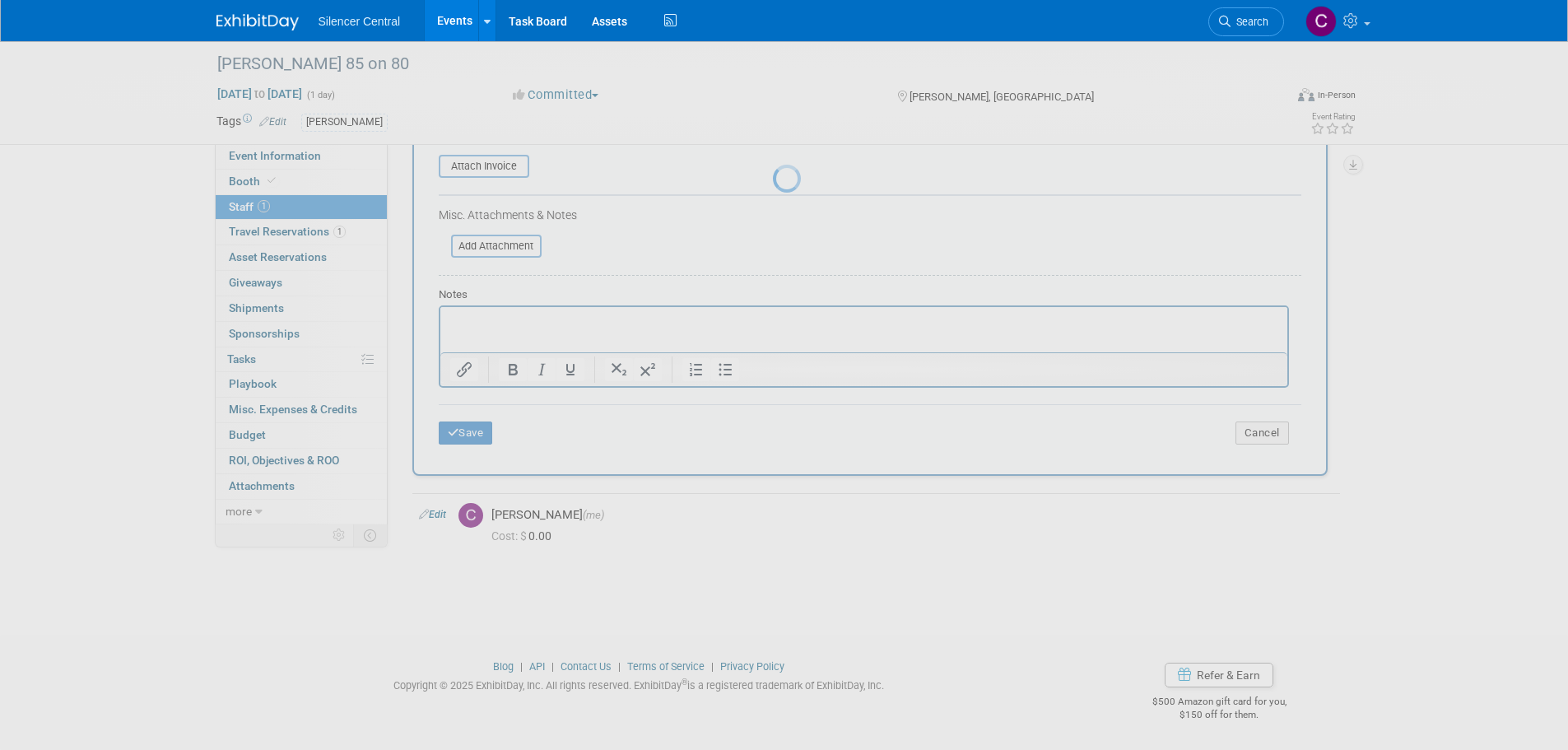
scroll to position [17, 0]
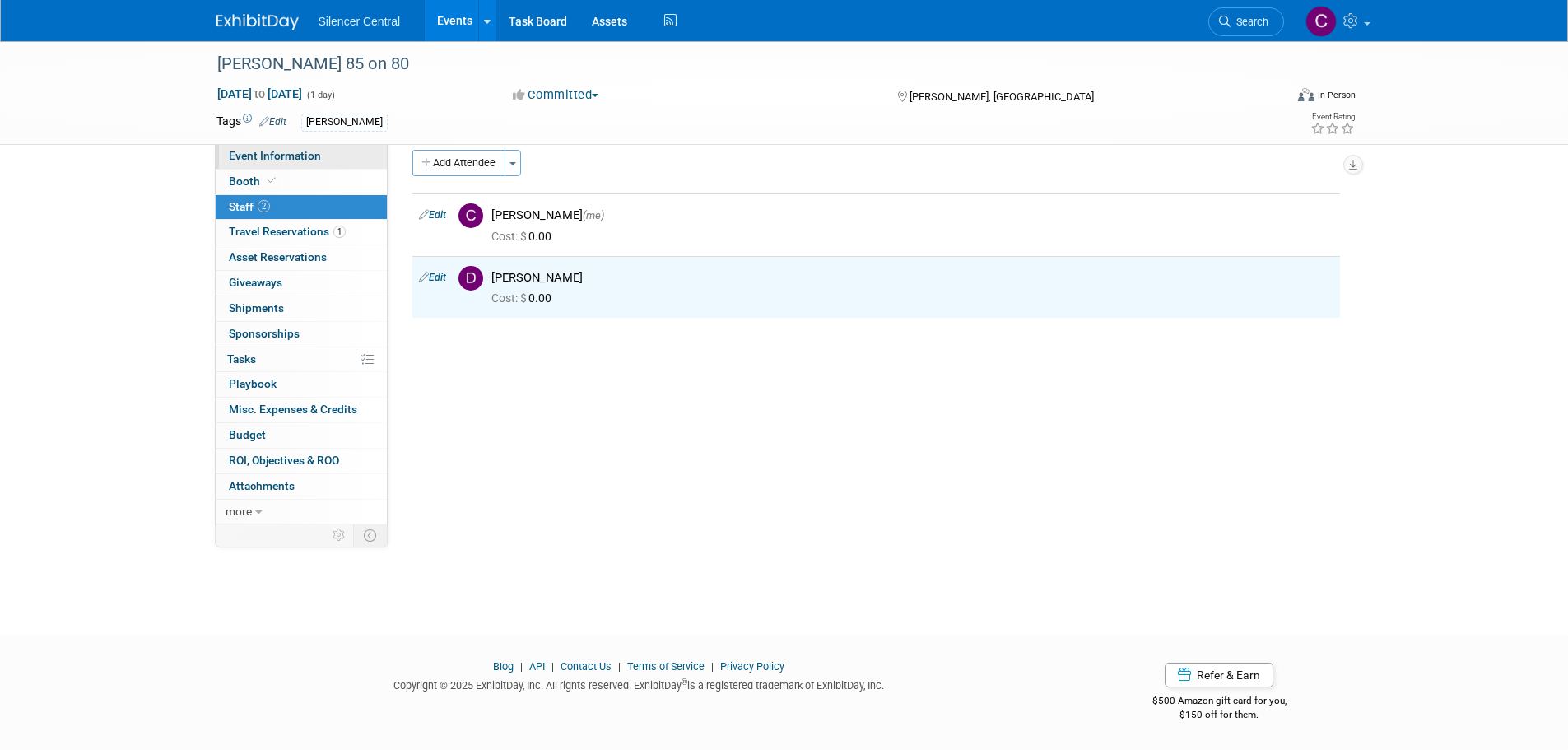
click at [322, 154] on link "Event Information" at bounding box center [302, 157] width 172 height 25
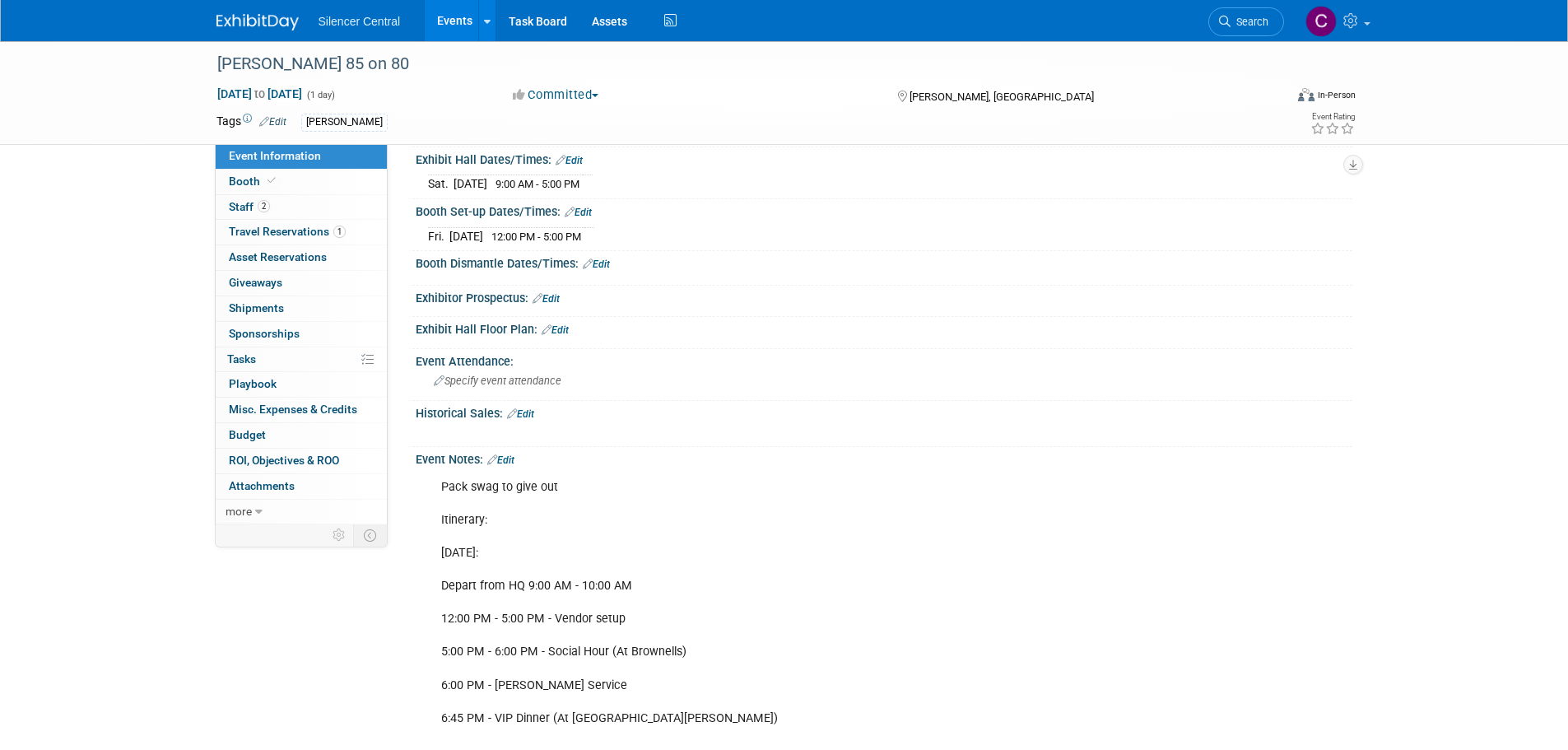
scroll to position [165, 0]
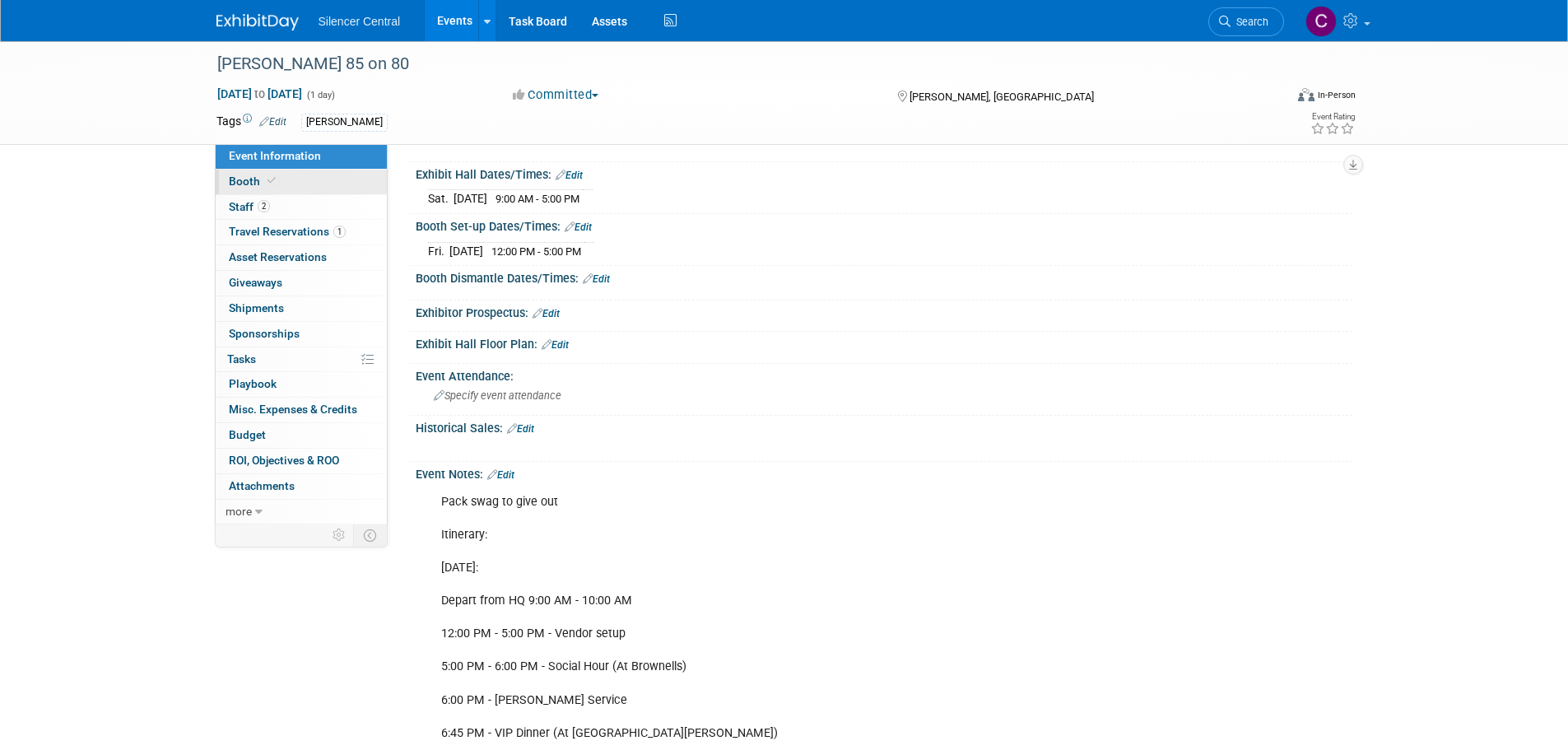
click at [302, 194] on link "Booth" at bounding box center [302, 182] width 172 height 25
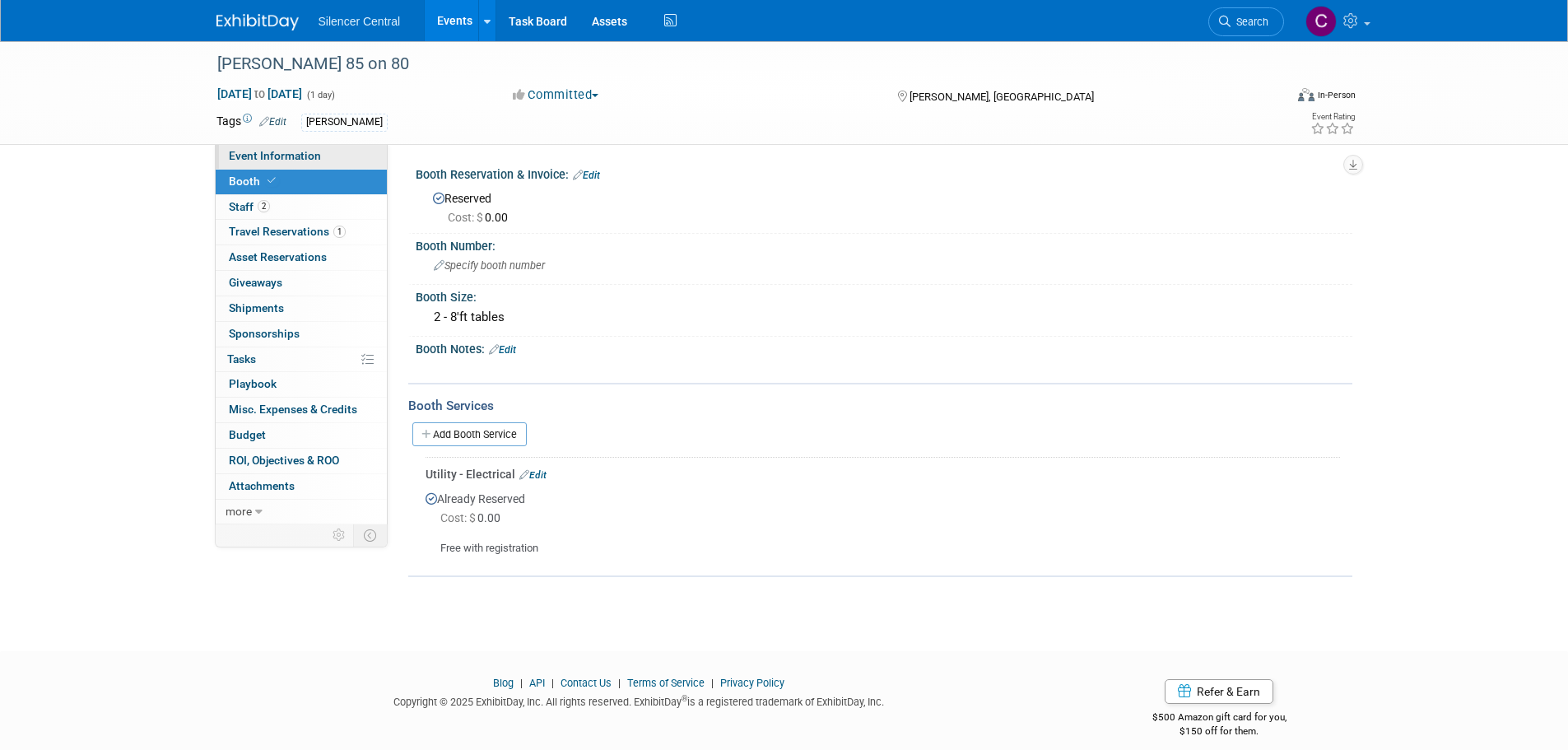
click at [281, 157] on span "Event Information" at bounding box center [275, 155] width 92 height 13
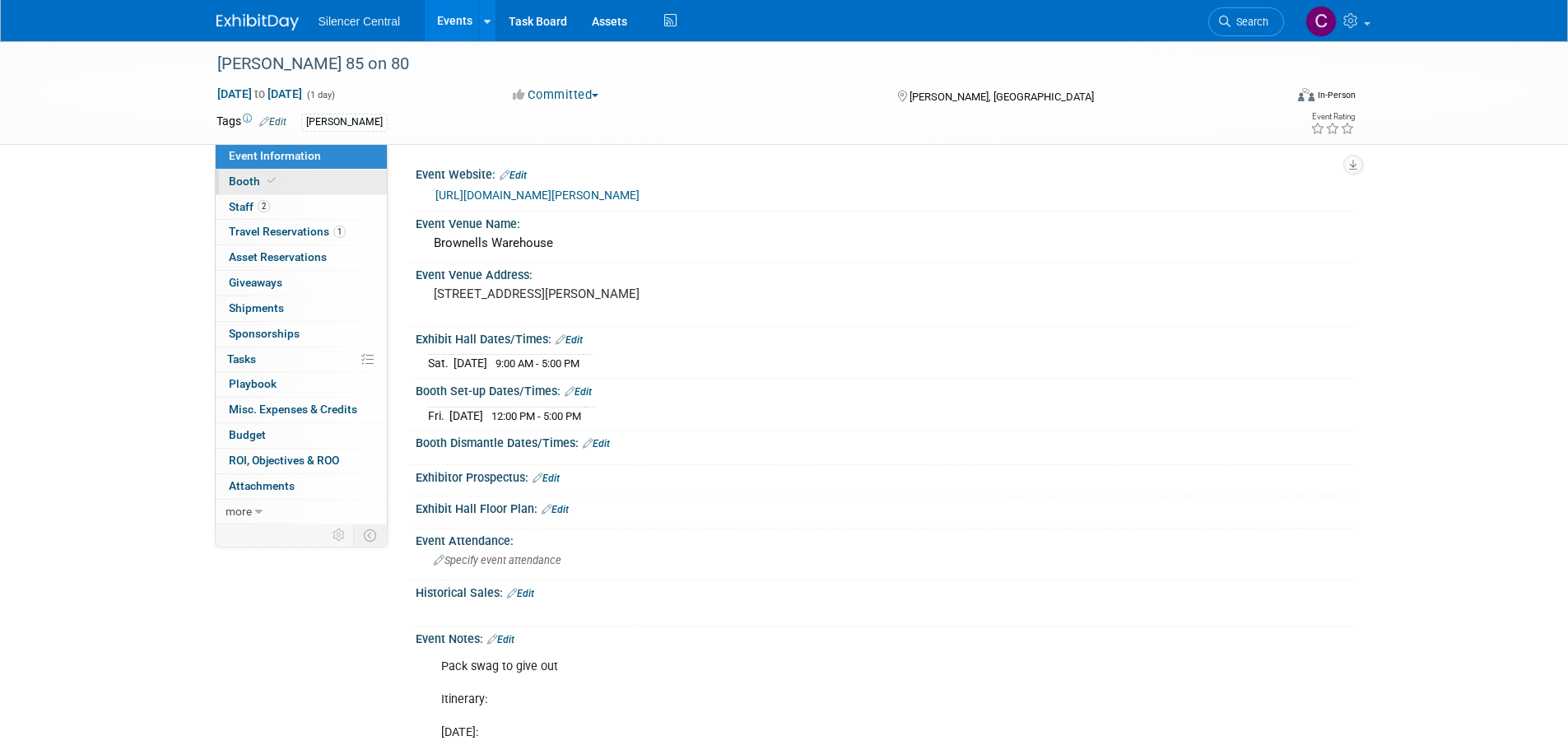
click at [303, 185] on link "Booth" at bounding box center [302, 182] width 172 height 25
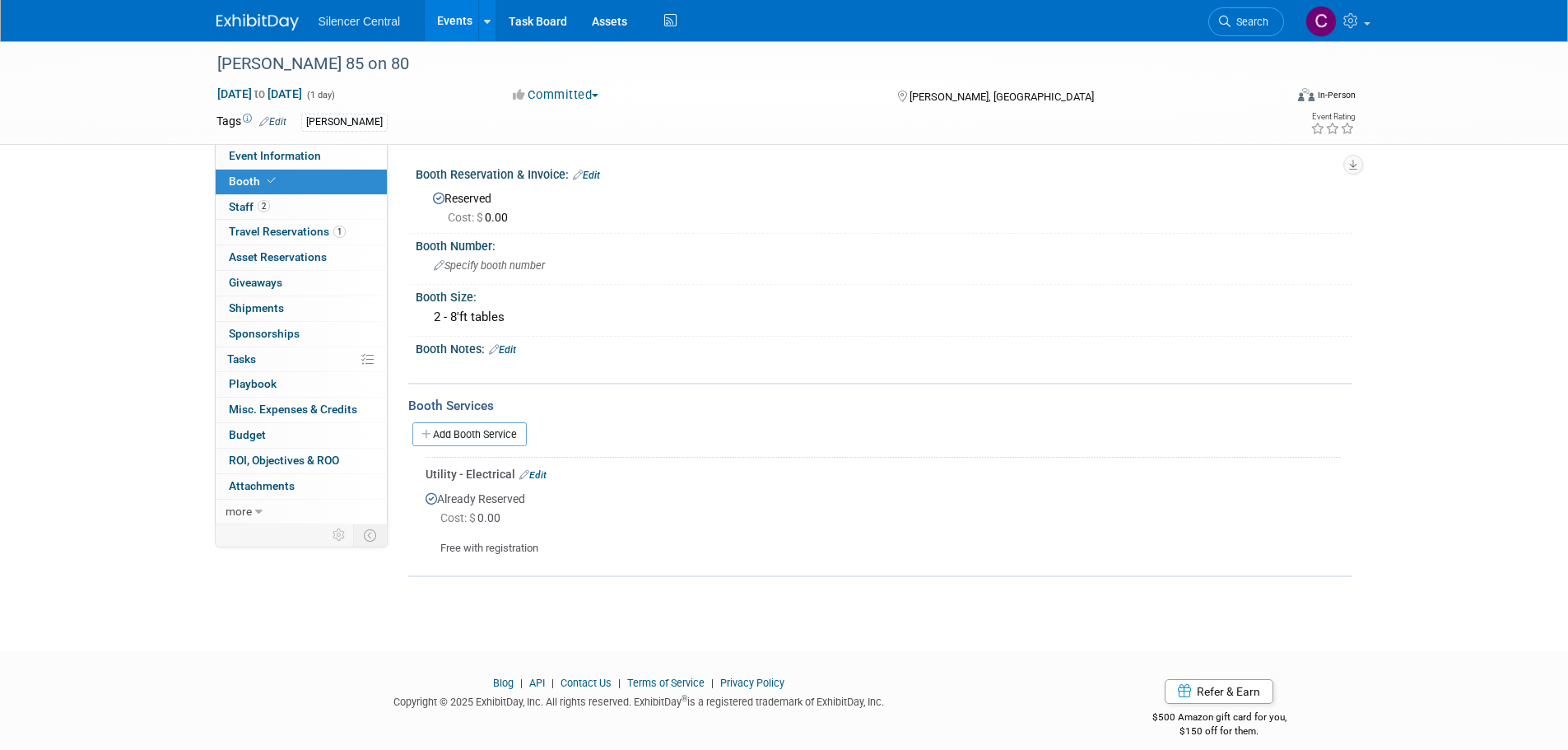
click at [513, 354] on link "Edit" at bounding box center [502, 349] width 27 height 11
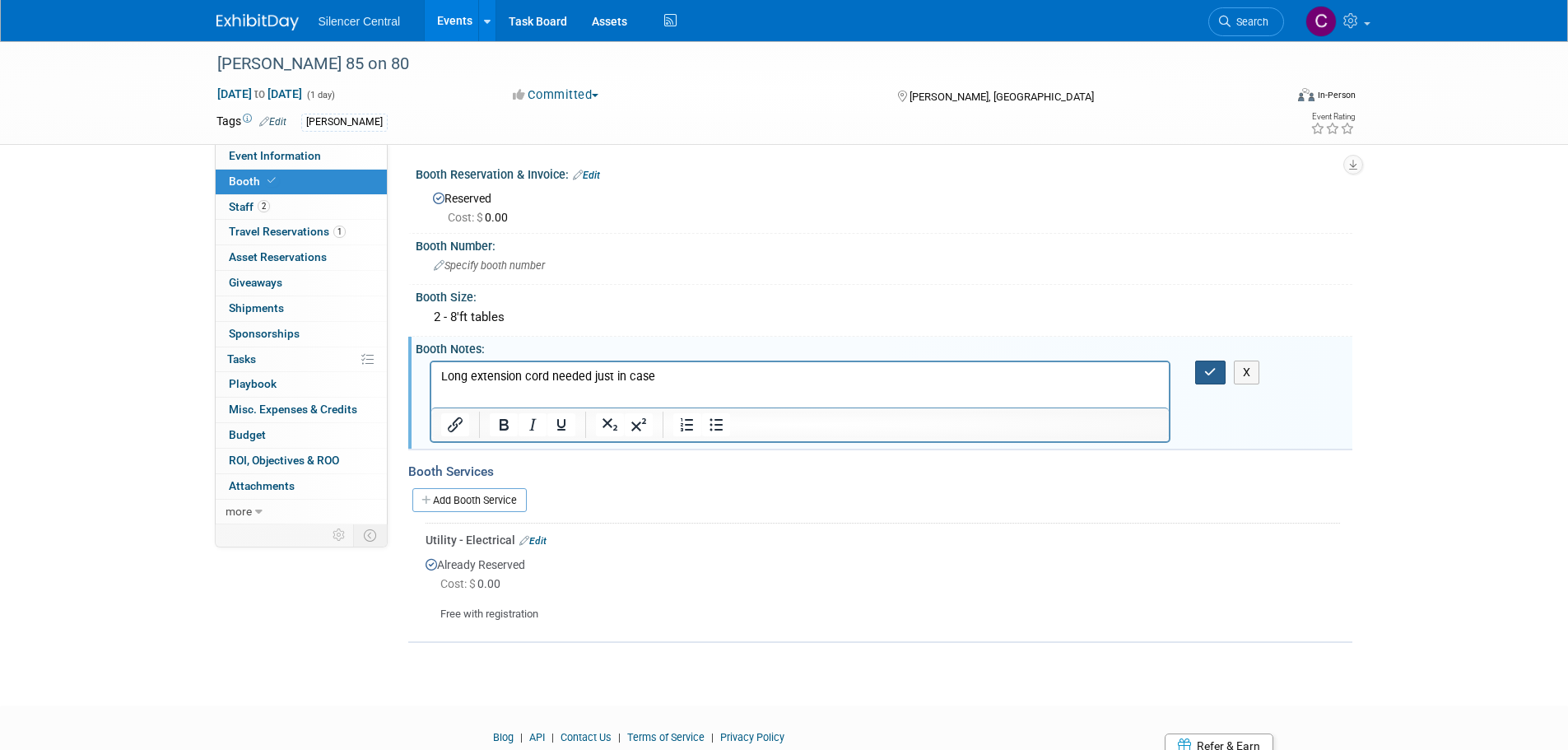
click at [1220, 377] on button "button" at bounding box center [1211, 372] width 30 height 24
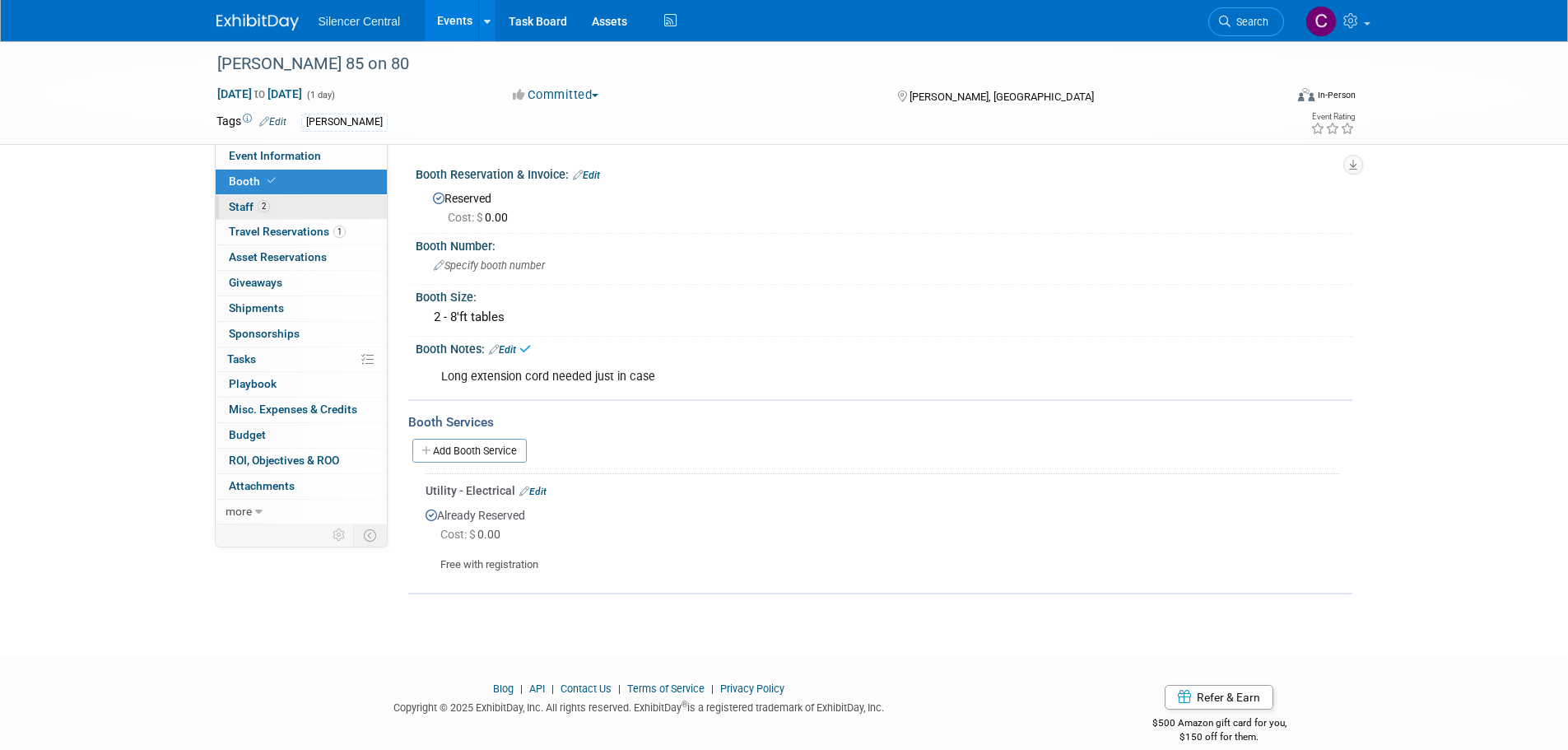
click at [295, 211] on link "2 Staff 2" at bounding box center [302, 208] width 172 height 25
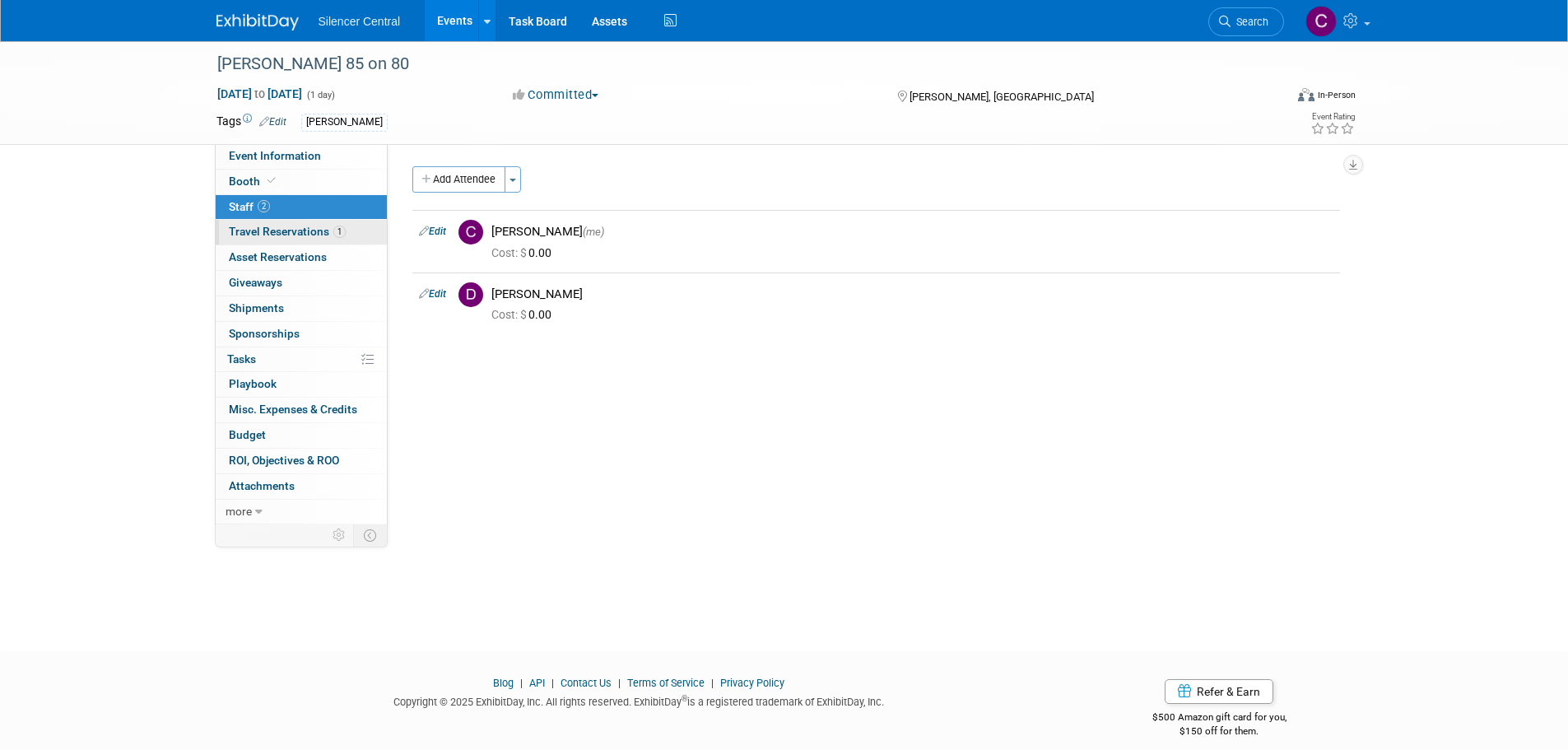
click at [286, 235] on span "Travel Reservations 1" at bounding box center [287, 231] width 117 height 13
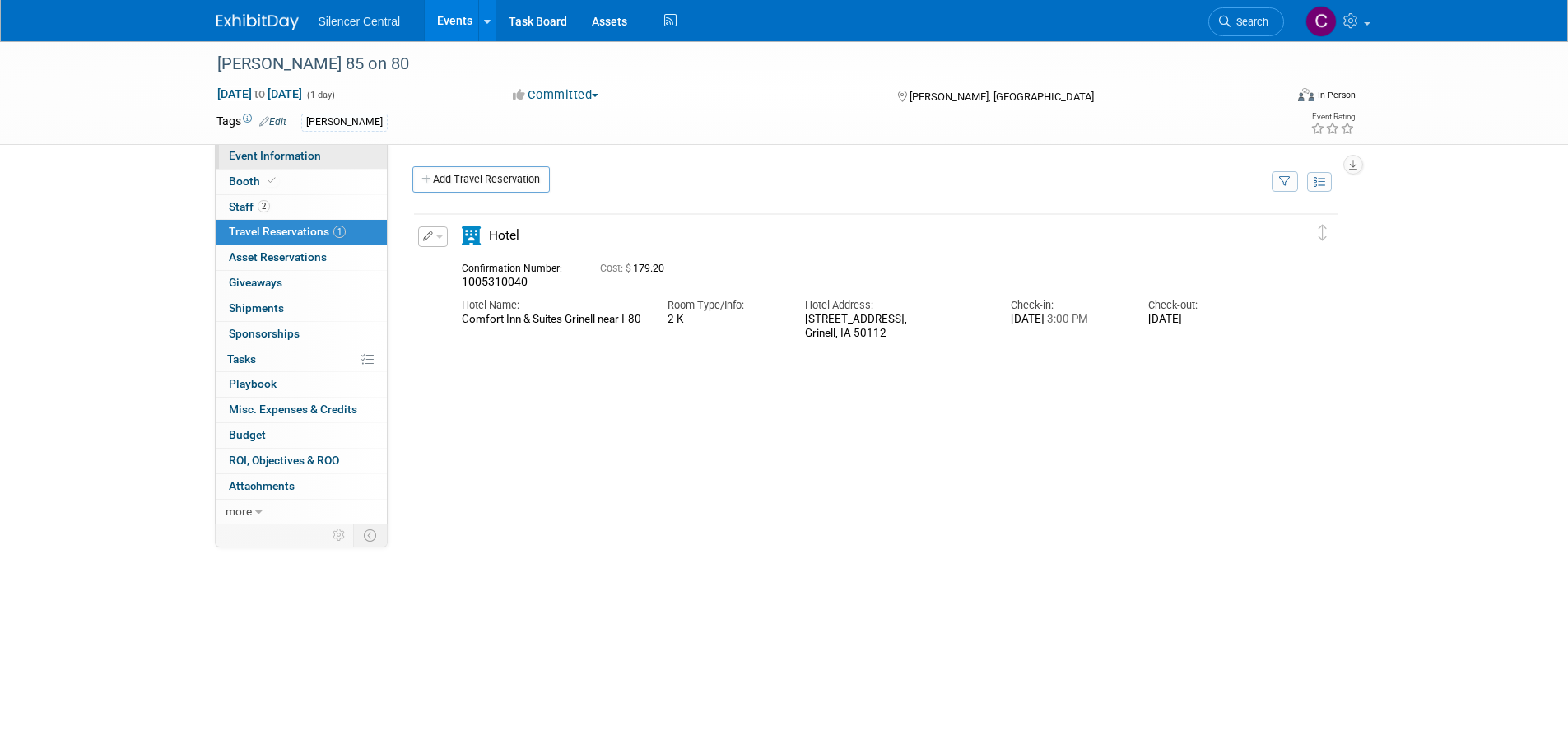
click at [269, 156] on span "Event Information" at bounding box center [275, 155] width 92 height 13
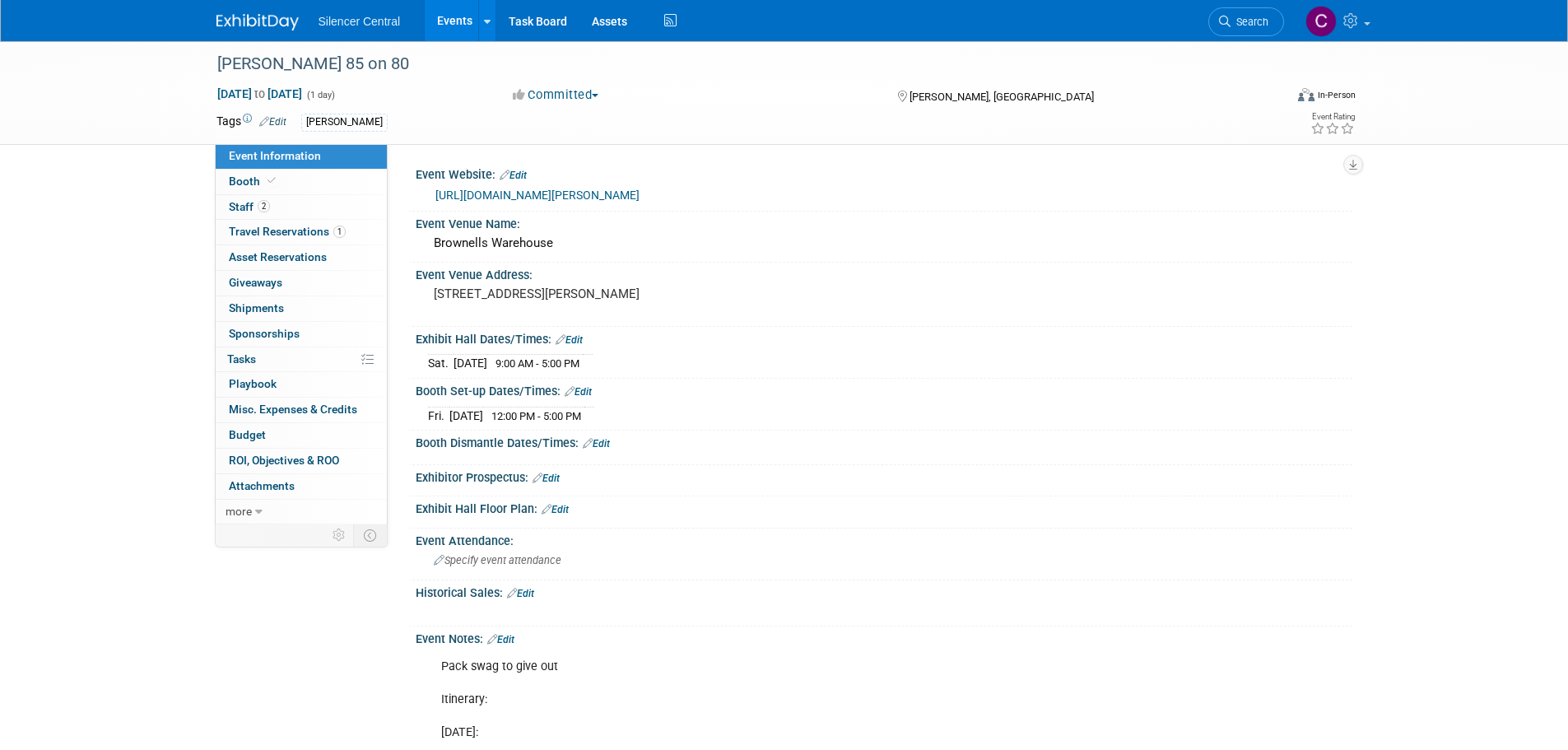
click at [273, 30] on img at bounding box center [257, 22] width 82 height 17
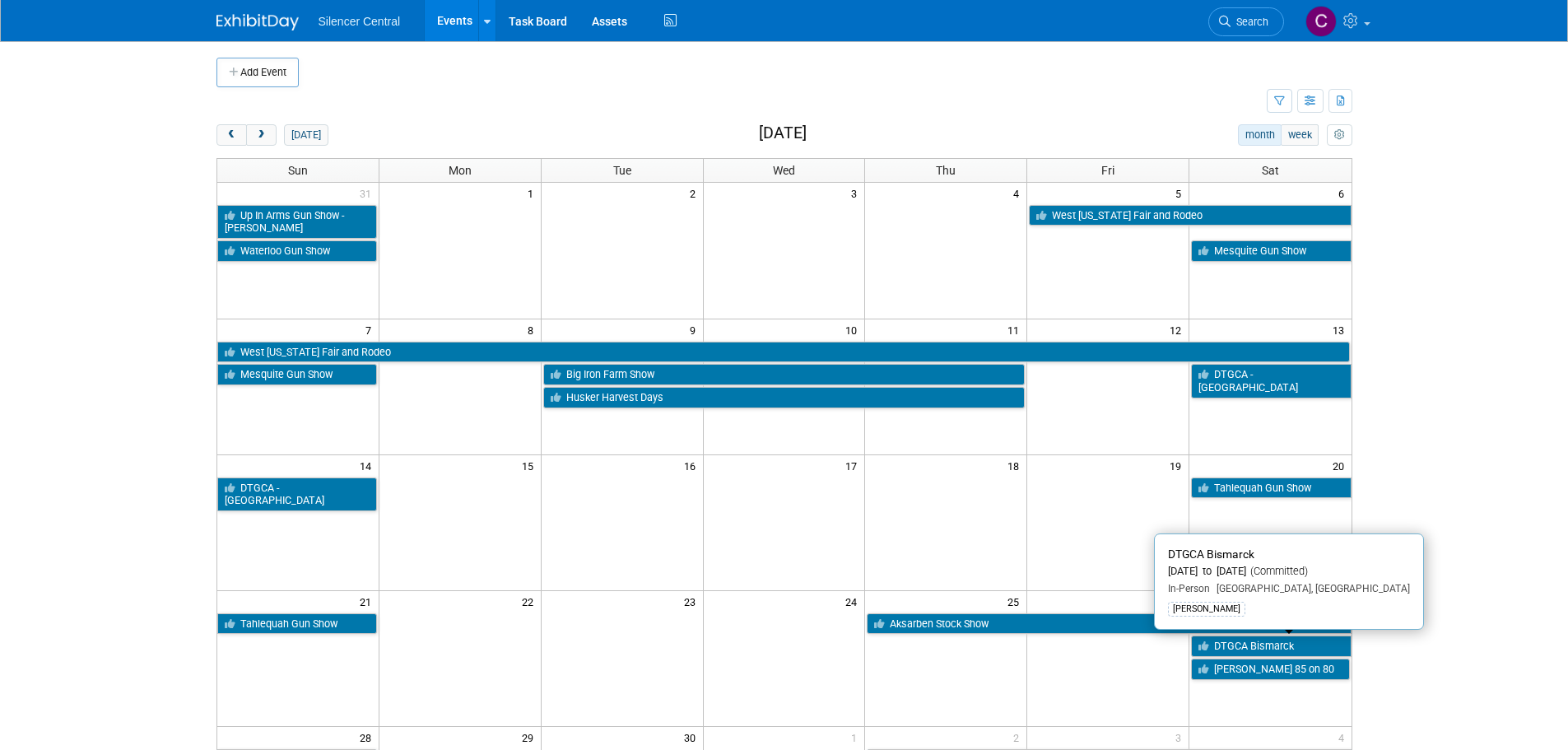
click at [1226, 648] on link "DTGCA Bismarck" at bounding box center [1271, 647] width 160 height 21
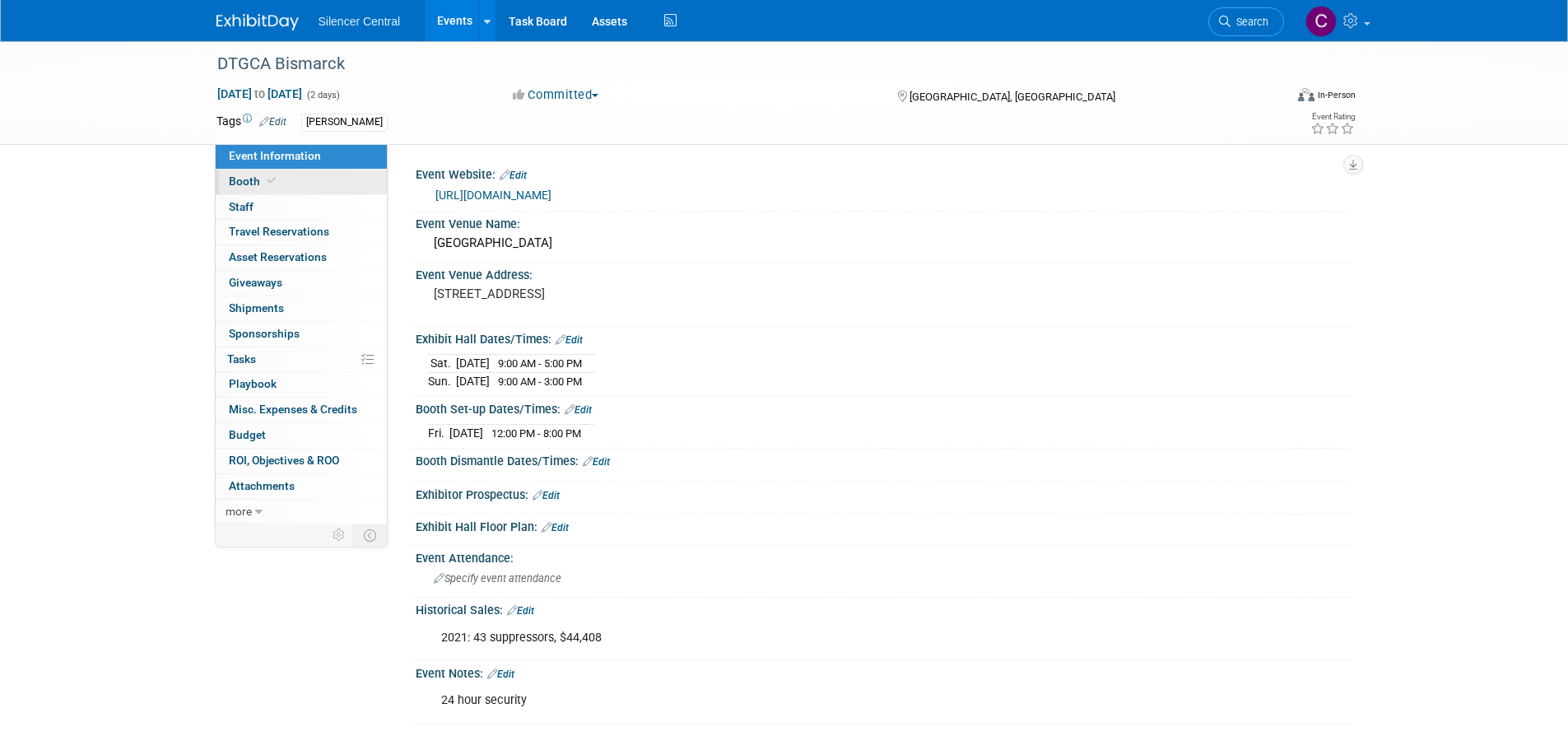
click at [293, 188] on link "Booth" at bounding box center [302, 182] width 172 height 25
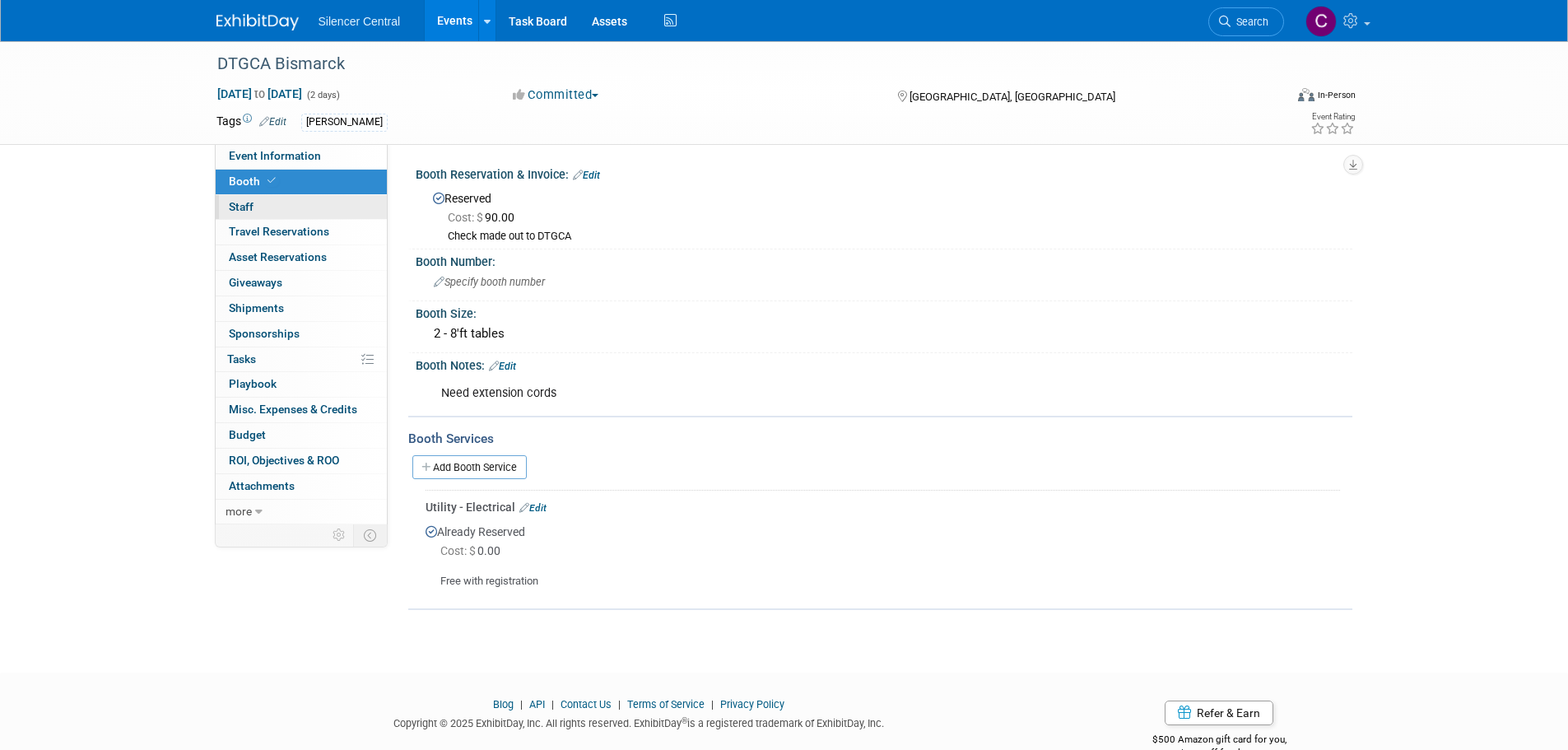
click at [297, 205] on link "0 Staff 0" at bounding box center [302, 208] width 172 height 25
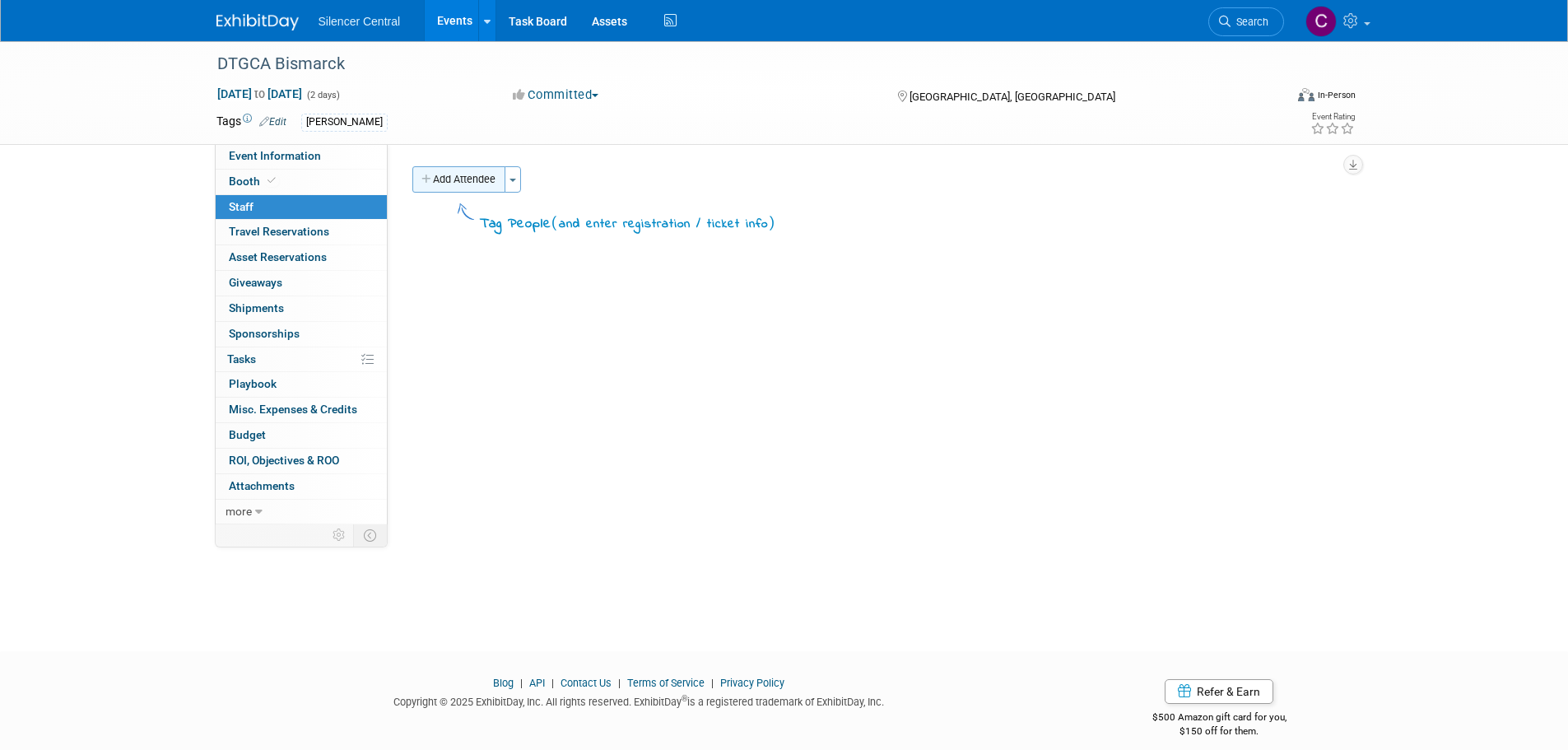
click at [464, 179] on button "Add Attendee" at bounding box center [458, 180] width 93 height 27
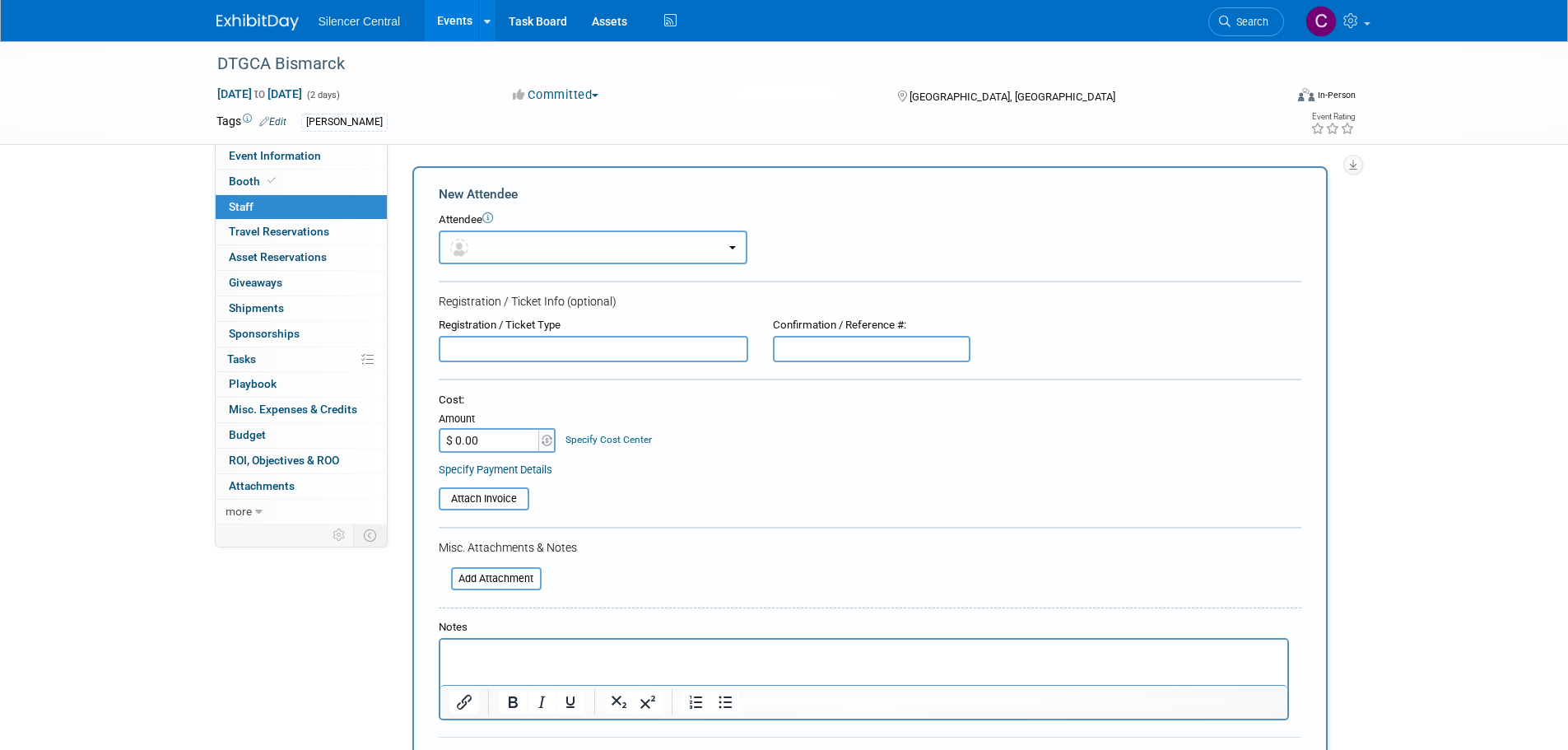
click at [517, 244] on button "button" at bounding box center [593, 248] width 309 height 34
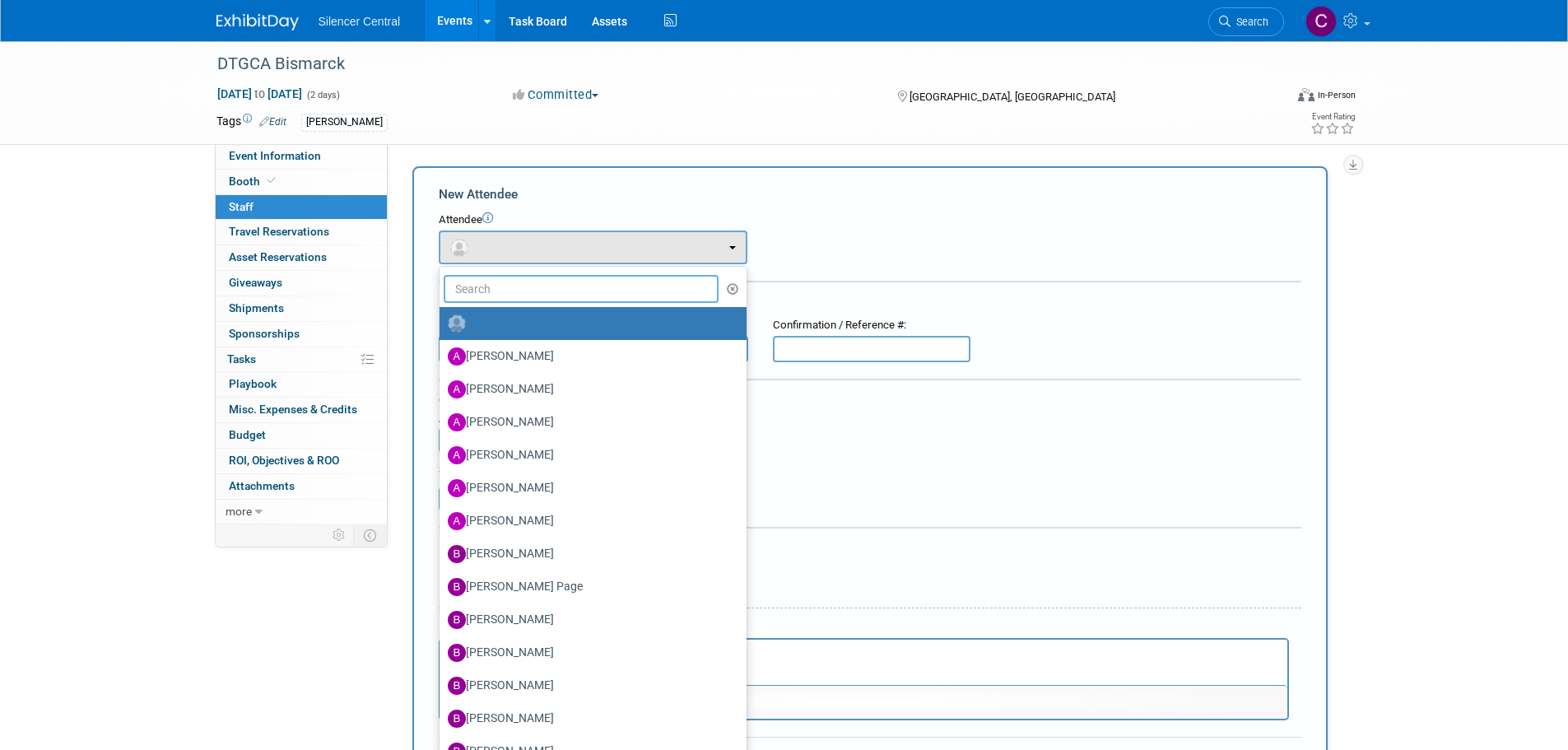
click at [555, 297] on input "text" at bounding box center [582, 289] width 276 height 28
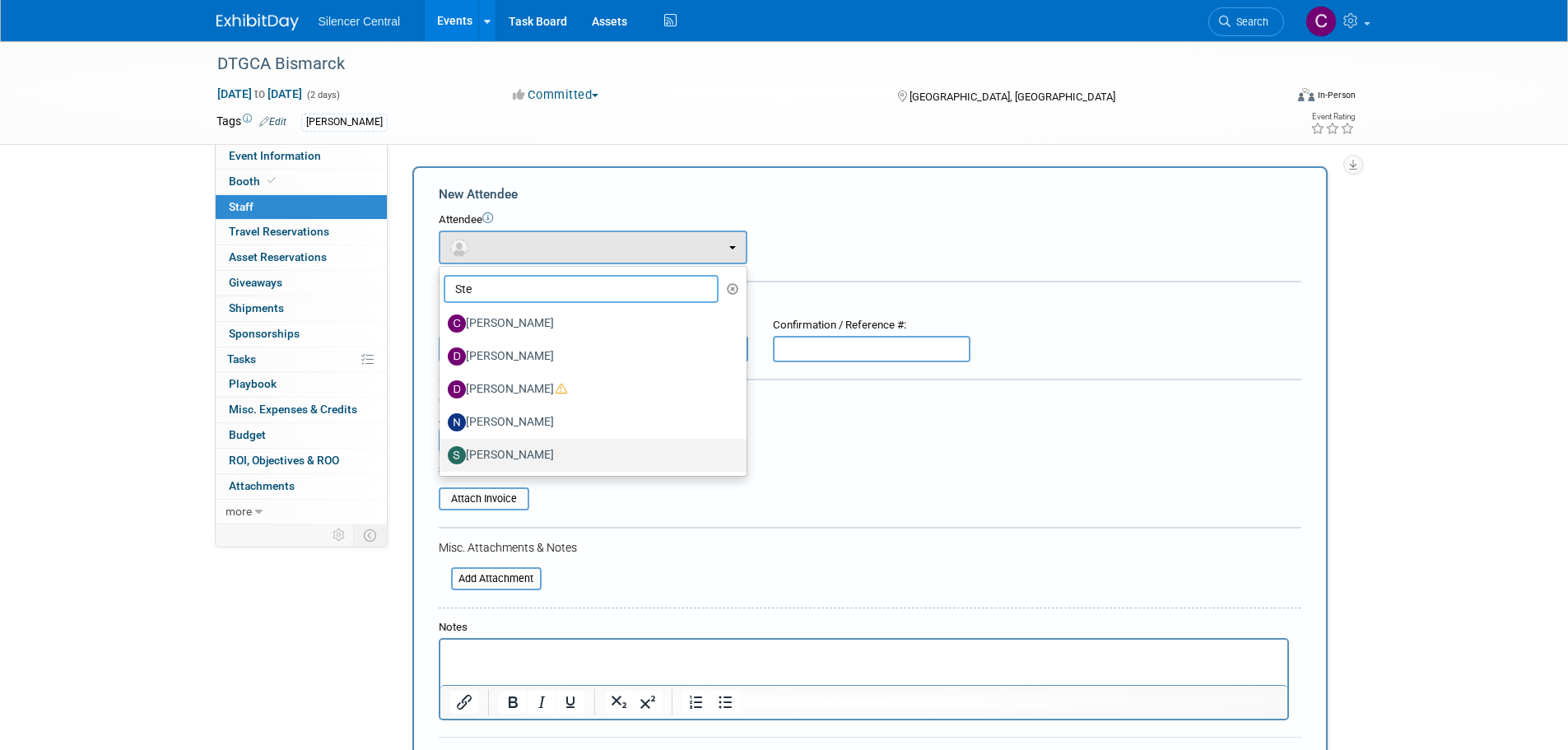
type input "Ste"
click at [565, 455] on label "Steve Phillips" at bounding box center [588, 455] width 282 height 27
click at [442, 455] on input "Steve Phillips" at bounding box center [437, 453] width 11 height 11
select select "d647b8ad-fdf1-485d-a56a-86f54acfe250"
select select "1"
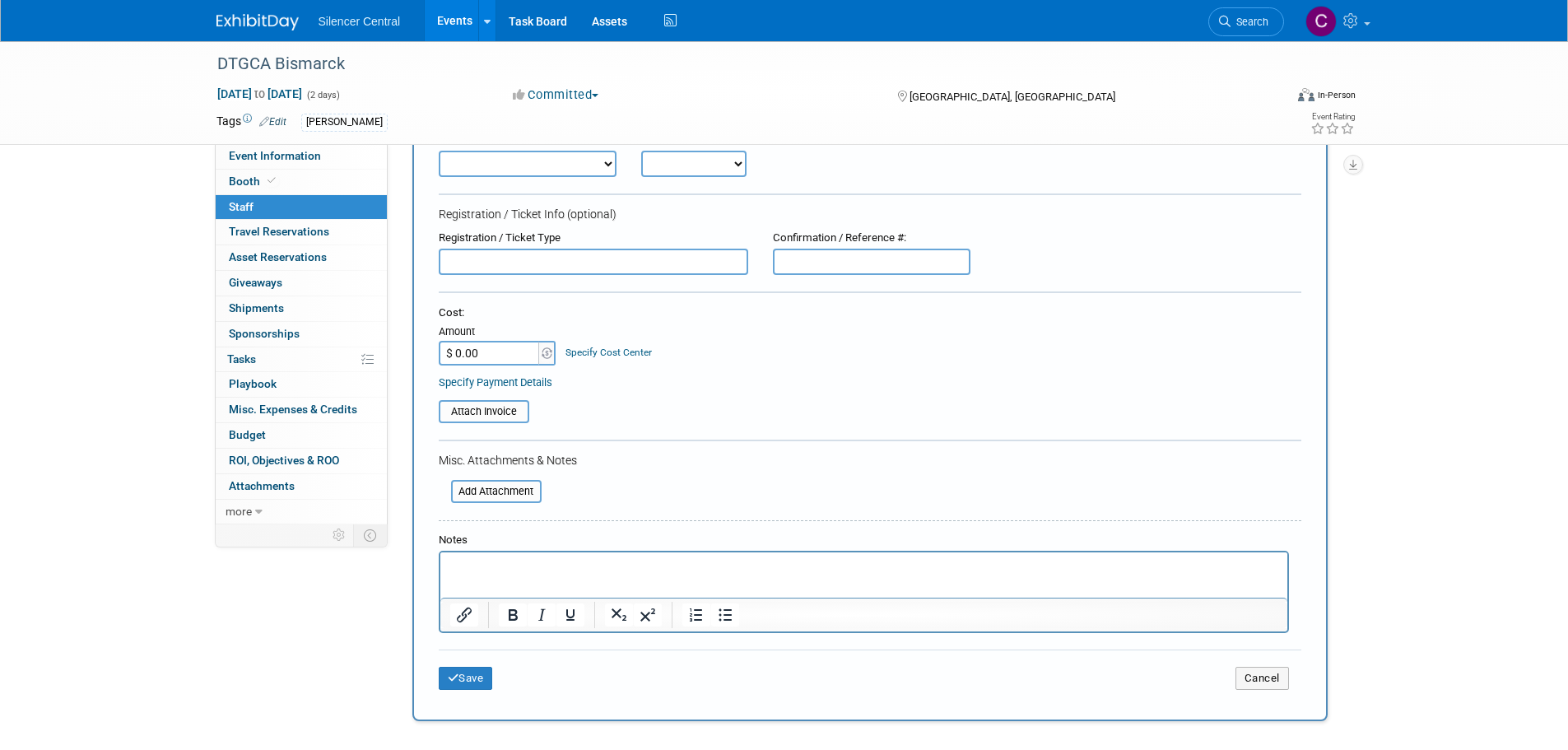
scroll to position [307, 0]
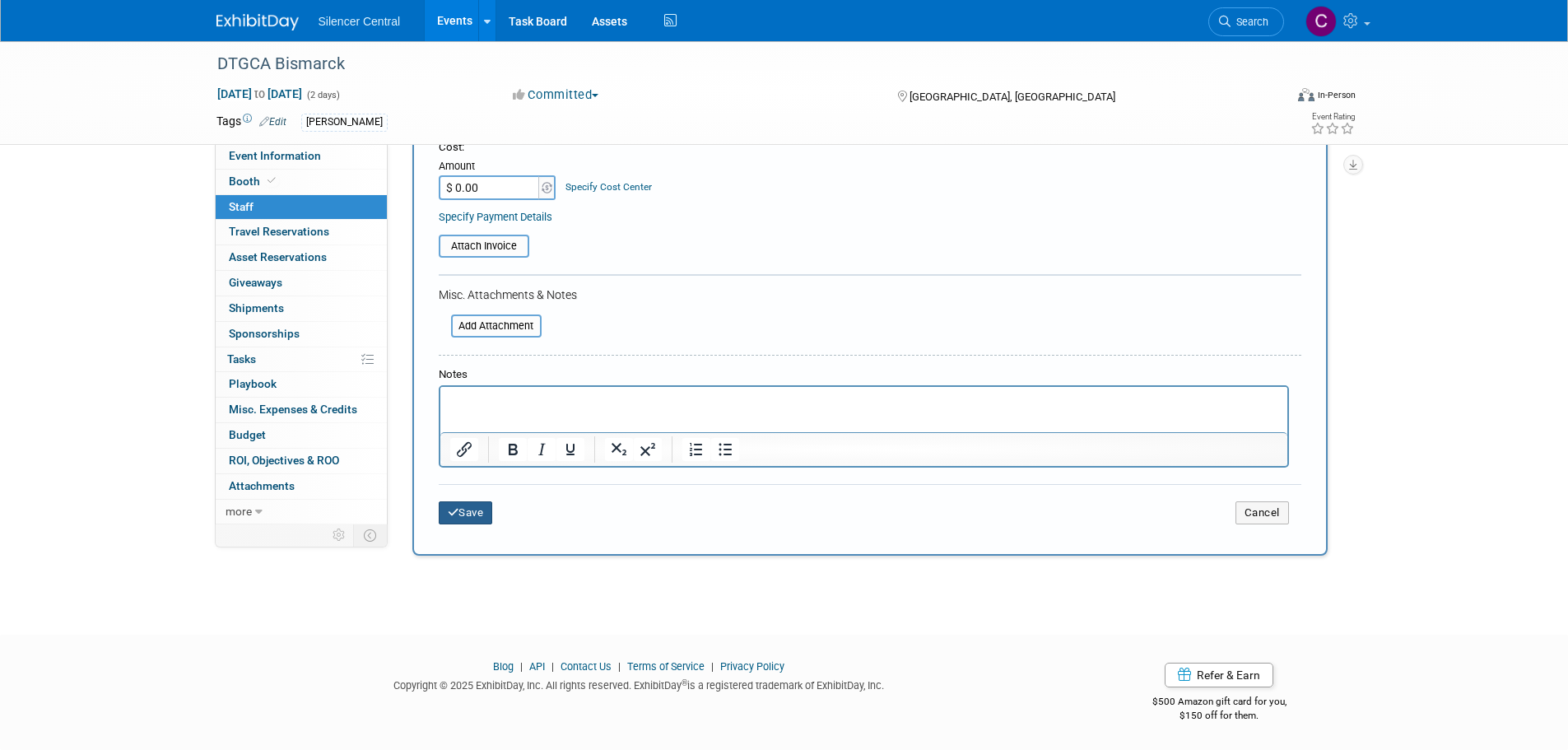
click at [470, 515] on button "Save" at bounding box center [465, 513] width 54 height 23
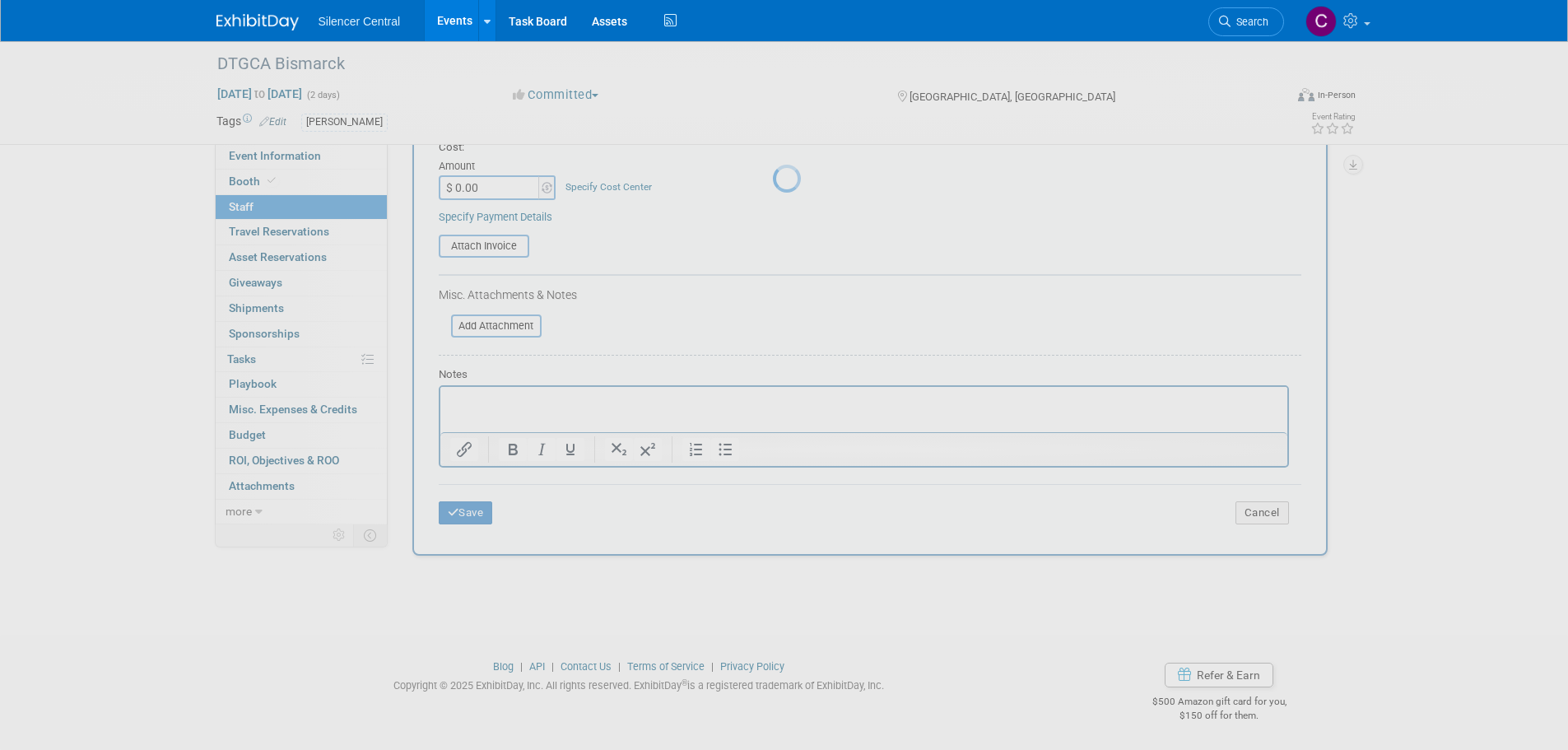
scroll to position [17, 0]
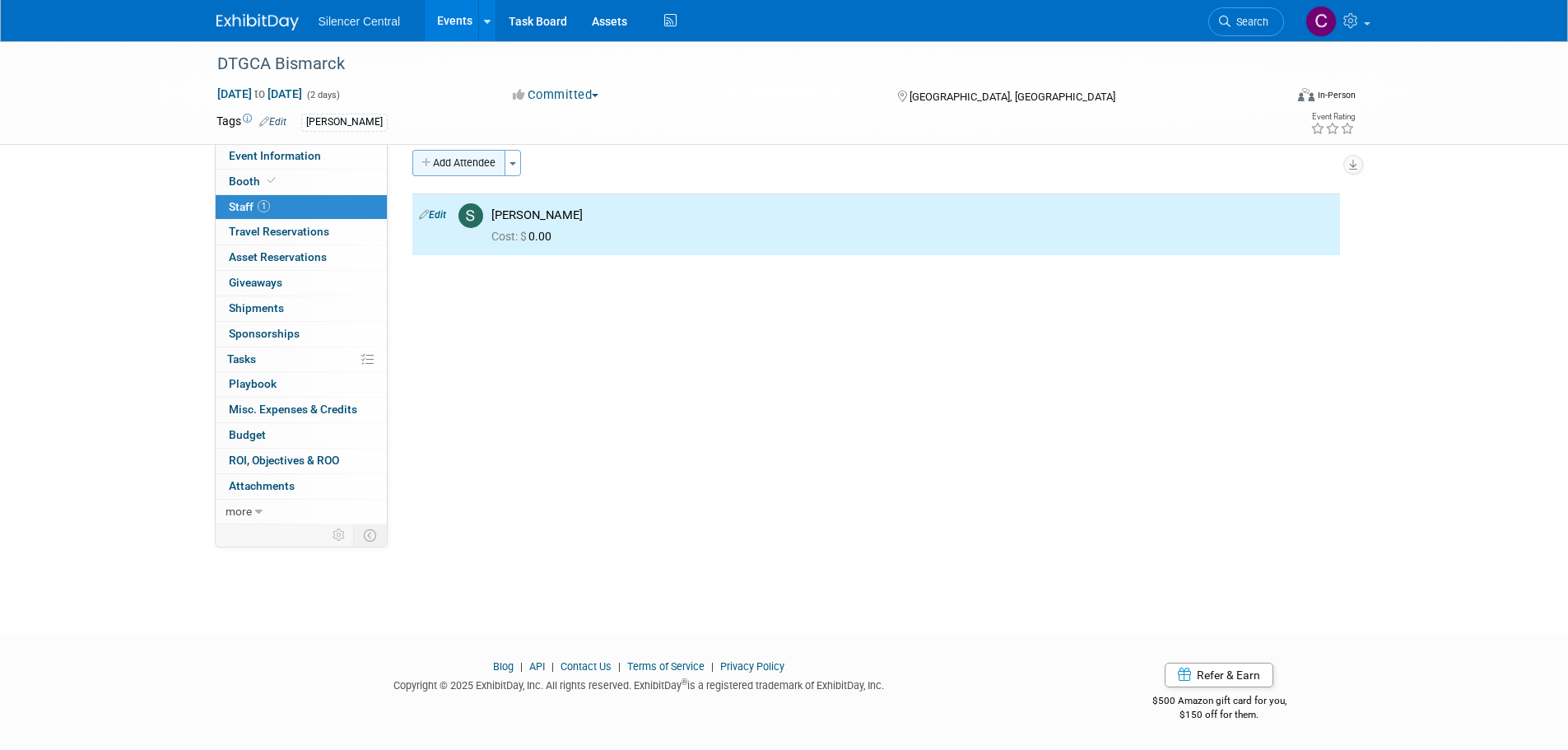
click at [465, 172] on button "Add Attendee" at bounding box center [458, 163] width 93 height 27
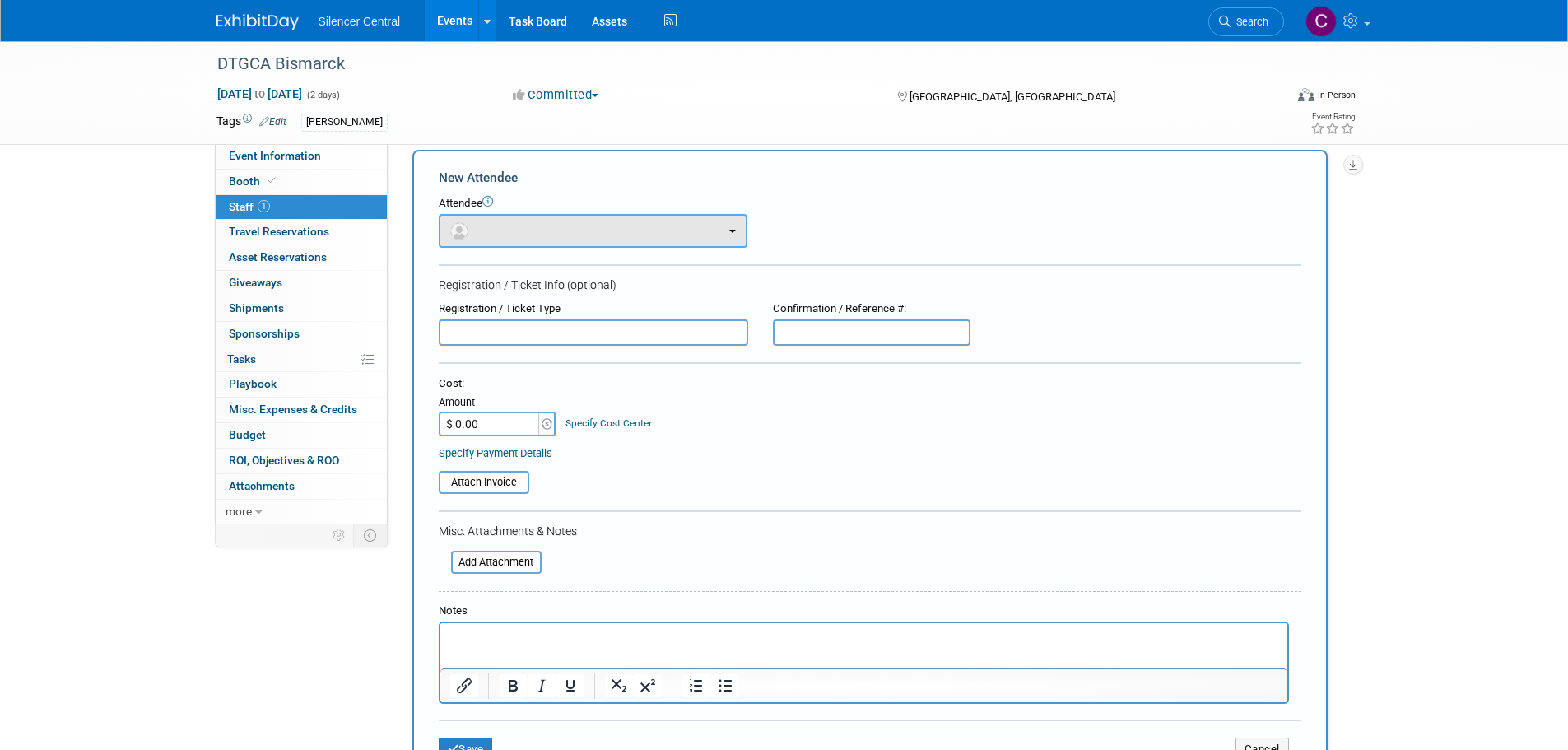
scroll to position [0, 0]
click at [506, 232] on button "button" at bounding box center [593, 231] width 309 height 34
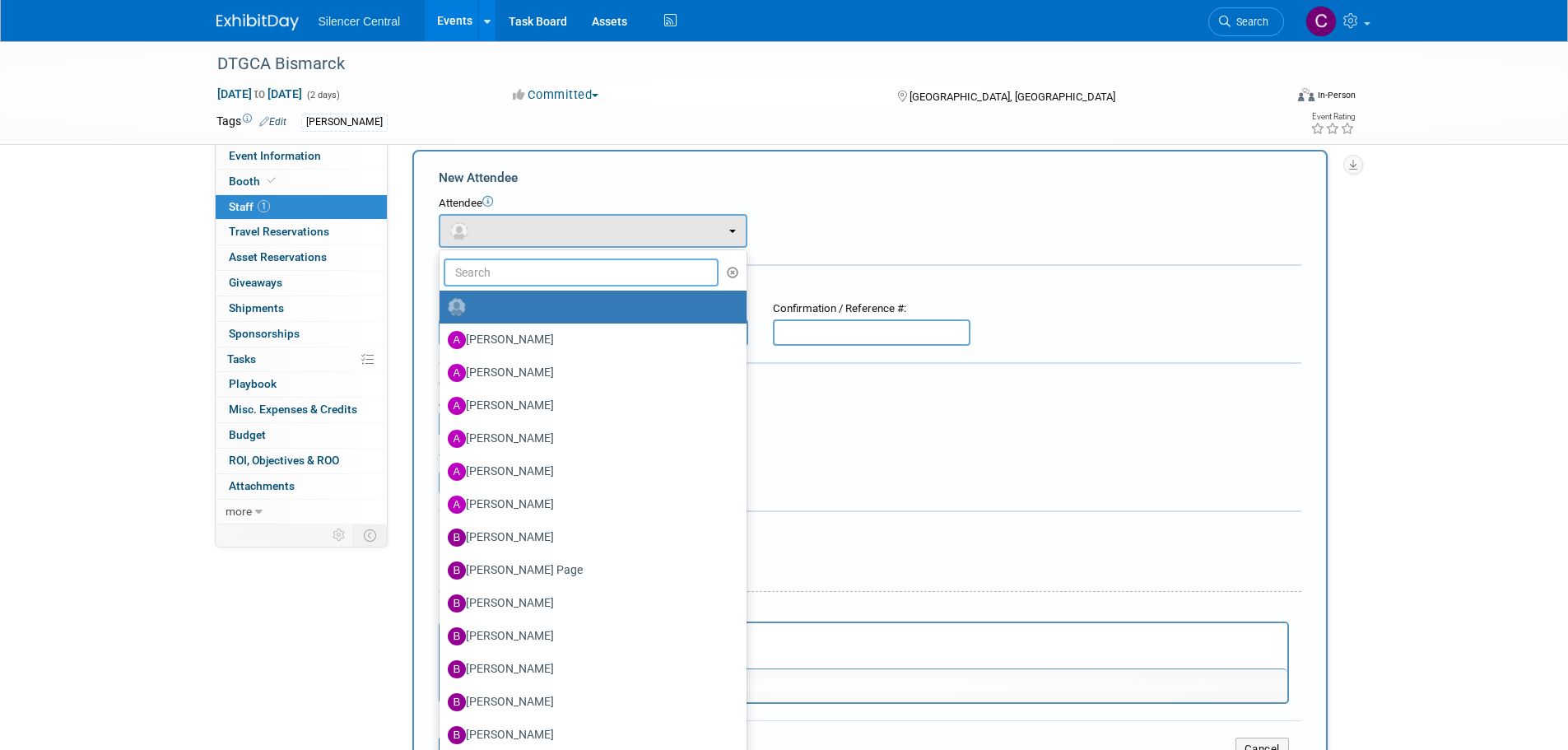
click at [517, 266] on input "text" at bounding box center [582, 272] width 276 height 28
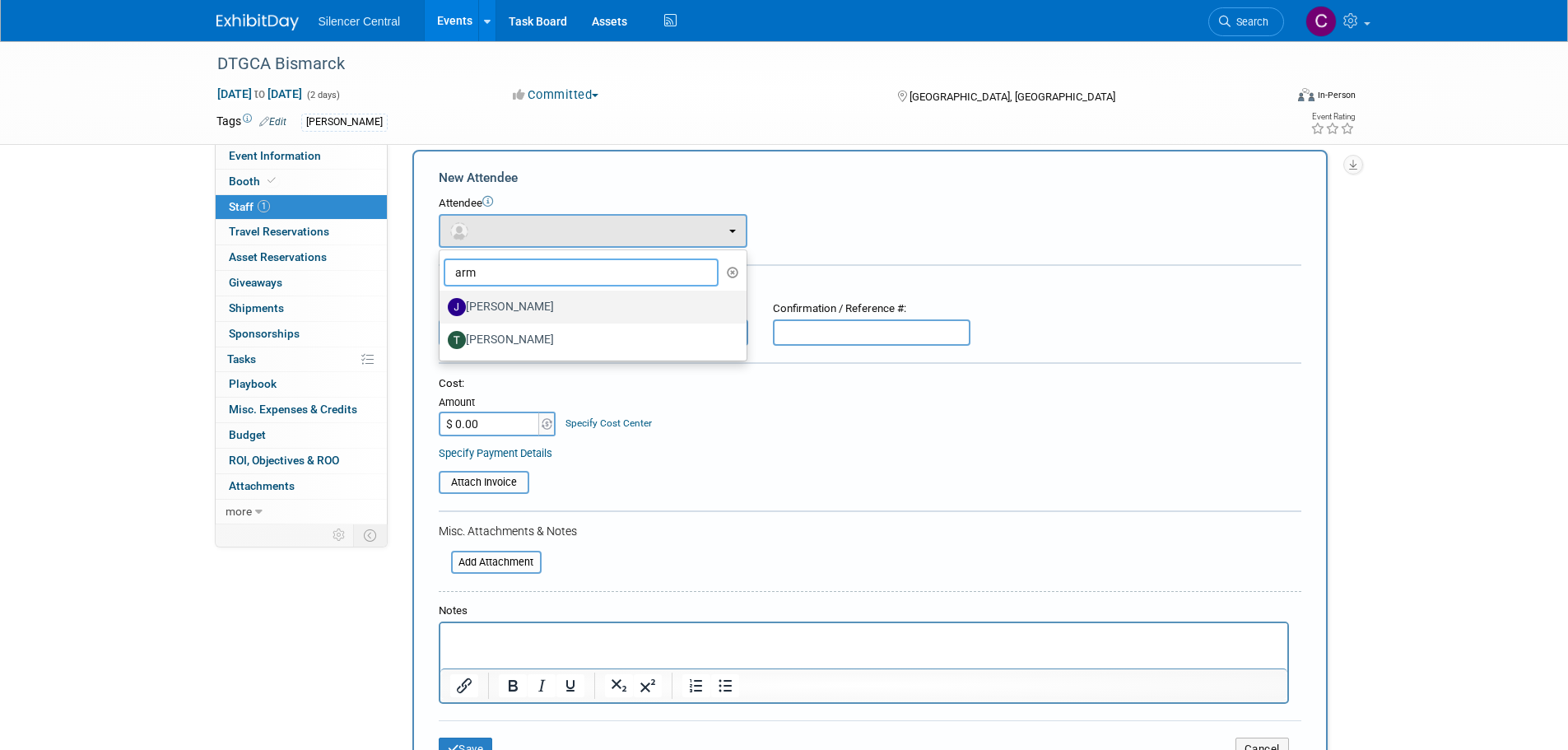
type input "arm"
click at [538, 302] on label "Justin Armstrong" at bounding box center [588, 307] width 282 height 27
click at [442, 302] on input "Justin Armstrong" at bounding box center [437, 305] width 11 height 11
select select "245d2a61-7133-4263-9df9-d368249e9734"
select select "1"
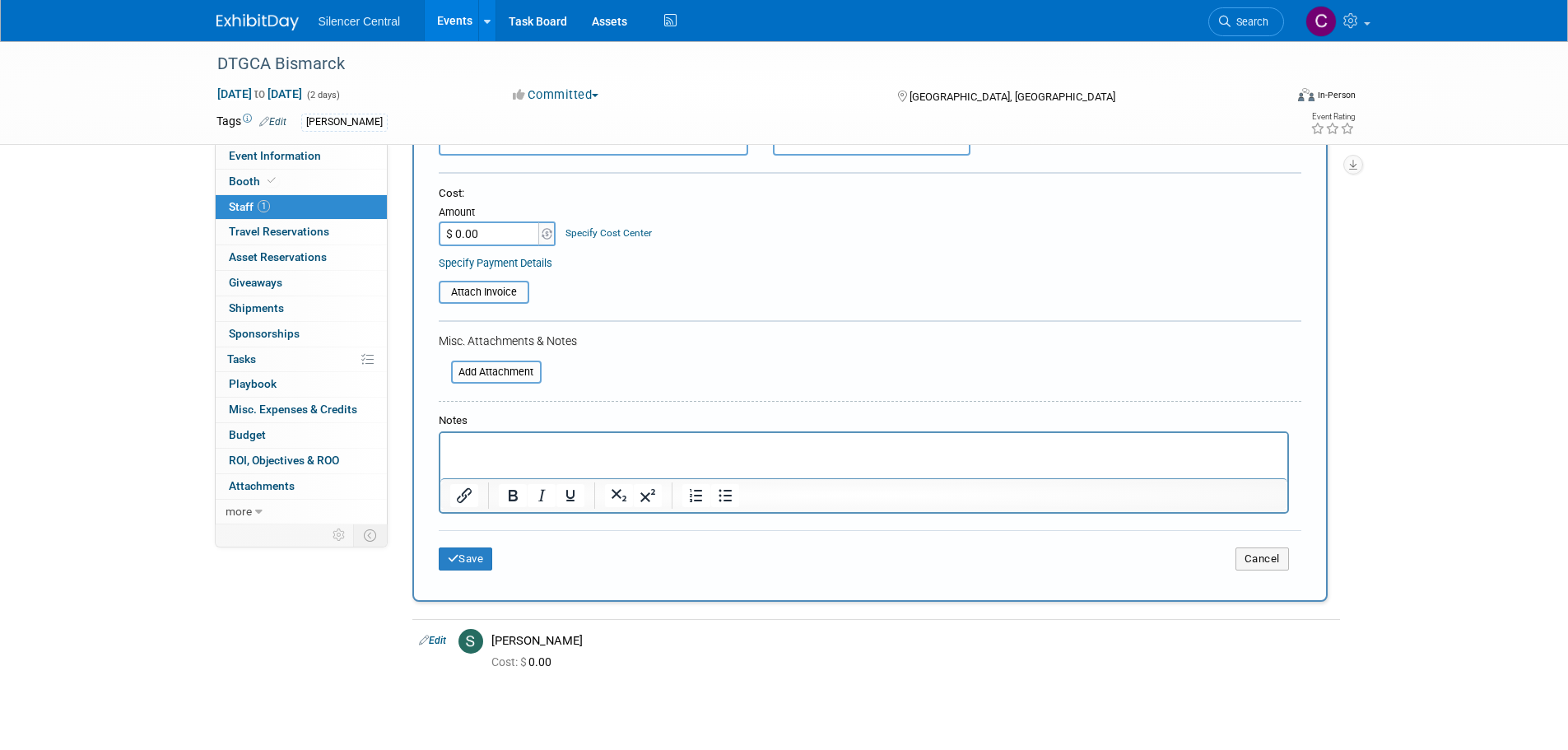
scroll to position [264, 0]
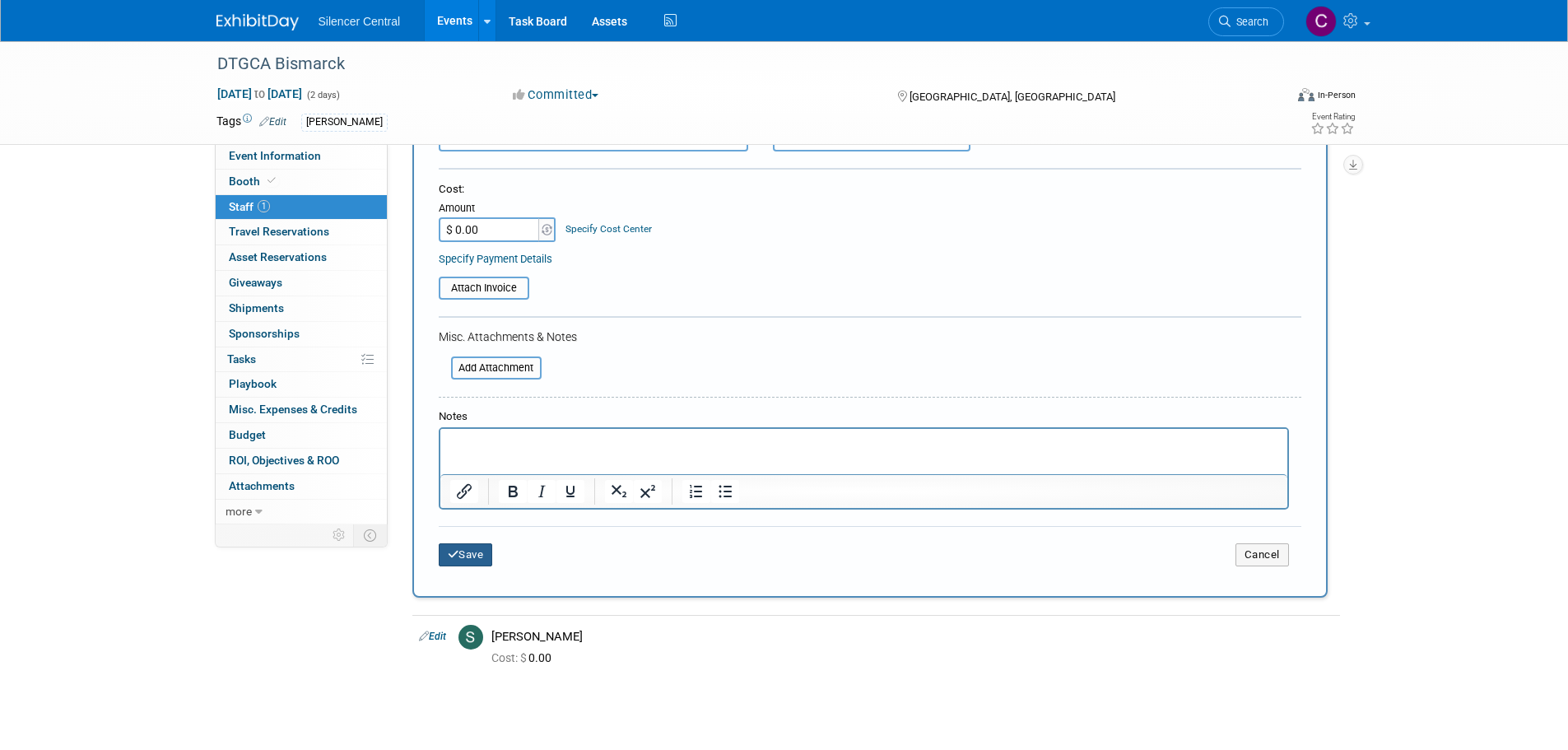
click at [483, 555] on button "Save" at bounding box center [465, 555] width 54 height 23
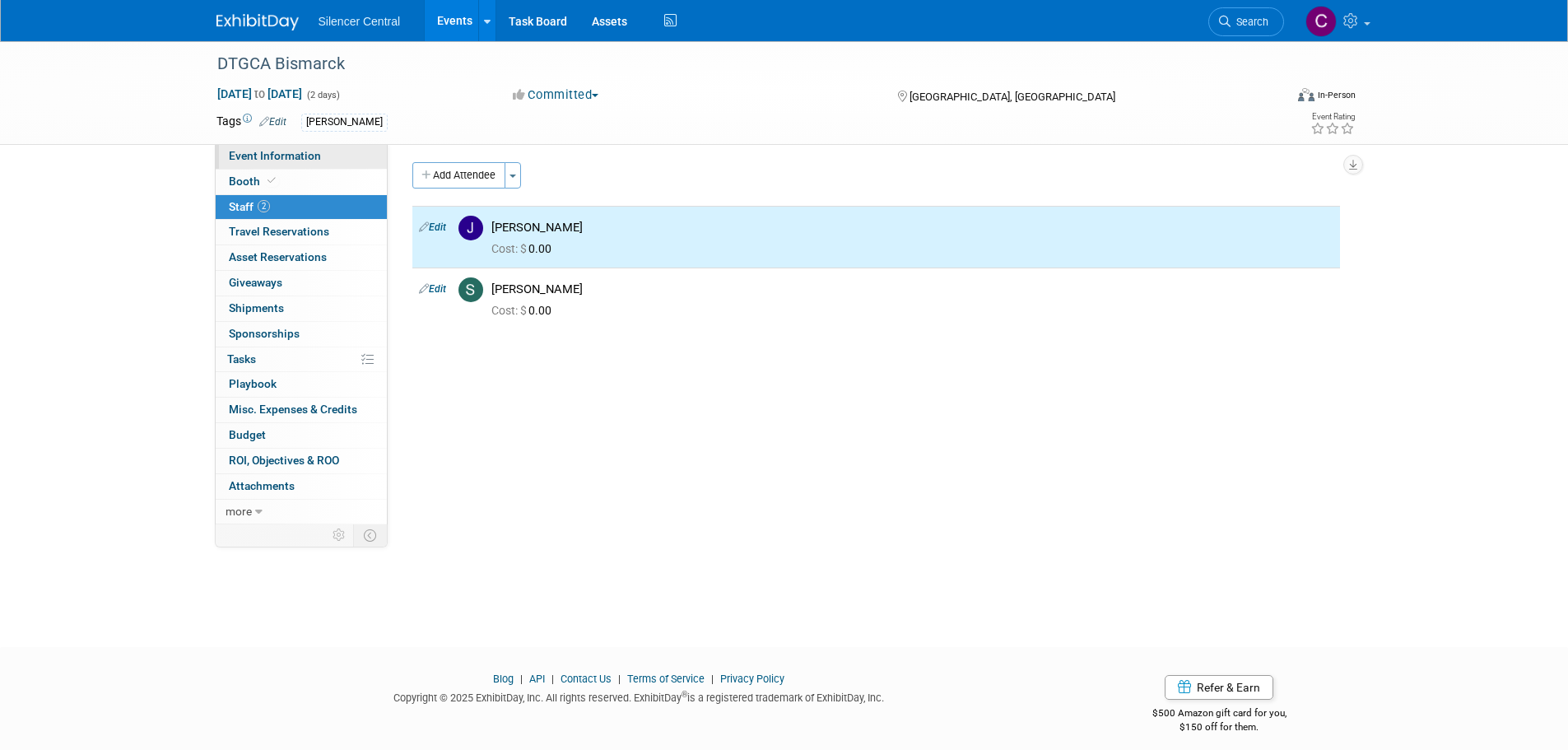
scroll to position [0, 0]
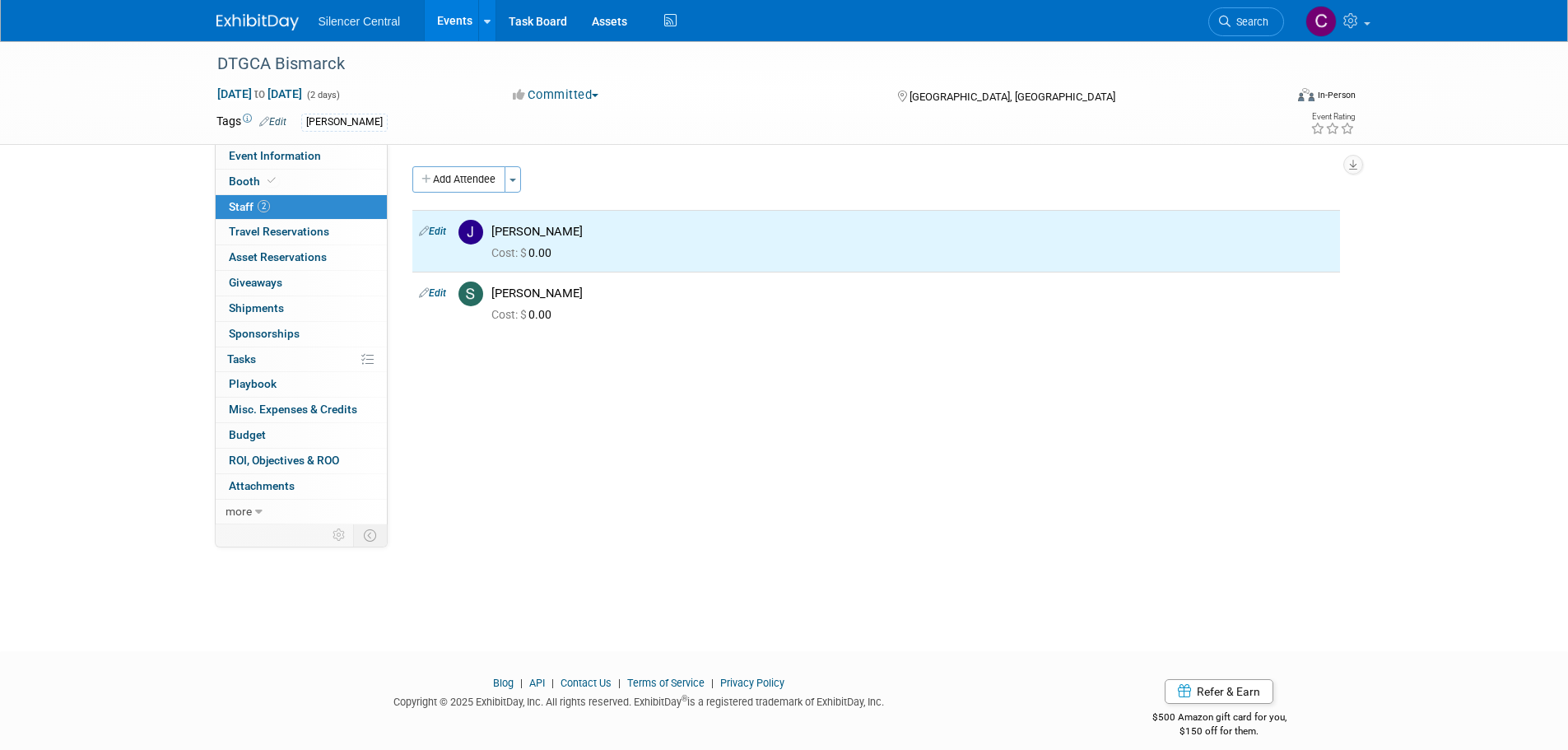
click at [266, 19] on img at bounding box center [257, 22] width 82 height 17
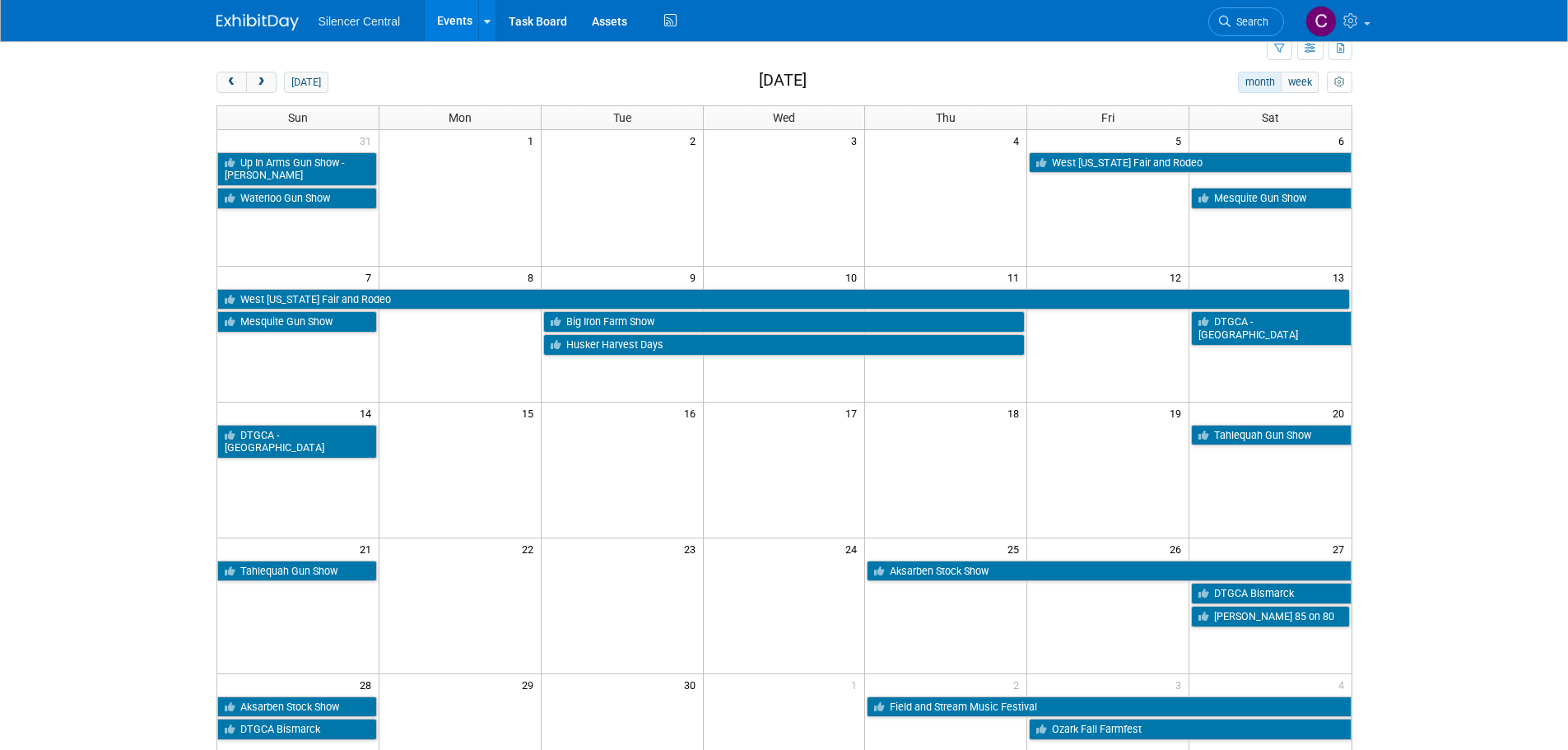
scroll to position [82, 0]
